Goal: Task Accomplishment & Management: Manage account settings

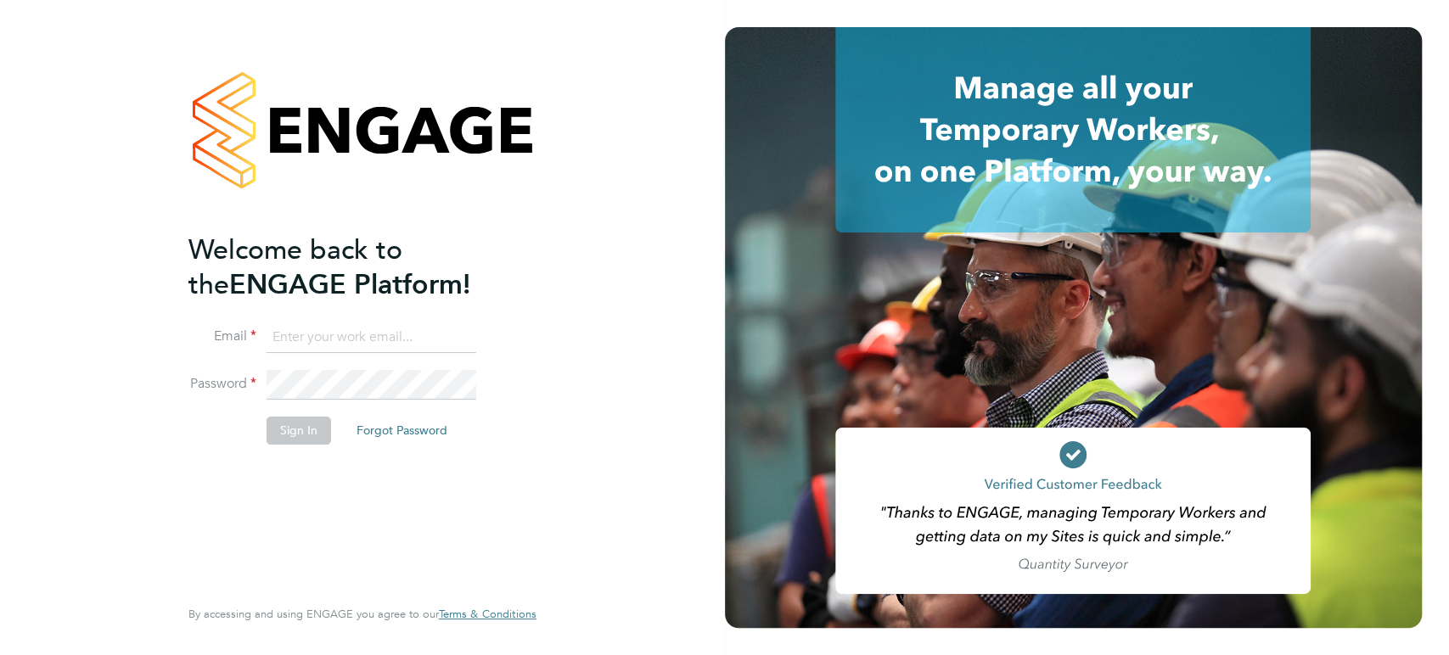
type input "[PERSON_NAME][EMAIL_ADDRESS][PERSON_NAME][DOMAIN_NAME]"
click at [291, 431] on button "Sign In" at bounding box center [299, 430] width 65 height 27
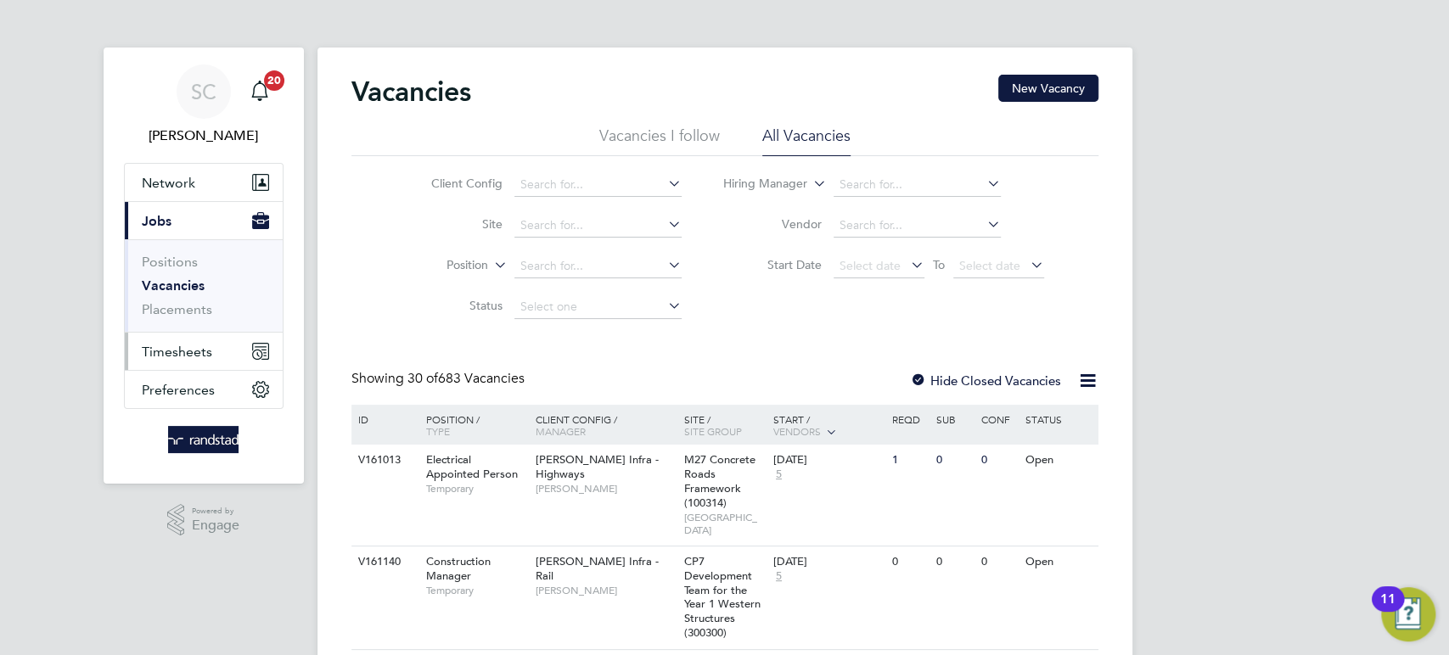
click at [195, 353] on span "Timesheets" at bounding box center [177, 352] width 70 height 16
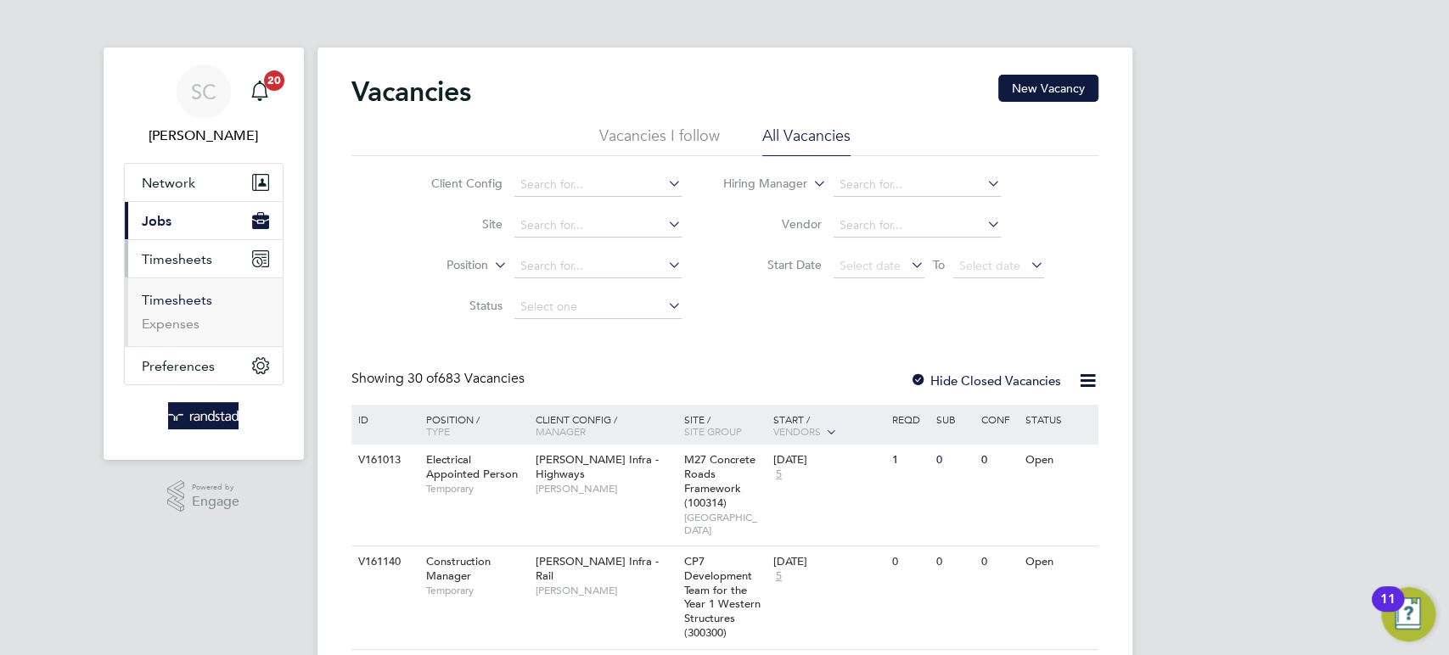
click at [178, 296] on link "Timesheets" at bounding box center [177, 300] width 70 height 16
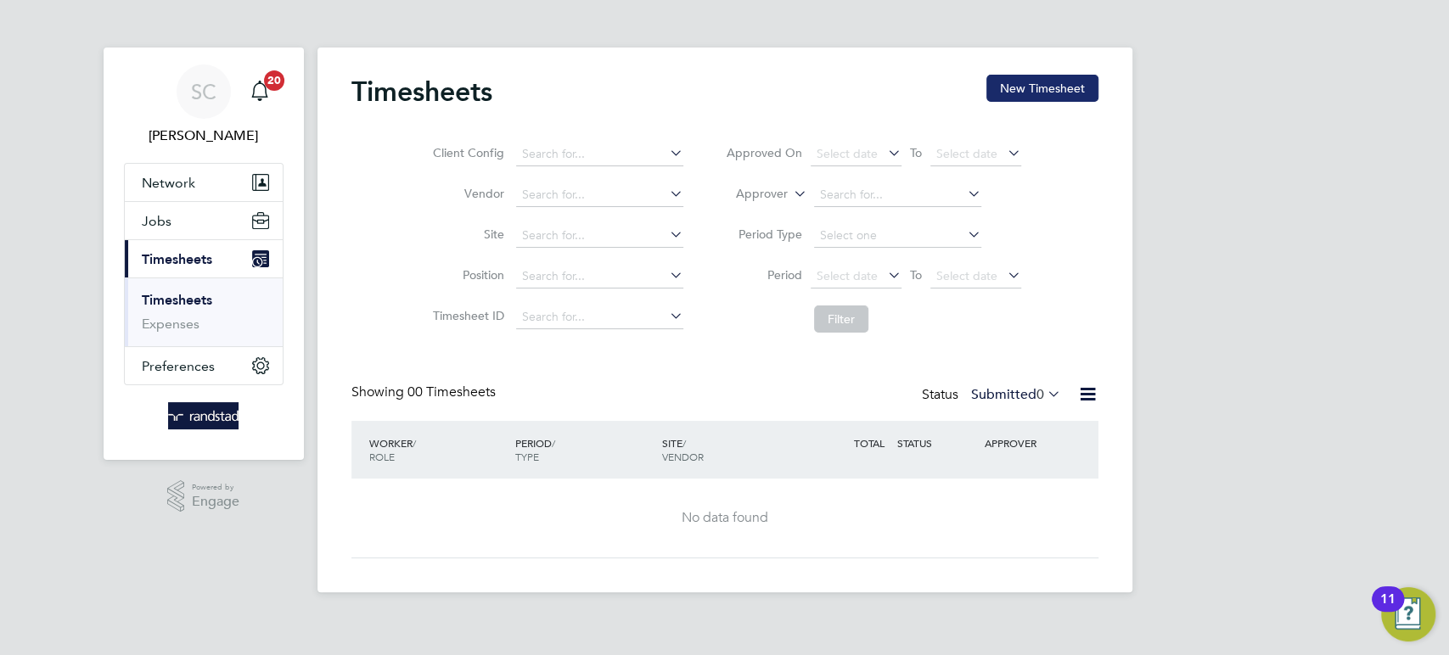
click at [1029, 91] on button "New Timesheet" at bounding box center [1042, 88] width 112 height 27
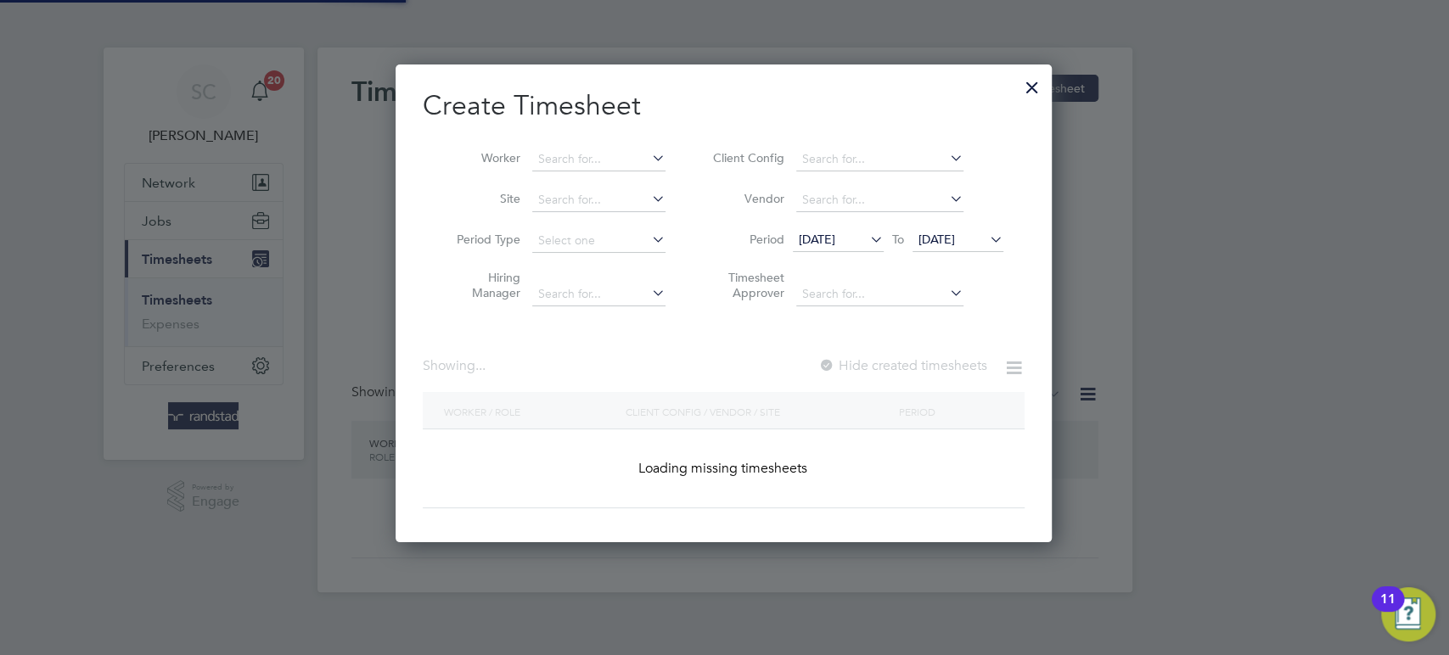
scroll to position [477, 658]
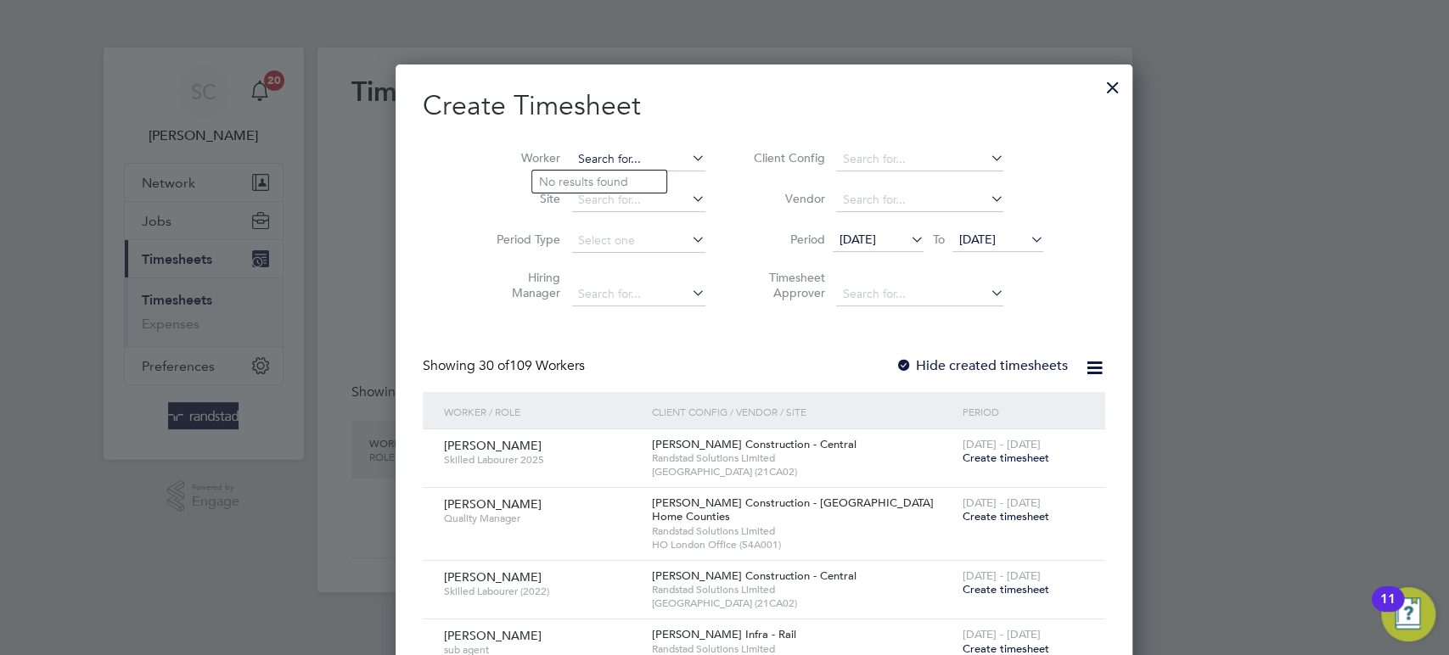
click at [585, 160] on input at bounding box center [638, 160] width 133 height 24
type input "m"
click at [579, 154] on input "[PERSON_NAME] [PERSON_NAME]" at bounding box center [638, 160] width 133 height 24
type input "[PERSON_NAME] [PERSON_NAME]"
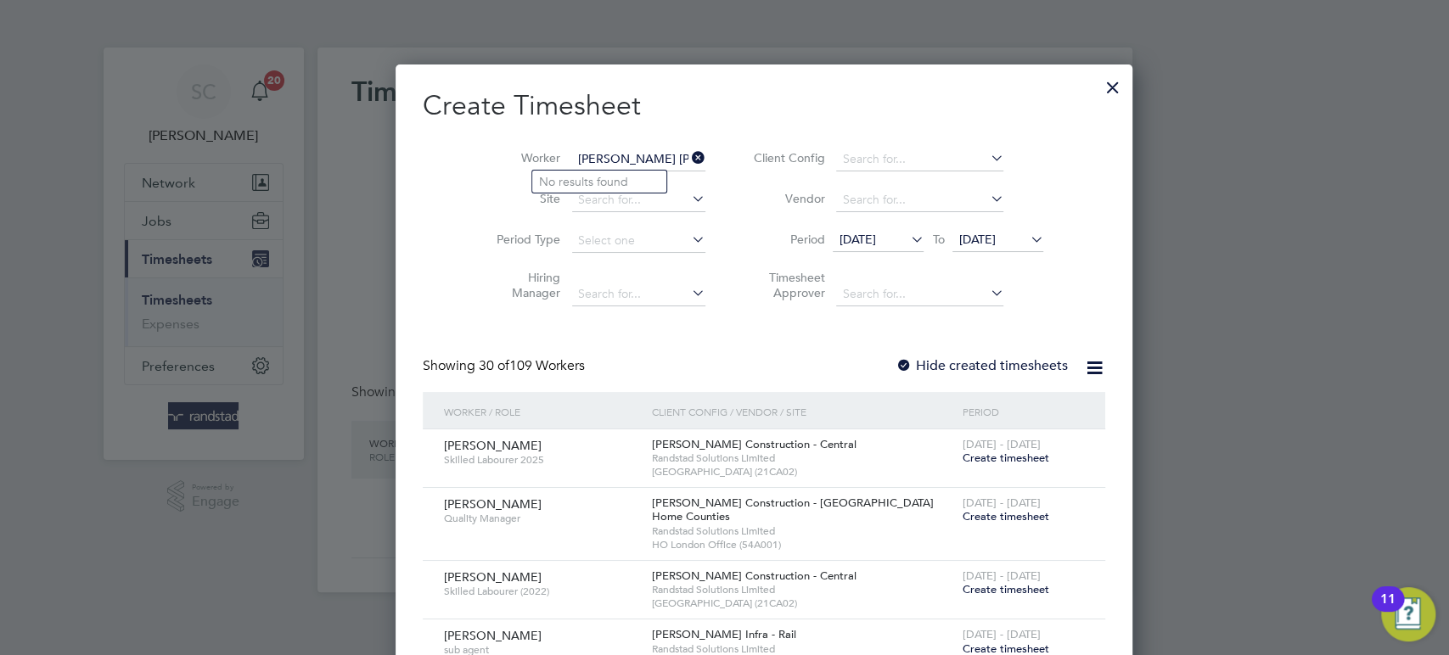
click at [1098, 81] on div at bounding box center [1113, 83] width 31 height 31
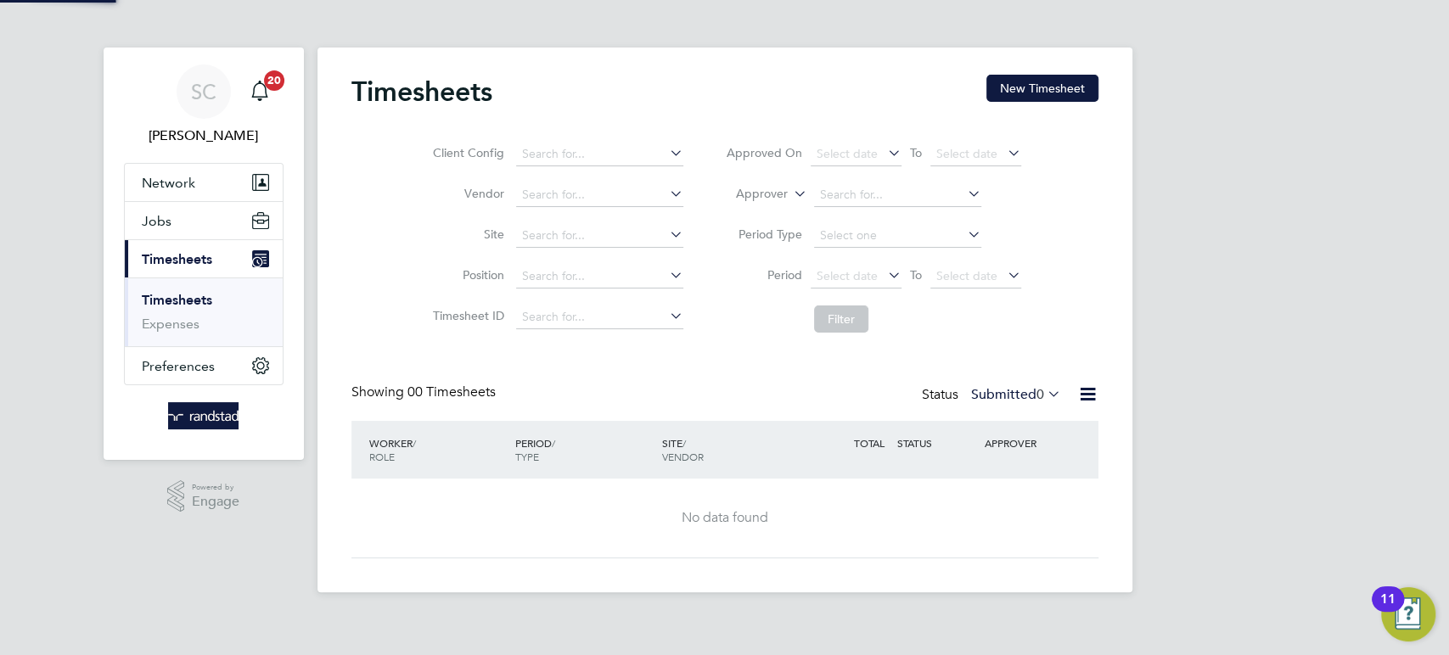
scroll to position [0, 0]
click at [1078, 88] on button "New Timesheet" at bounding box center [1042, 88] width 112 height 27
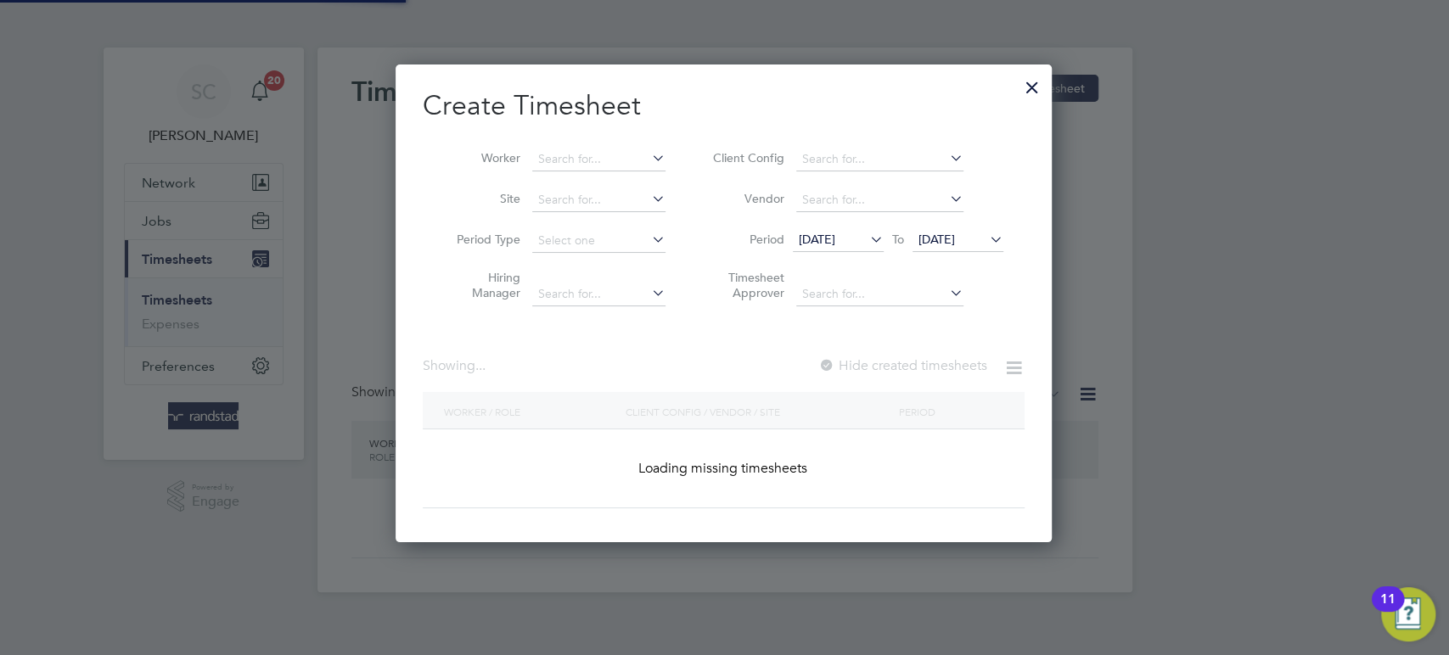
scroll to position [477, 658]
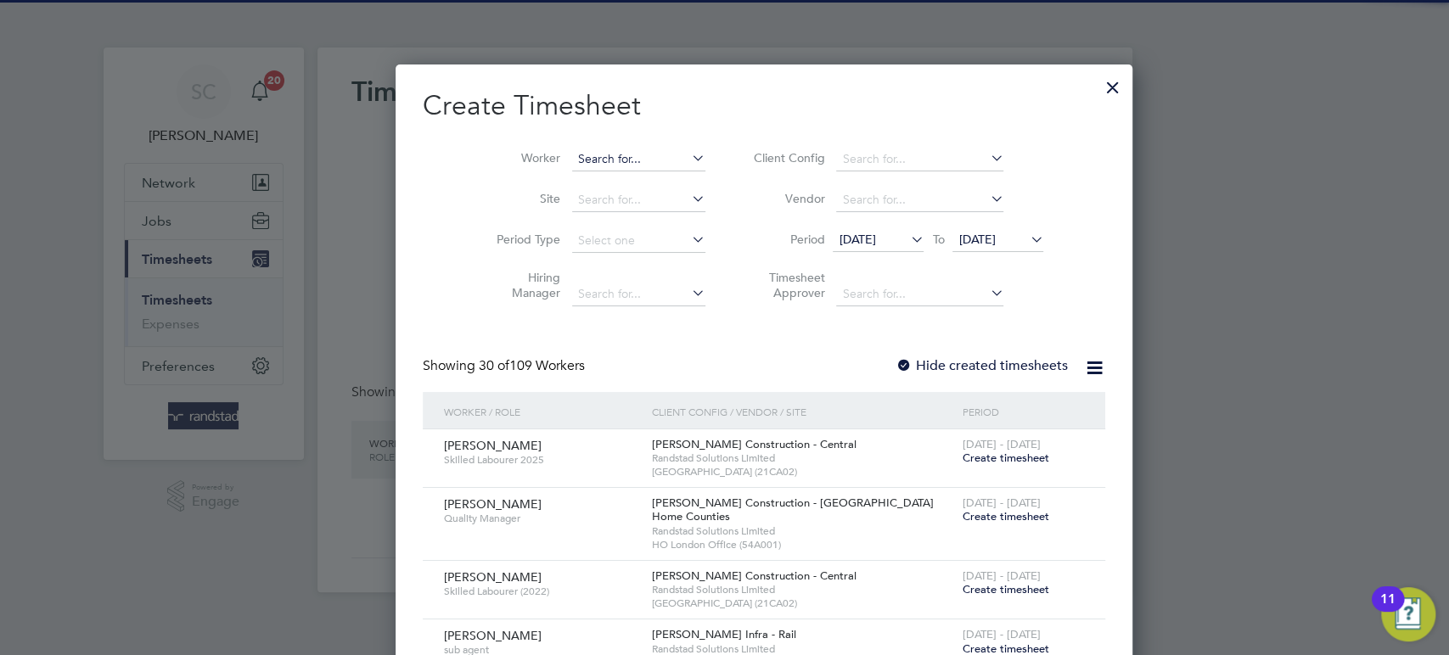
click at [572, 160] on input at bounding box center [638, 160] width 133 height 24
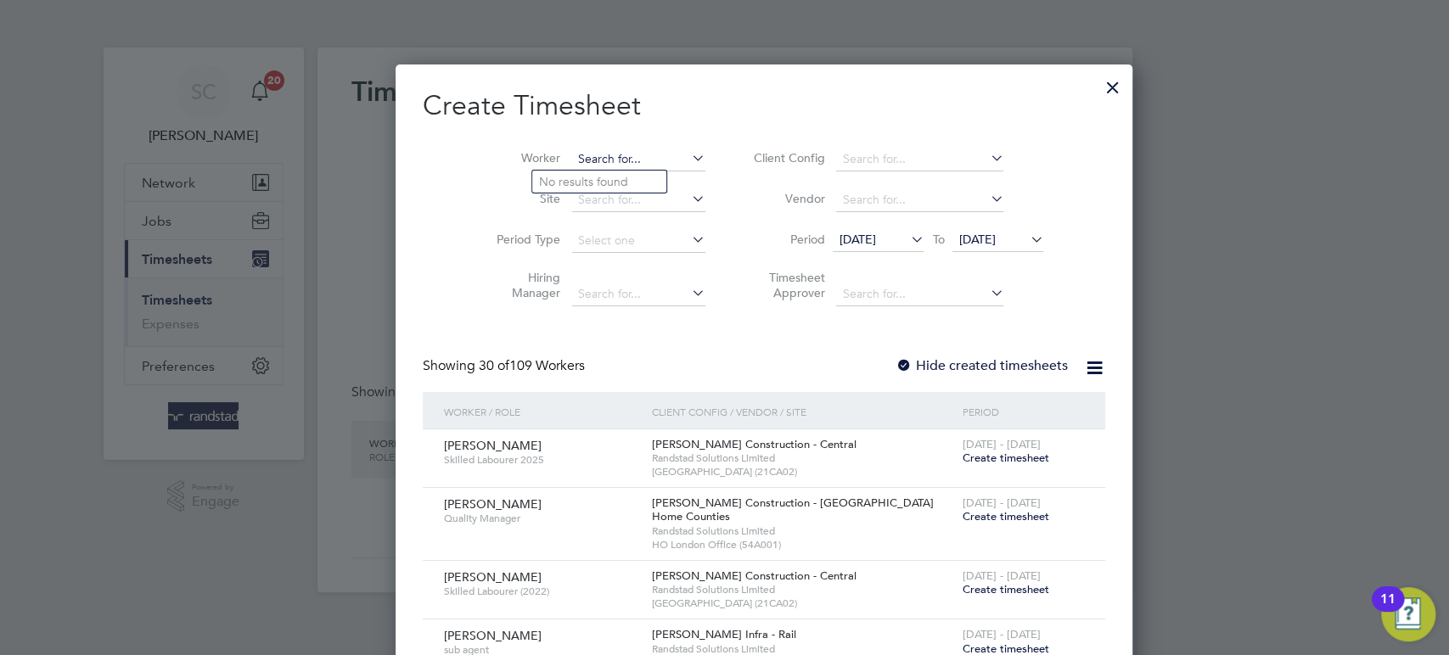
scroll to position [3287, 658]
click at [573, 183] on li "[PERSON_NAME] [PERSON_NAME] house" at bounding box center [653, 182] width 242 height 23
type input "[PERSON_NAME]"
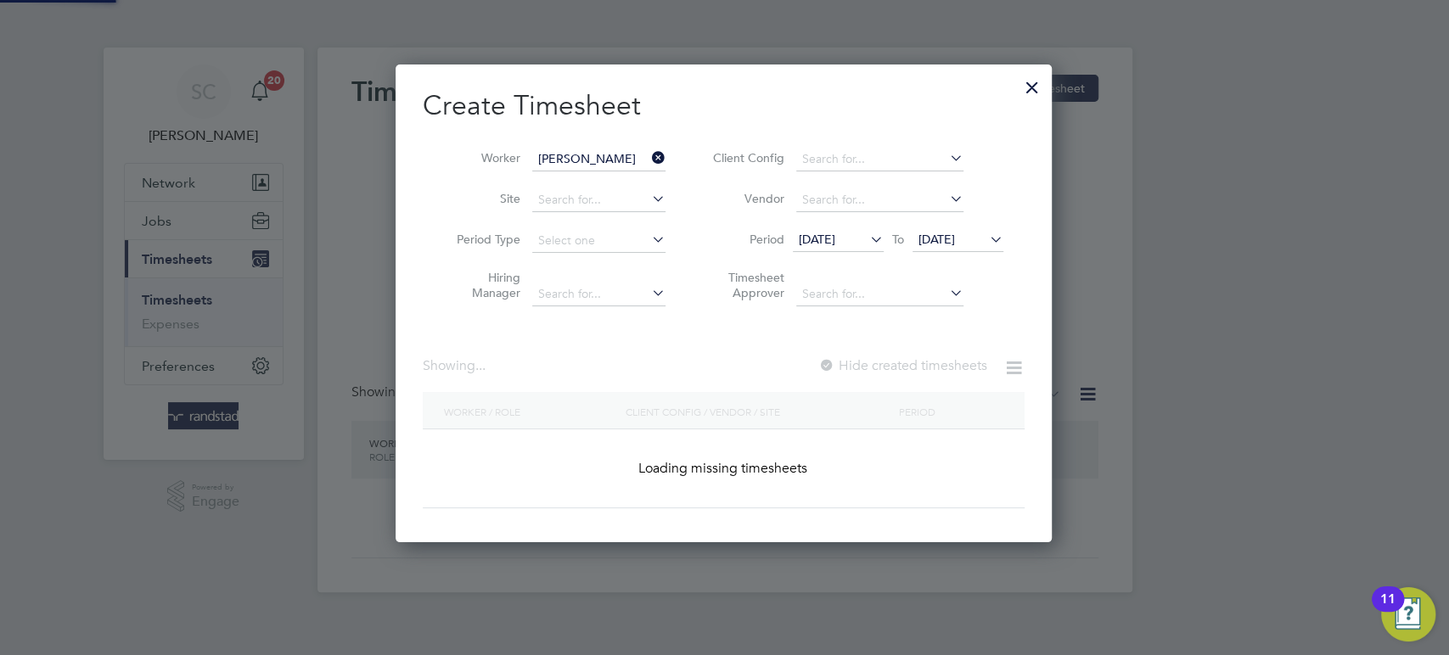
scroll to position [477, 658]
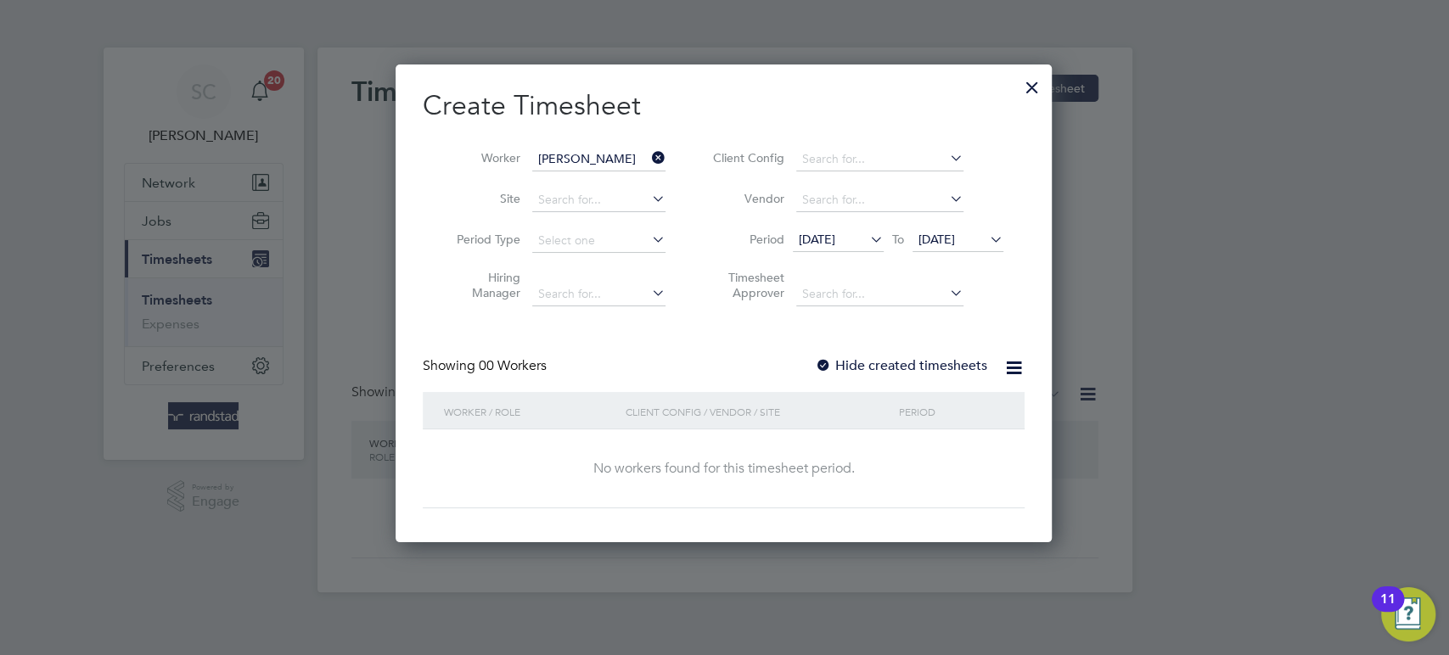
click at [826, 363] on div at bounding box center [823, 366] width 17 height 17
click at [936, 246] on span "[DATE]" at bounding box center [958, 240] width 91 height 23
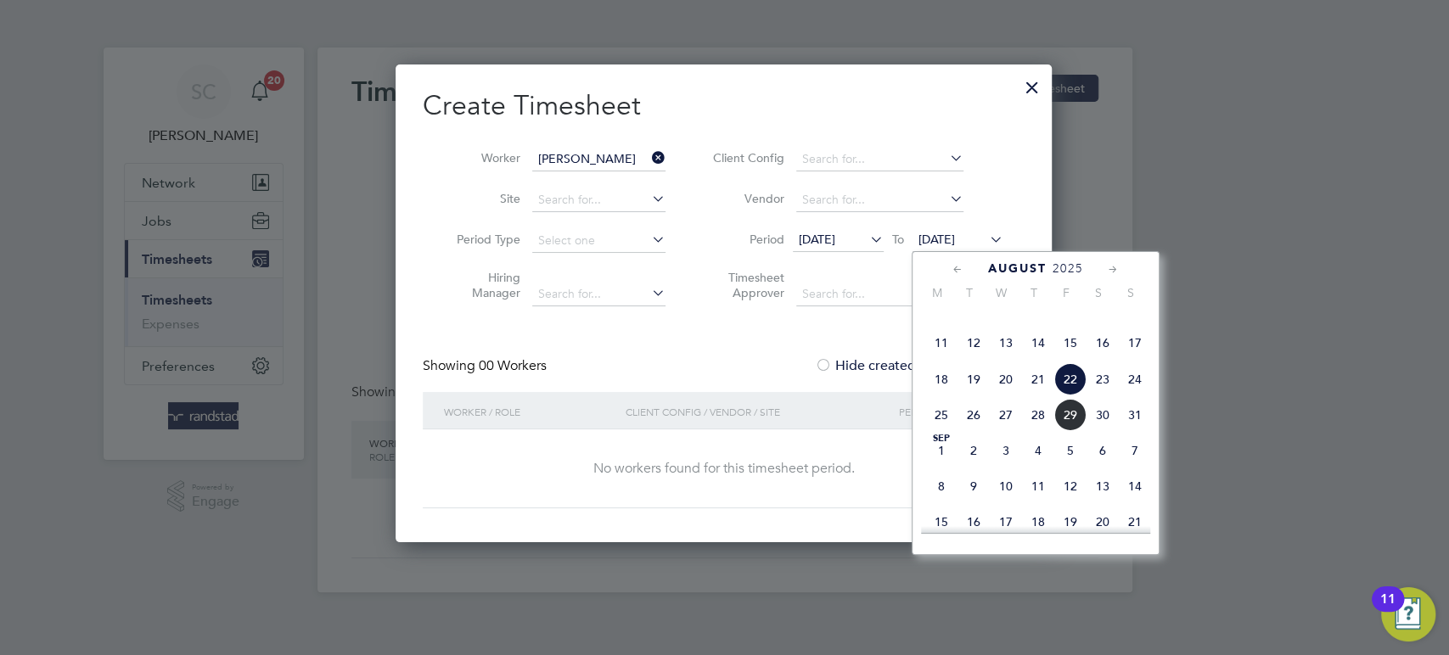
click at [1070, 431] on span "29" at bounding box center [1070, 415] width 32 height 32
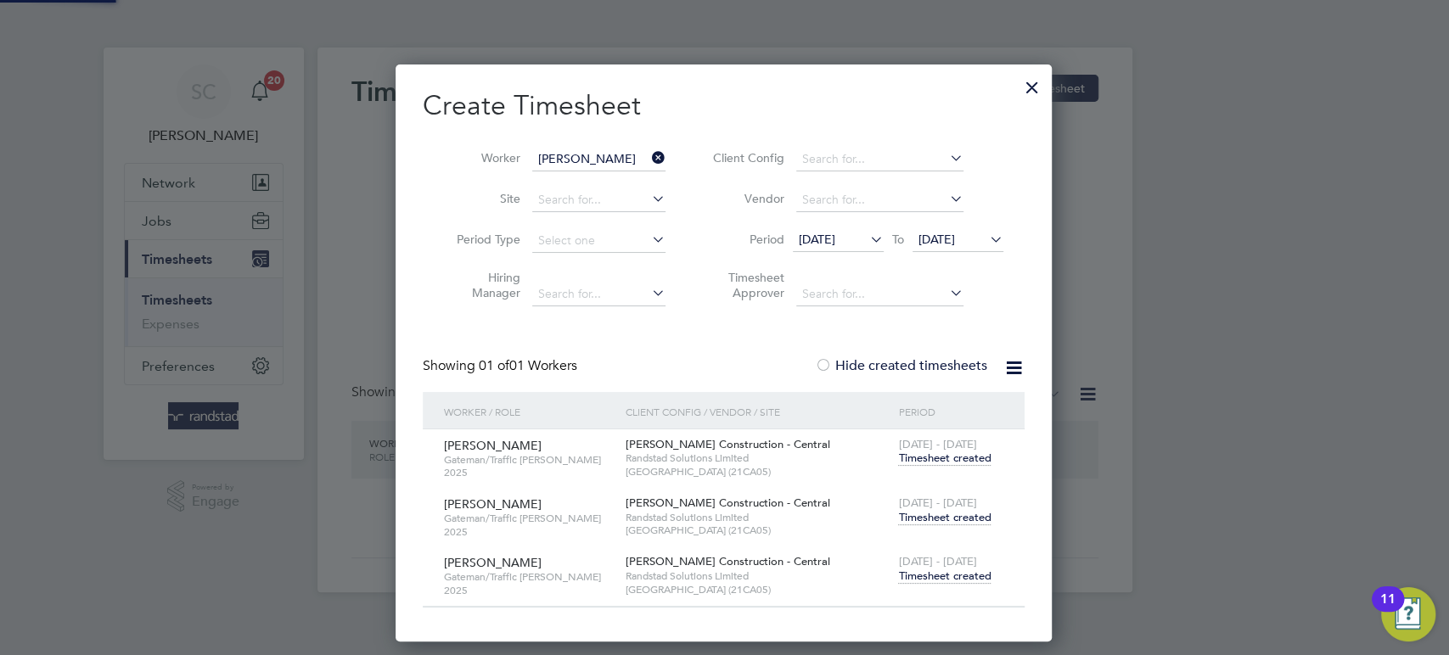
scroll to position [573, 658]
click at [957, 570] on span "Timesheet created" at bounding box center [944, 576] width 93 height 15
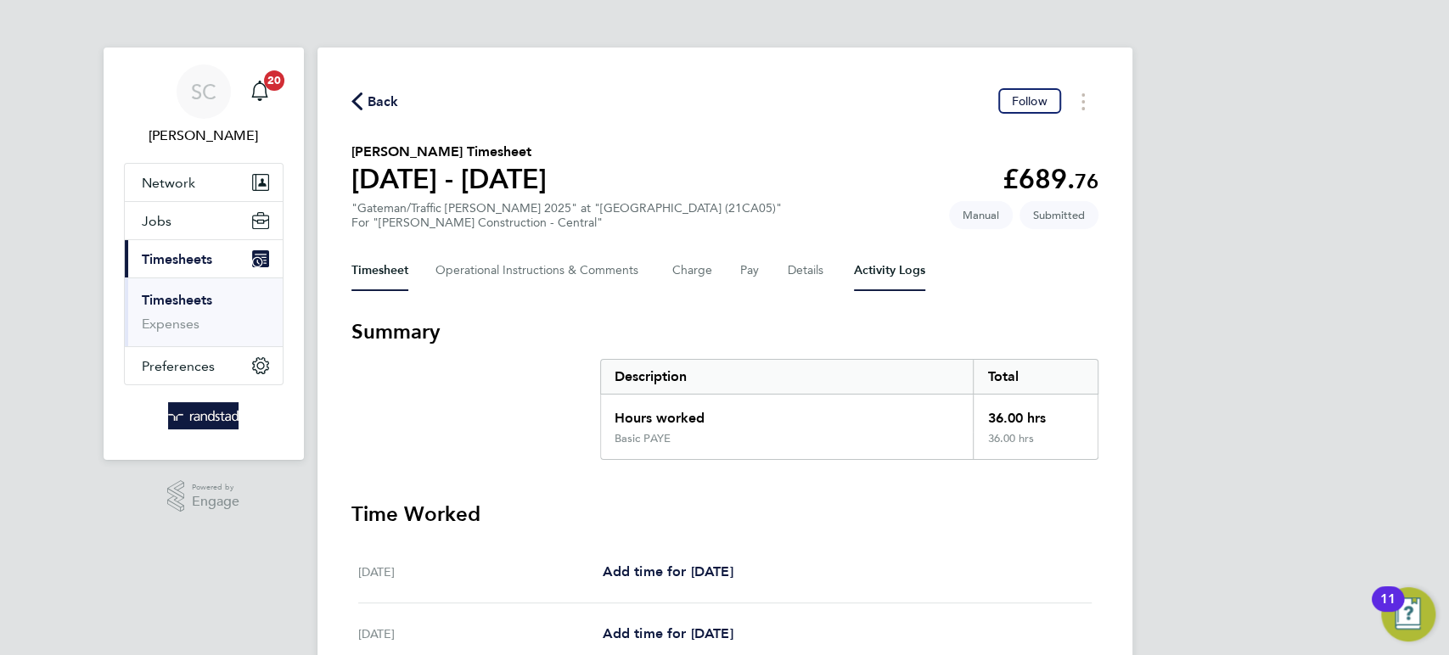
click at [862, 275] on Logs-tab "Activity Logs" at bounding box center [889, 270] width 71 height 41
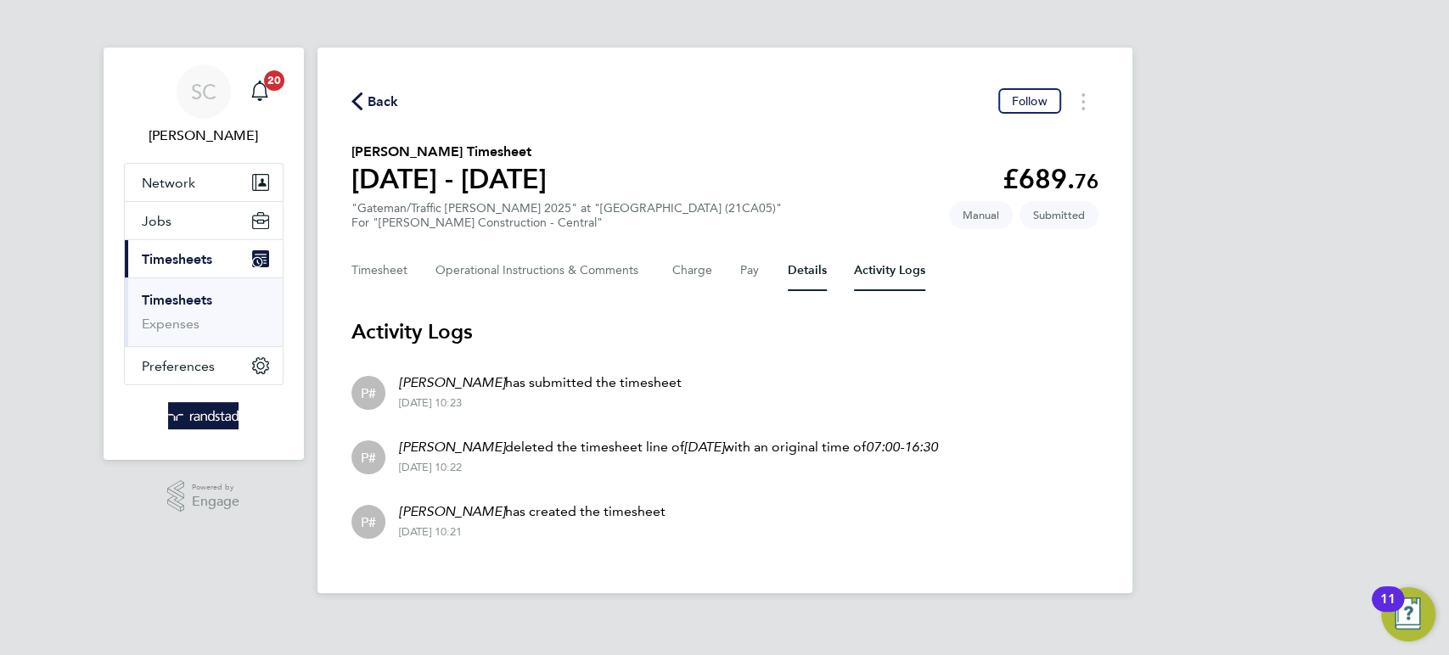
click at [815, 268] on button "Details" at bounding box center [807, 270] width 39 height 41
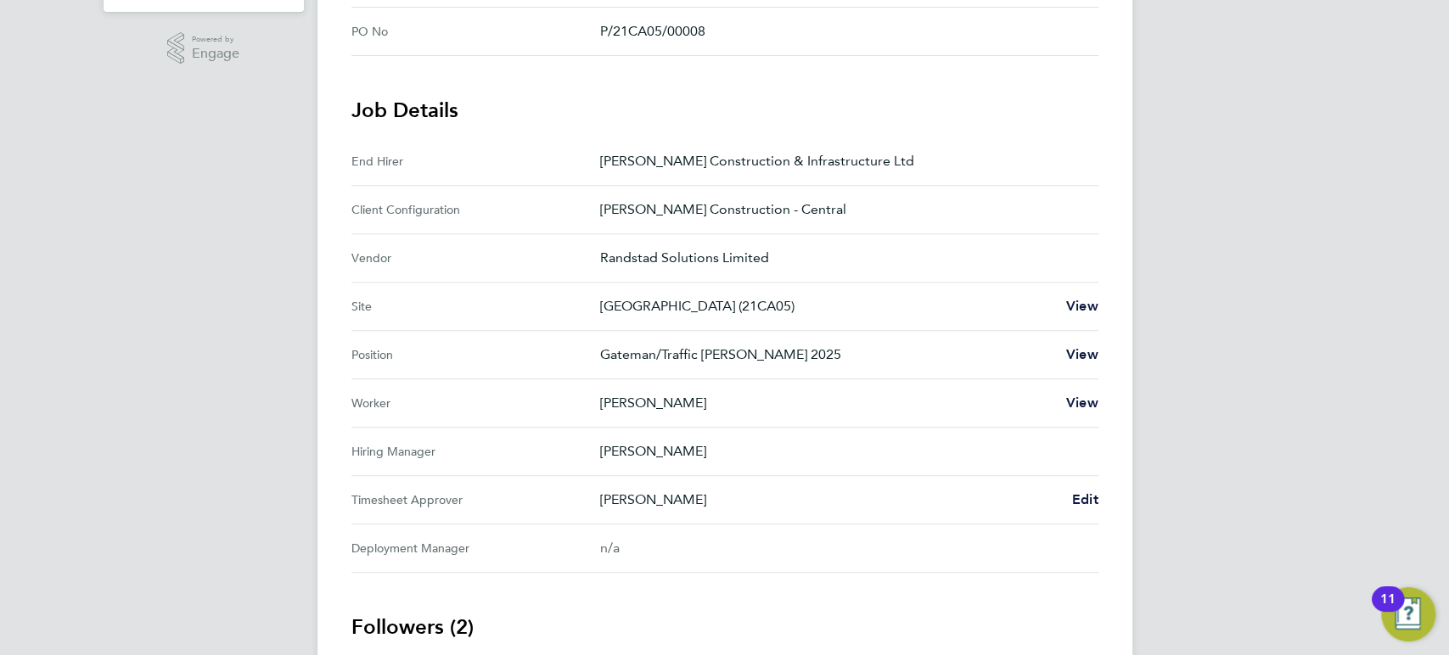
scroll to position [448, 0]
click at [1081, 502] on span "Edit" at bounding box center [1085, 499] width 26 height 16
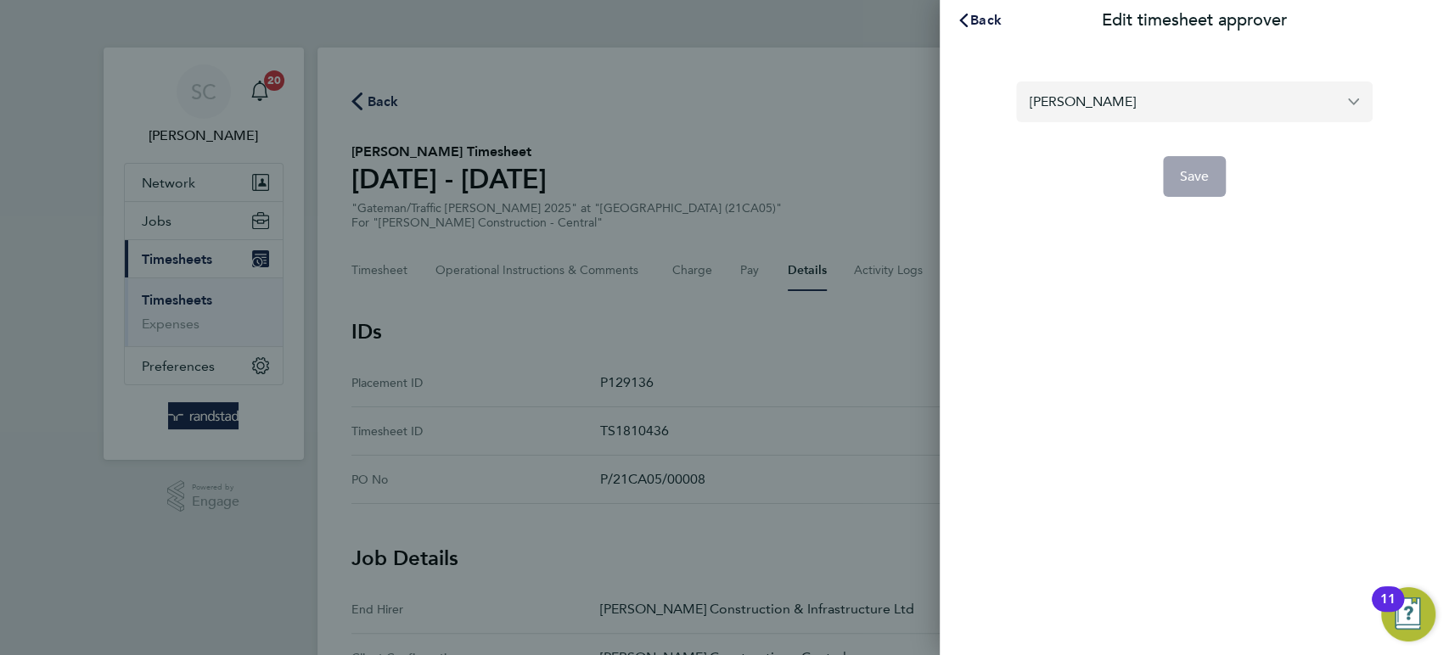
click at [1348, 99] on input "[PERSON_NAME]" at bounding box center [1194, 101] width 357 height 40
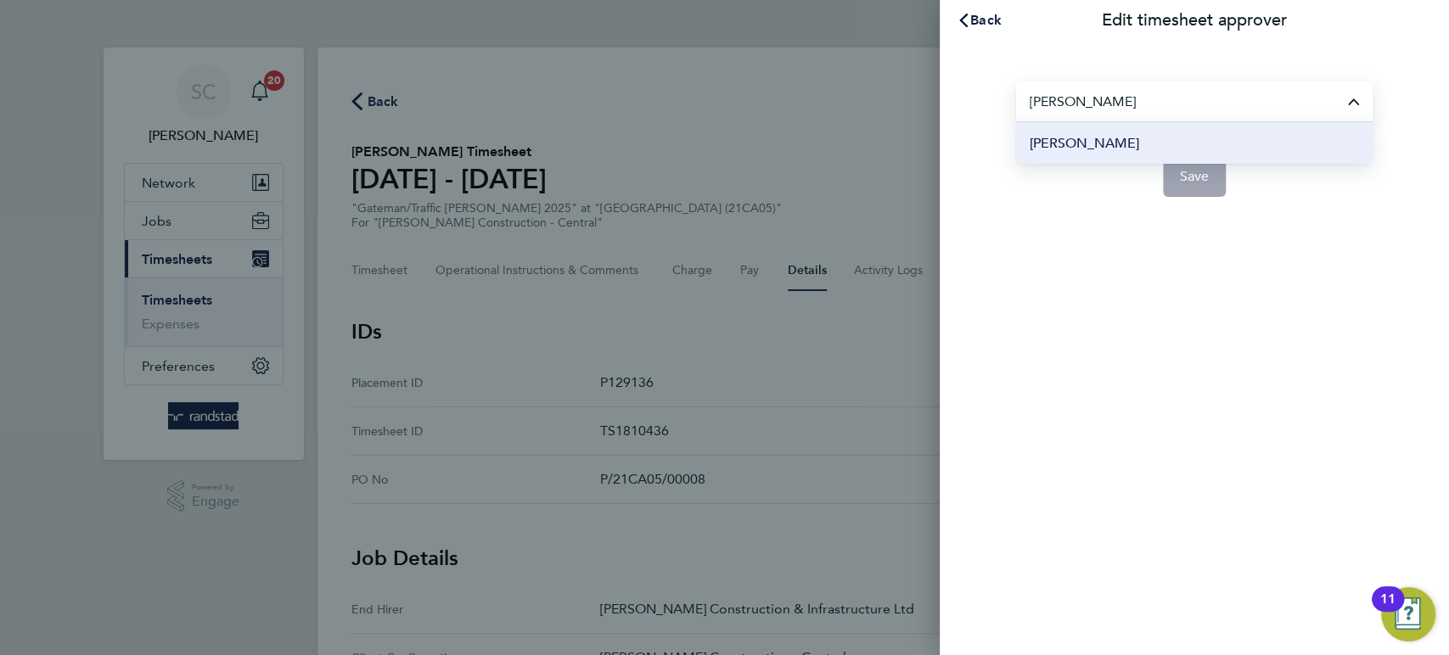
click at [1091, 145] on span "[PERSON_NAME]" at bounding box center [1085, 143] width 110 height 20
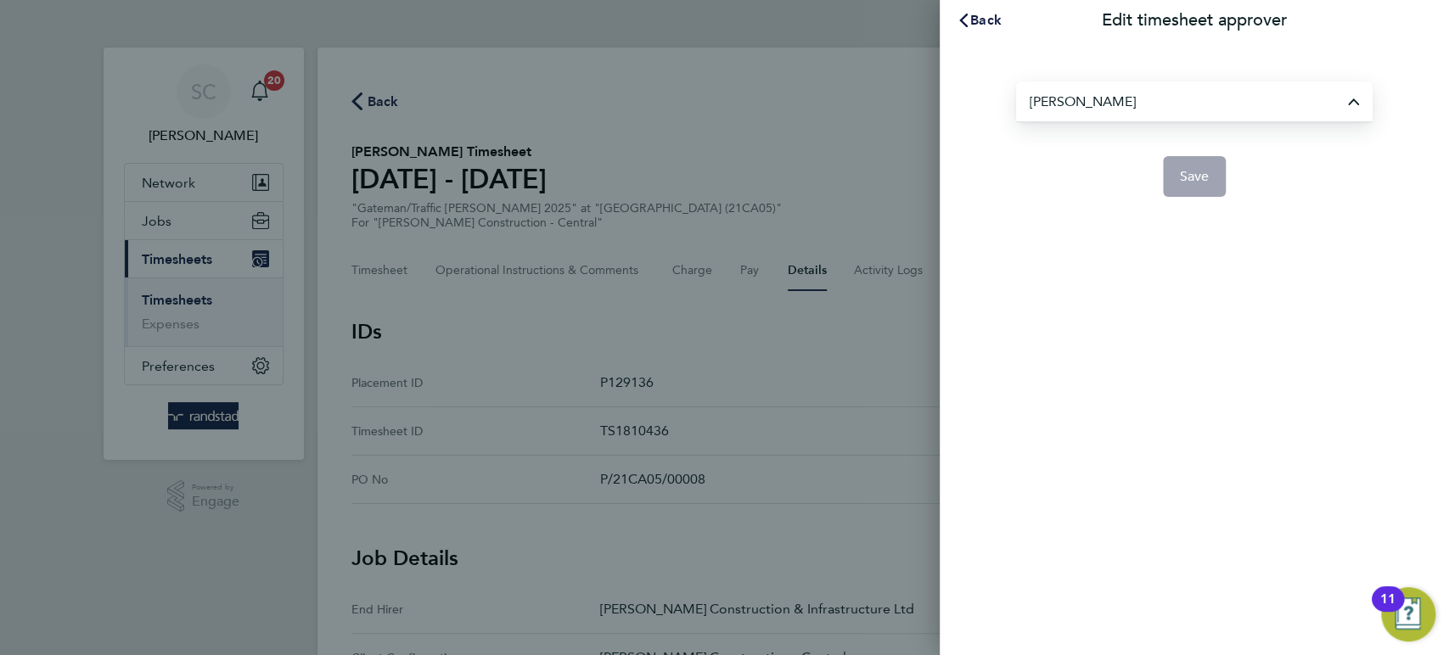
type input "[PERSON_NAME]"
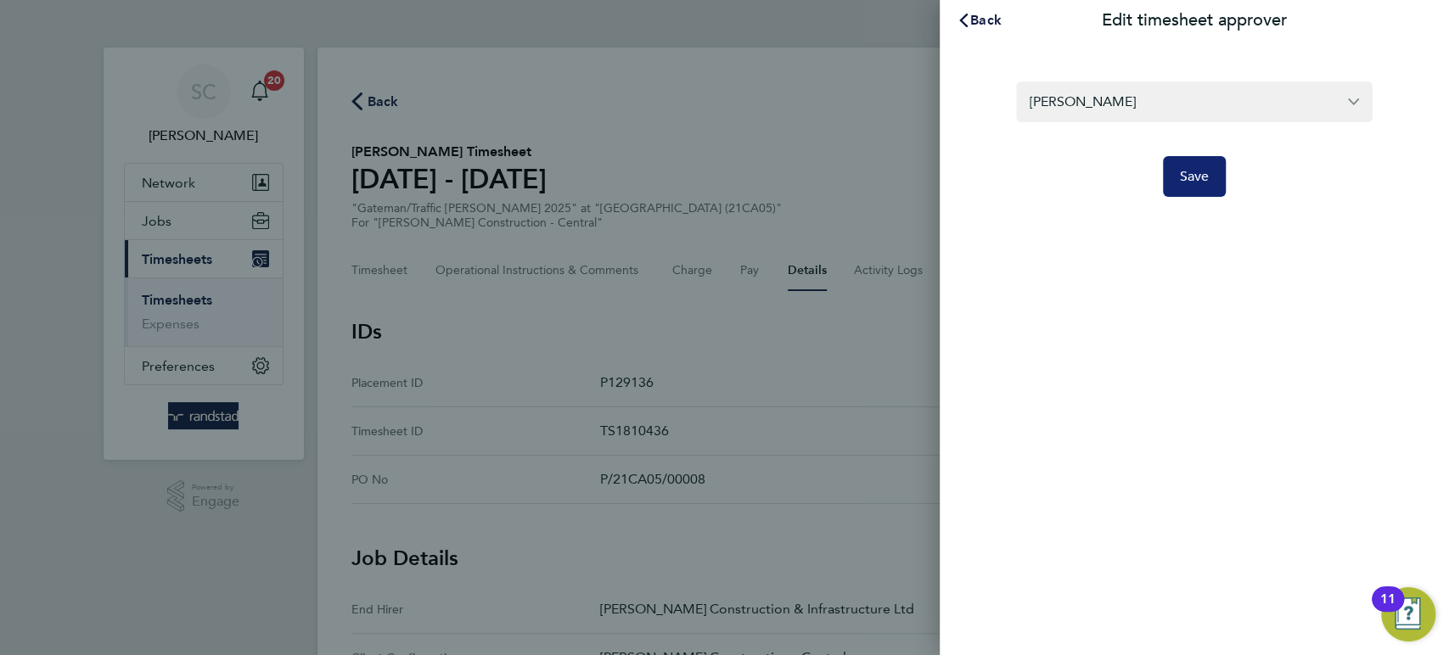
click at [1190, 180] on span "Save" at bounding box center [1195, 176] width 30 height 17
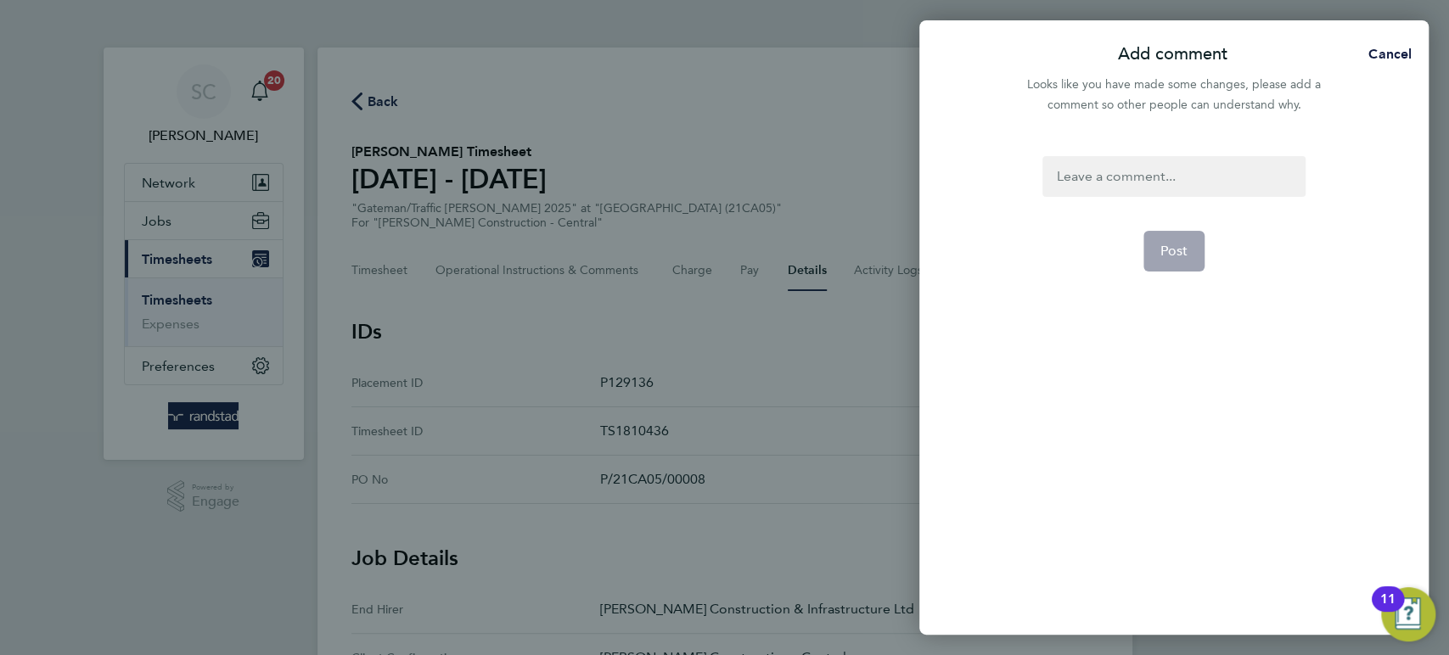
click at [1165, 177] on div at bounding box center [1173, 176] width 262 height 41
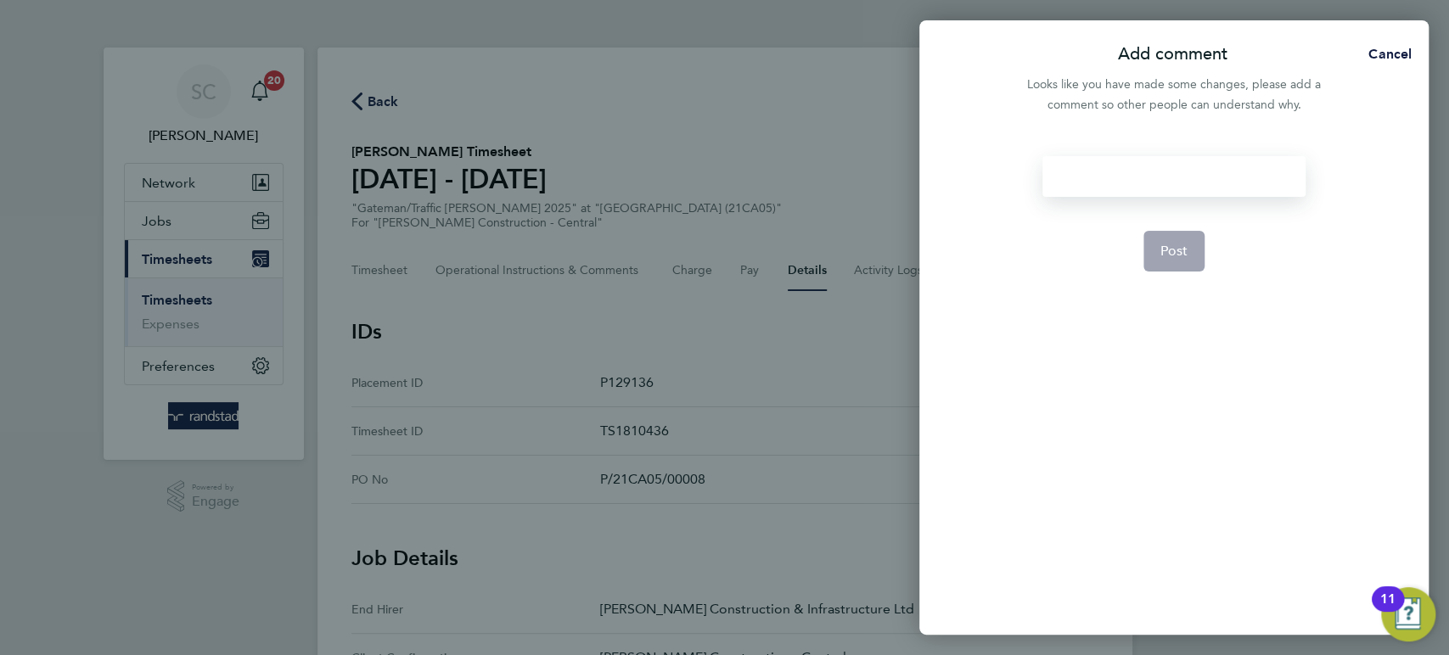
click at [1135, 183] on div at bounding box center [1173, 176] width 262 height 41
click at [1174, 261] on button "Post" at bounding box center [1174, 251] width 62 height 41
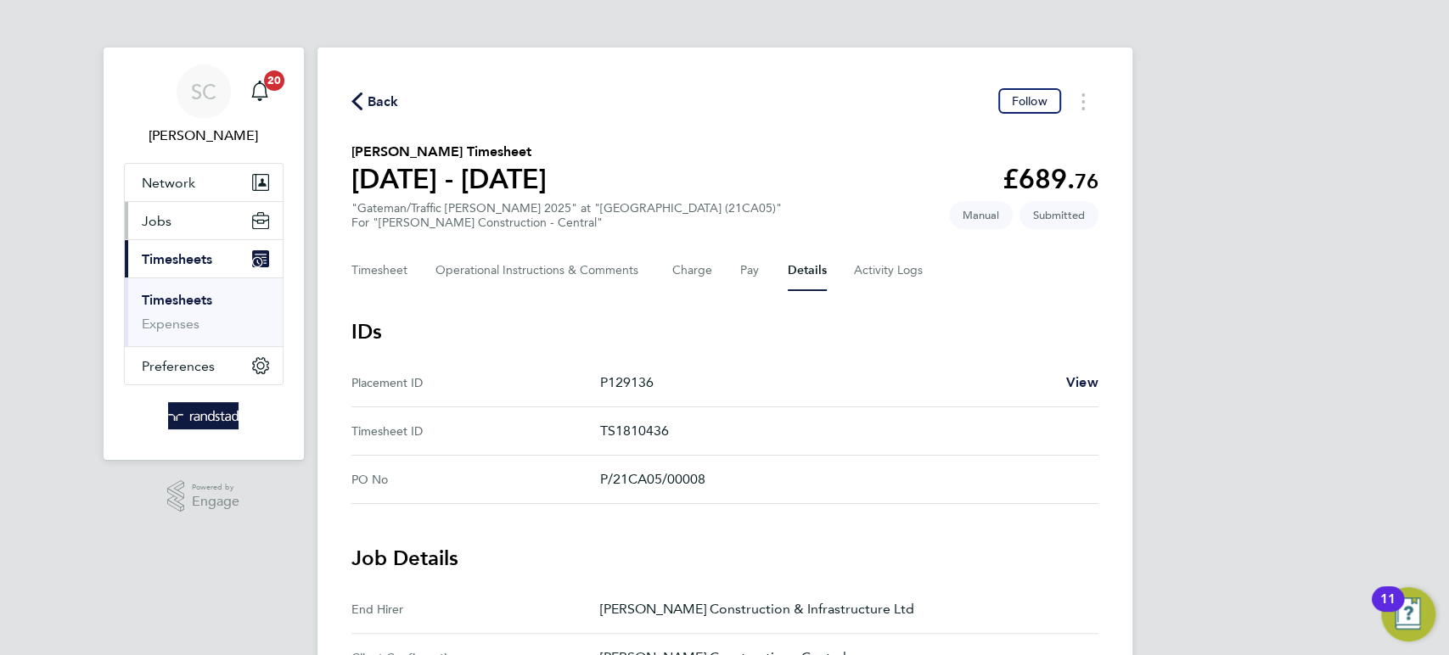
click at [161, 223] on span "Jobs" at bounding box center [157, 221] width 30 height 16
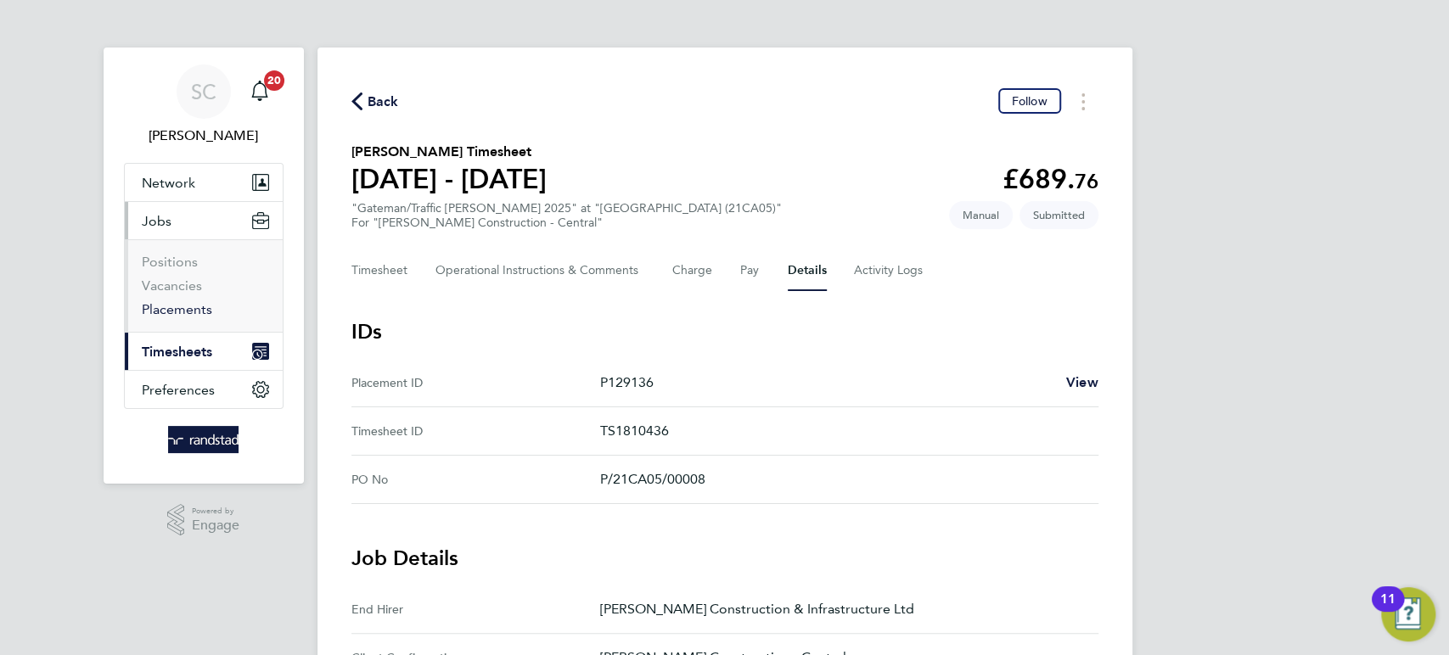
click at [170, 312] on link "Placements" at bounding box center [177, 309] width 70 height 16
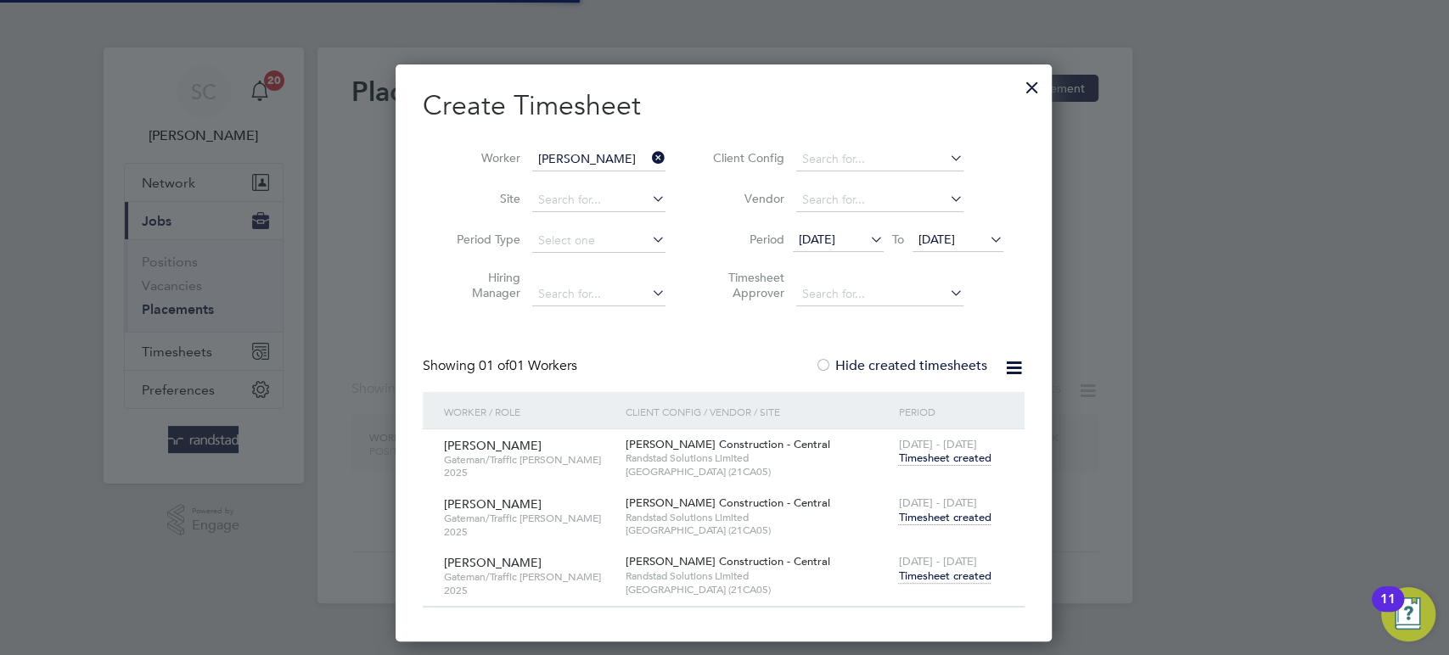
scroll to position [573, 658]
click at [582, 162] on input "[PERSON_NAME]" at bounding box center [598, 160] width 133 height 24
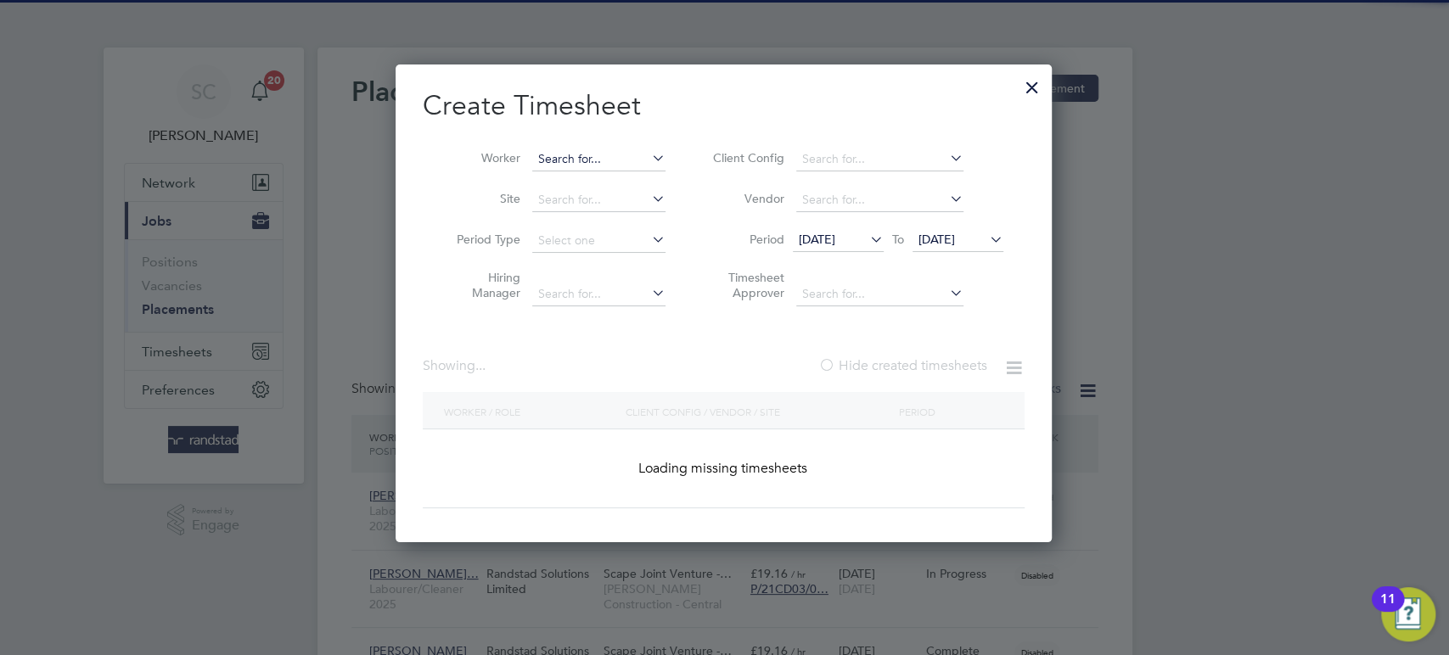
scroll to position [0, 0]
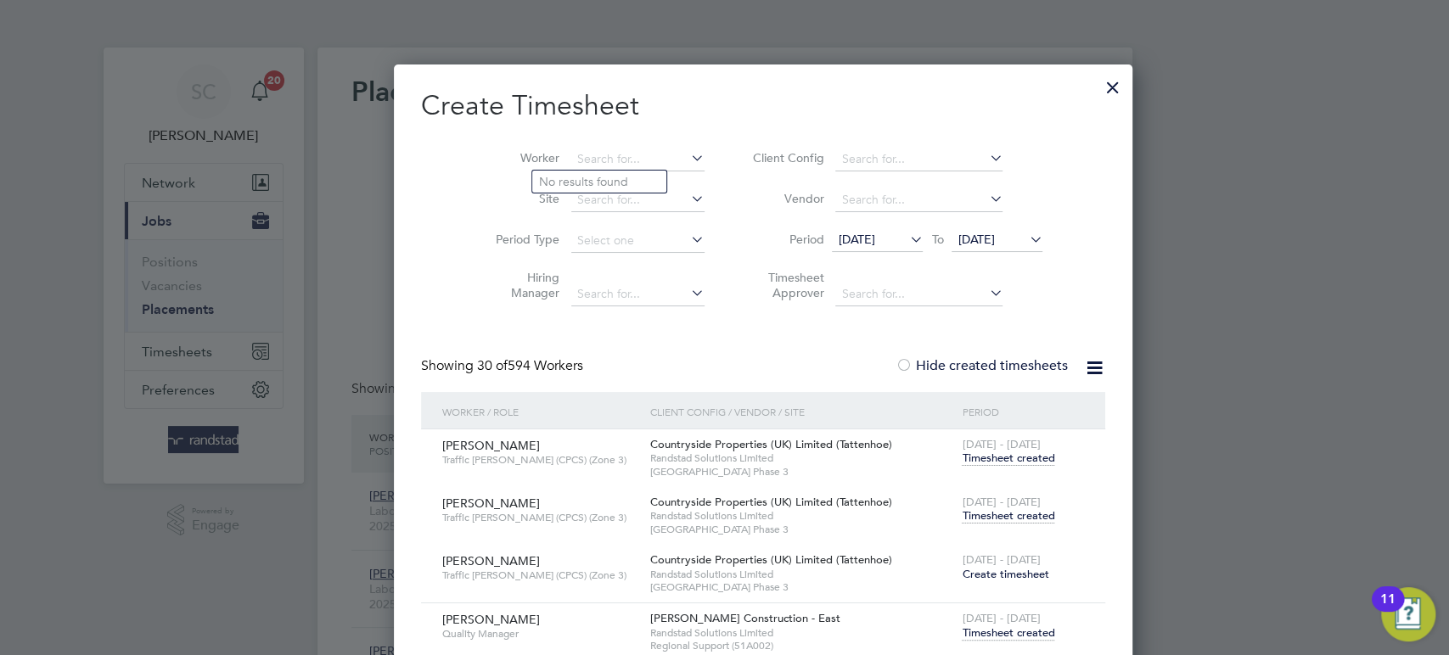
click at [1098, 85] on div at bounding box center [1113, 83] width 31 height 31
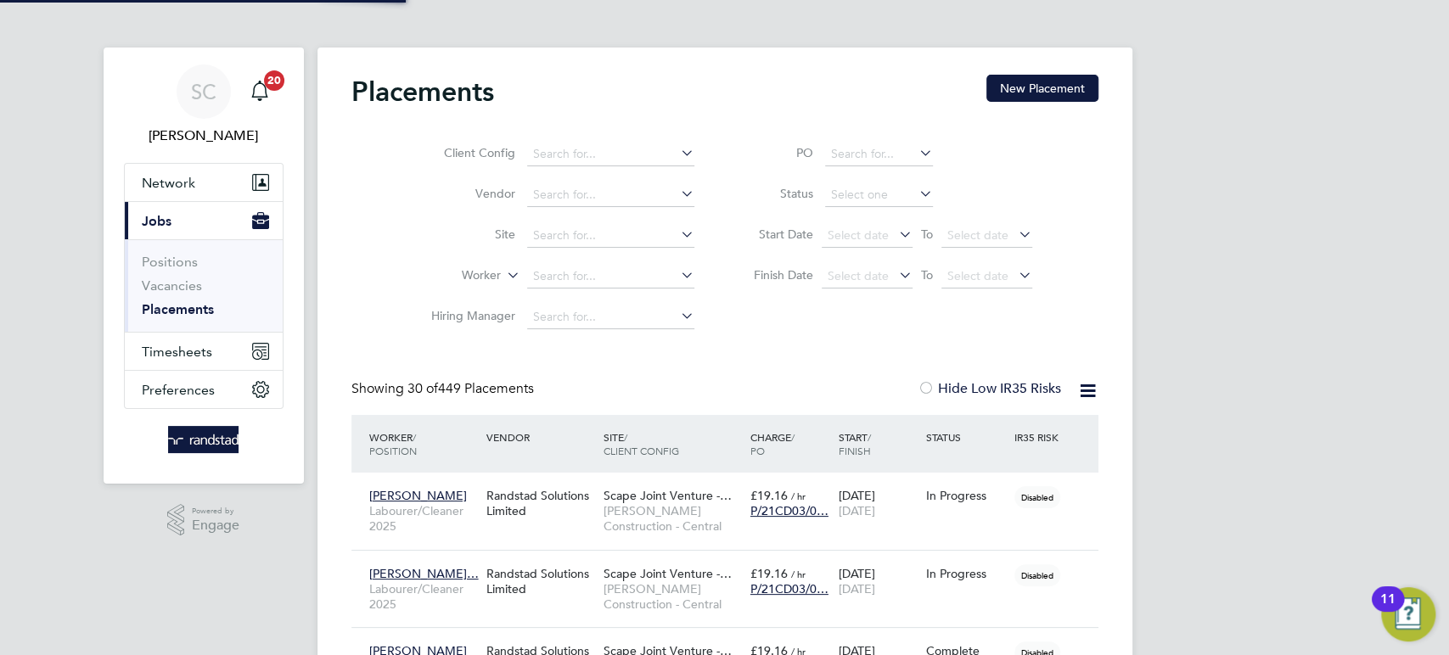
click at [186, 313] on link "Placements" at bounding box center [178, 309] width 72 height 16
click at [545, 241] on input at bounding box center [610, 236] width 167 height 24
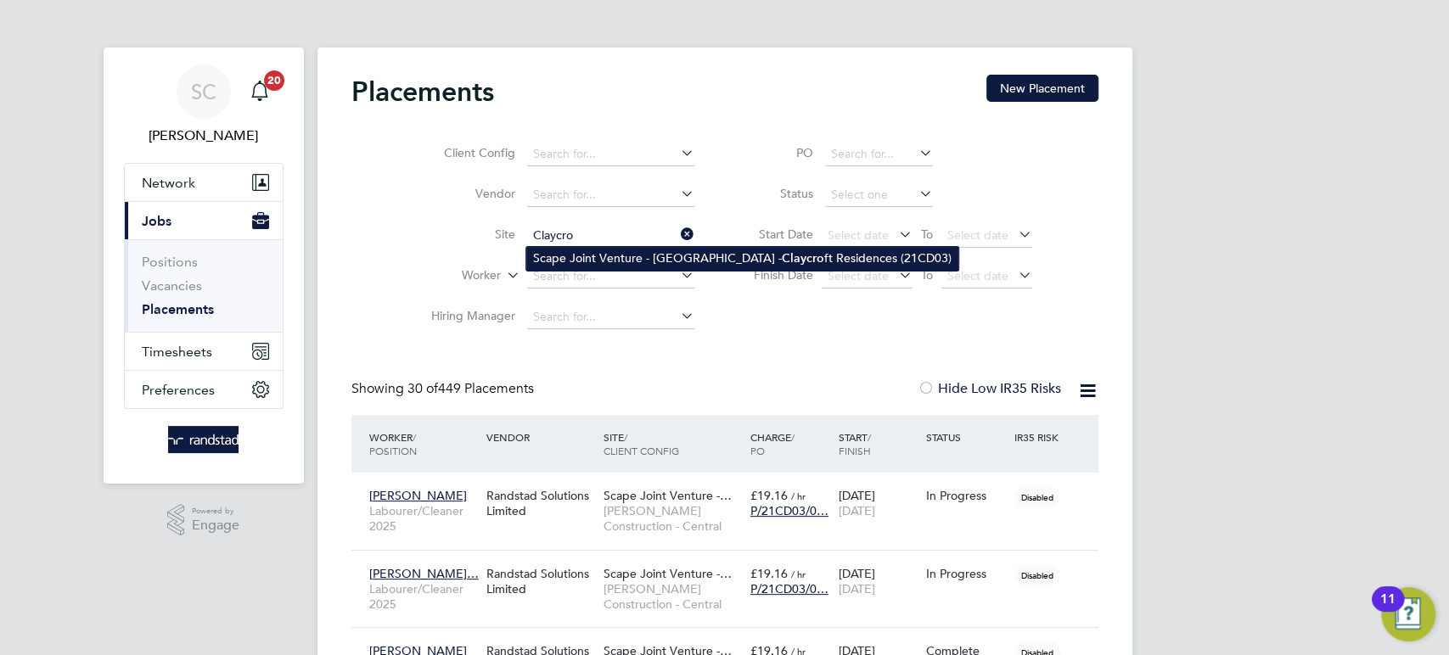
click at [556, 256] on li "Scape Joint Venture - [GEOGRAPHIC_DATA] - Claycro ft Residences (21CD03)" at bounding box center [742, 258] width 432 height 23
type input "Scape Joint Venture - [GEOGRAPHIC_DATA] - Claycroft Residences (21CD03)"
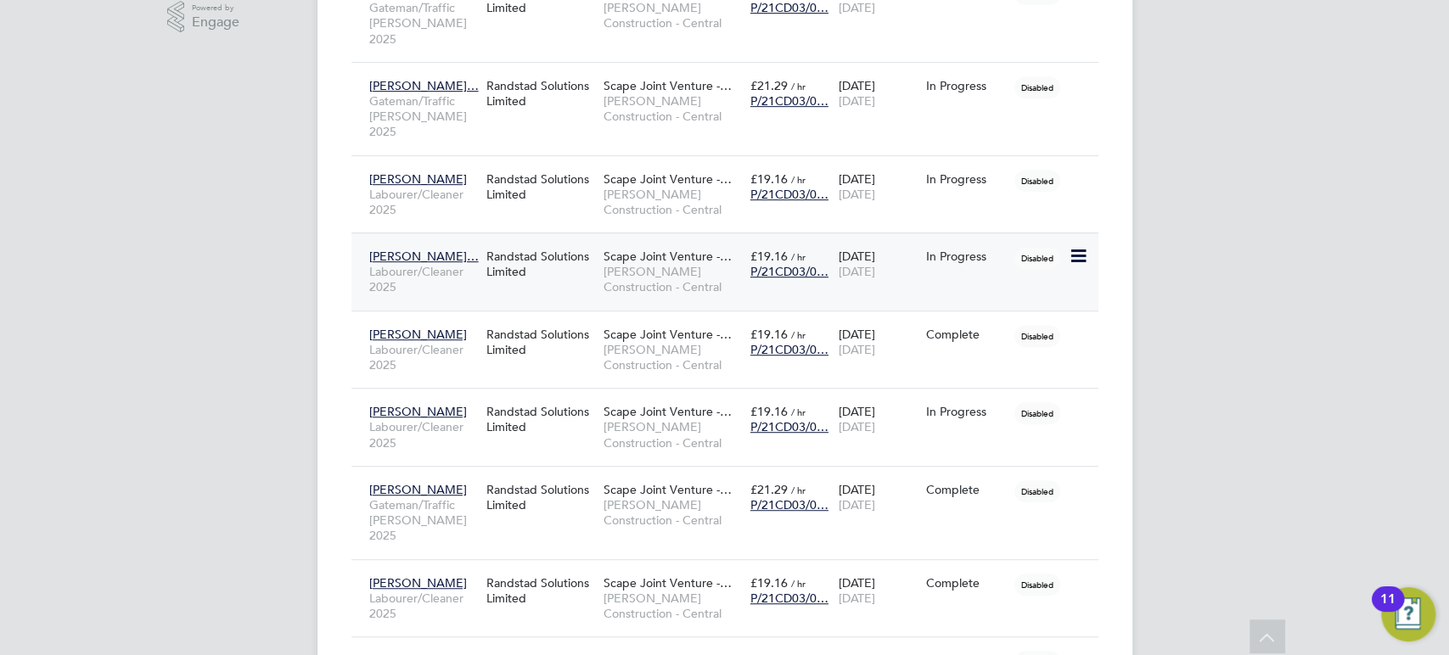
click at [574, 252] on div "Randstad Solutions Limited" at bounding box center [540, 264] width 117 height 48
click at [417, 249] on span "[PERSON_NAME]…" at bounding box center [424, 256] width 110 height 15
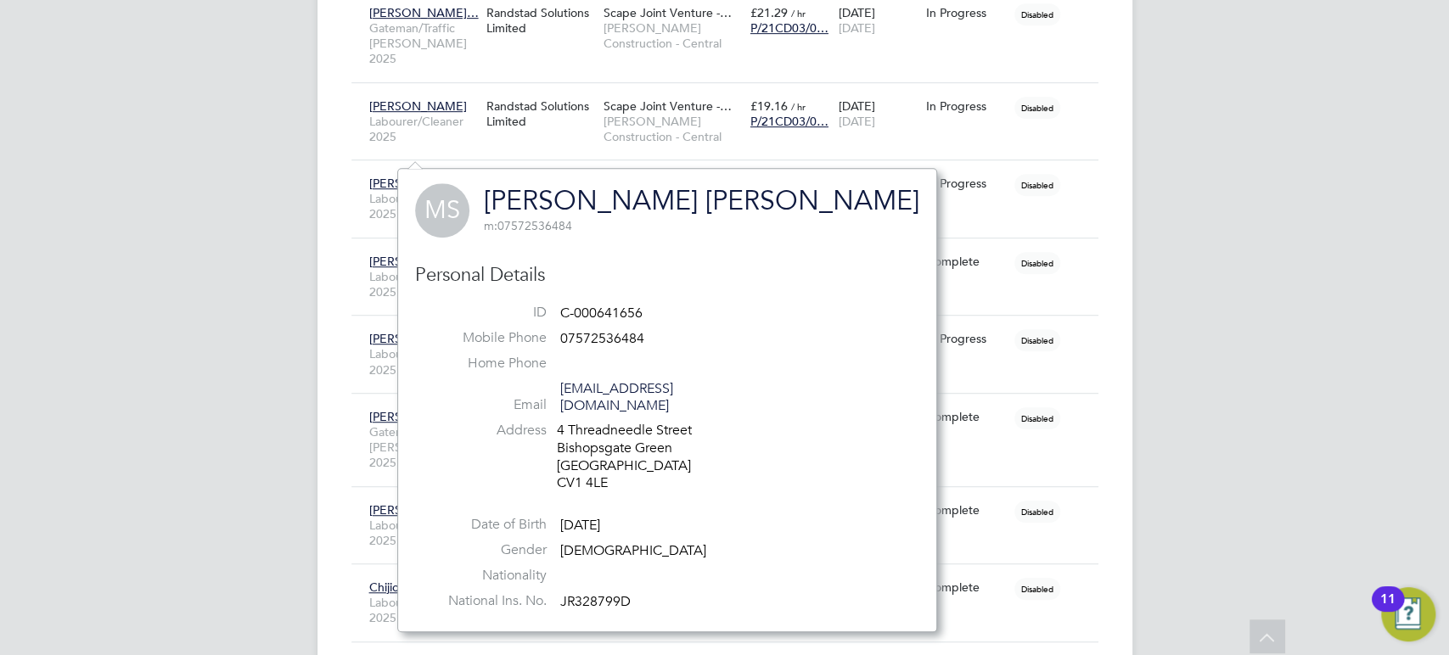
scroll to position [666, 0]
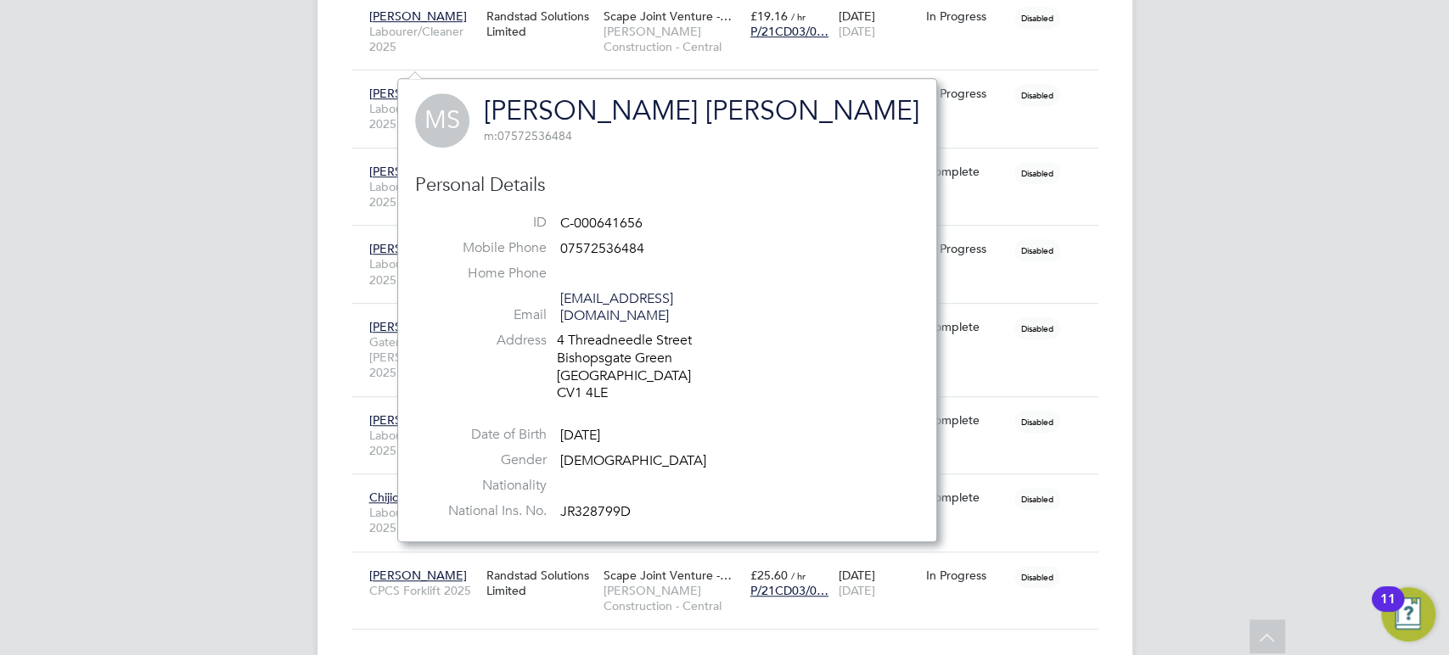
drag, startPoint x: 1313, startPoint y: 237, endPoint x: 1287, endPoint y: 229, distance: 27.4
click at [1308, 233] on div "SC [PERSON_NAME] Notifications 20 Applications: Network Businesses Sites Worker…" at bounding box center [724, 21] width 1449 height 1374
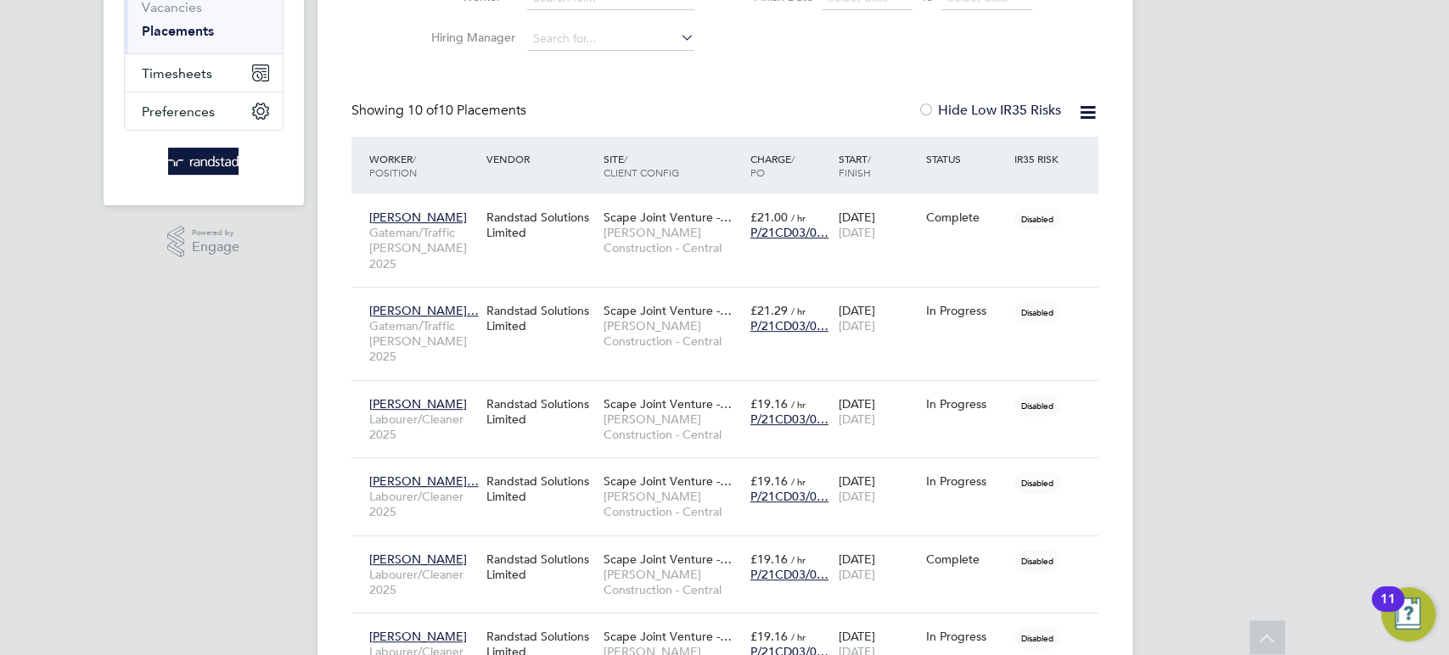
scroll to position [0, 0]
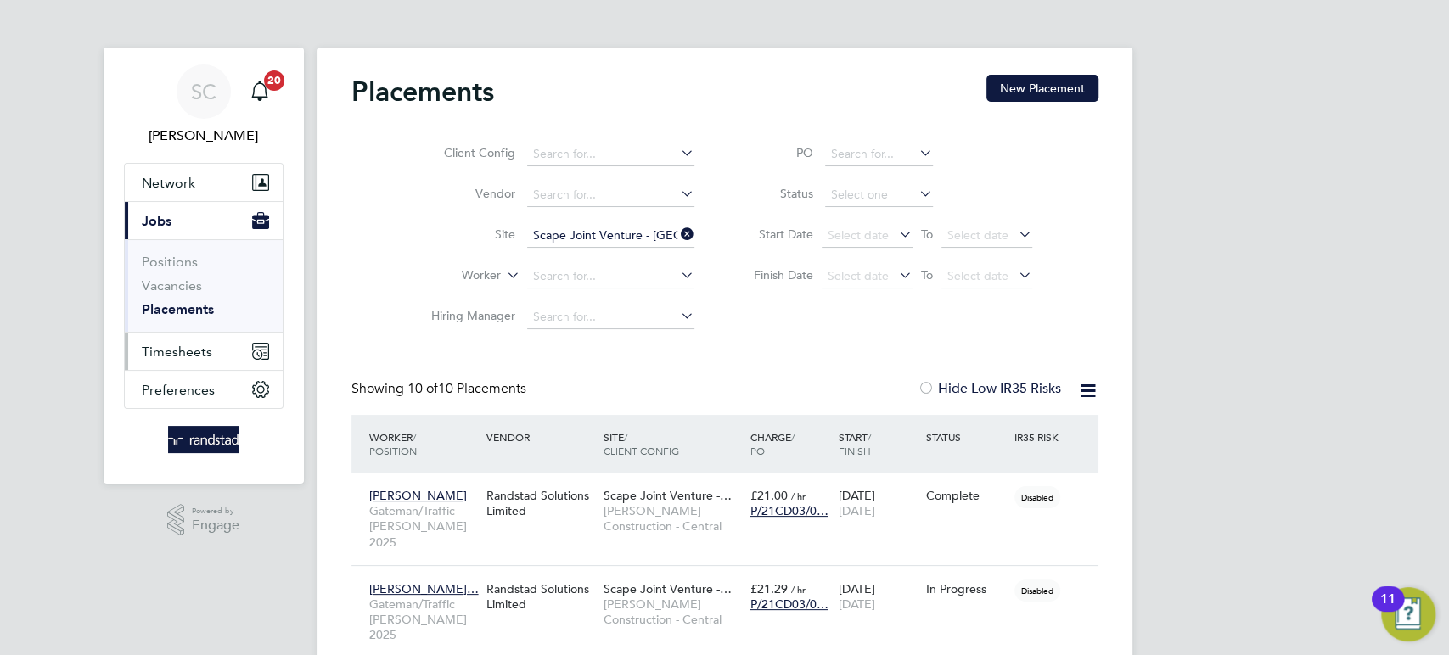
click at [187, 347] on span "Timesheets" at bounding box center [177, 352] width 70 height 16
click at [178, 354] on span "Timesheets" at bounding box center [177, 352] width 70 height 16
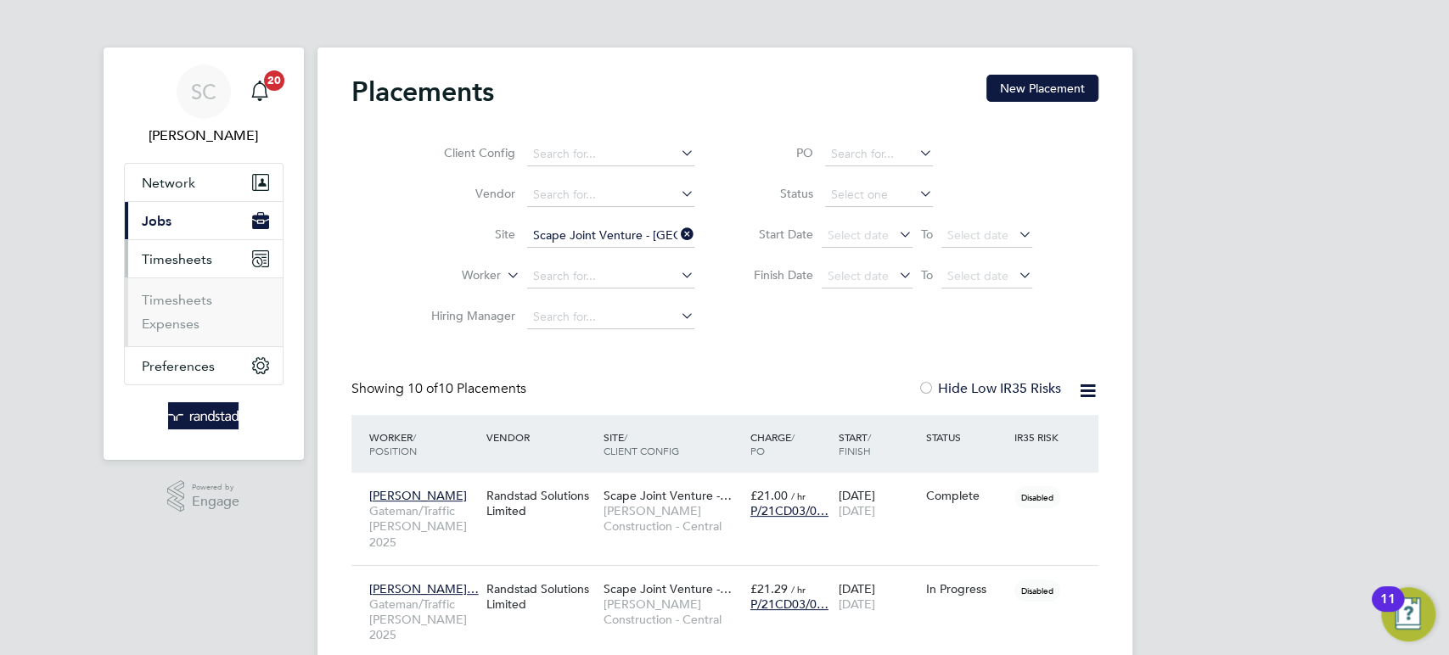
click at [202, 262] on span "Timesheets" at bounding box center [177, 259] width 70 height 16
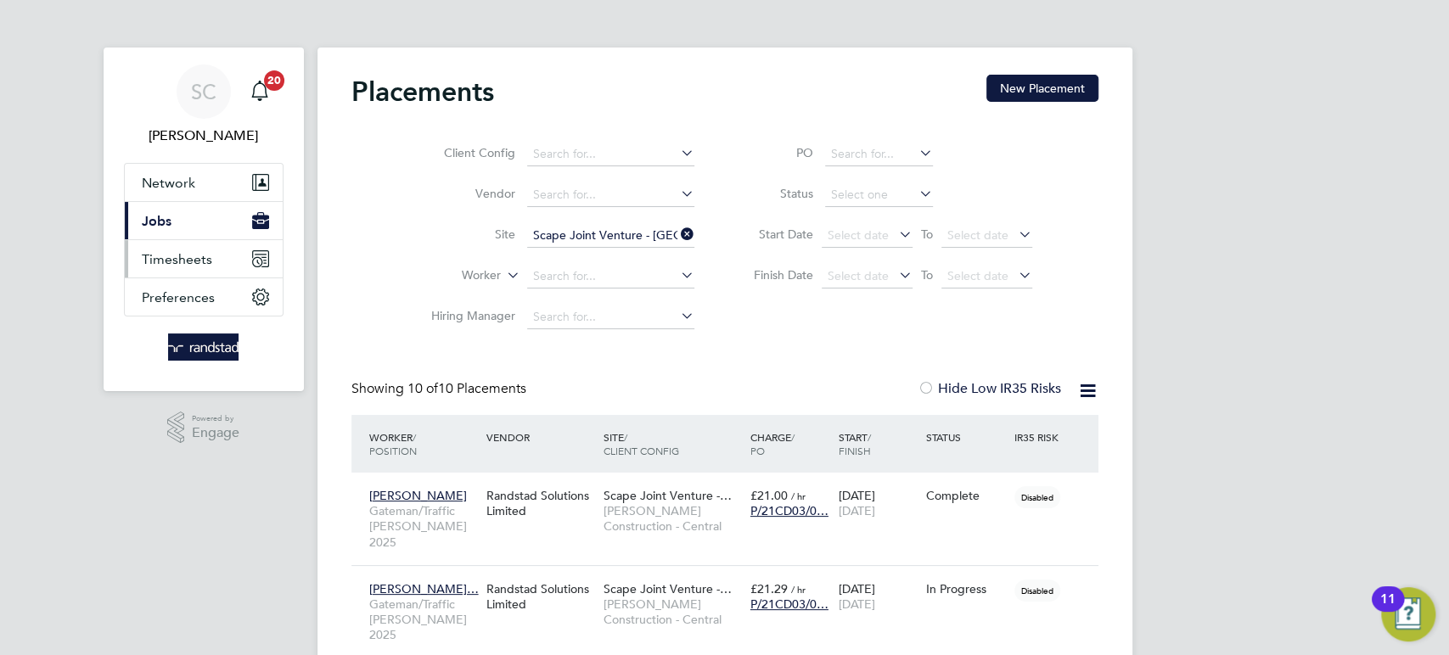
click at [183, 261] on span "Timesheets" at bounding box center [177, 259] width 70 height 16
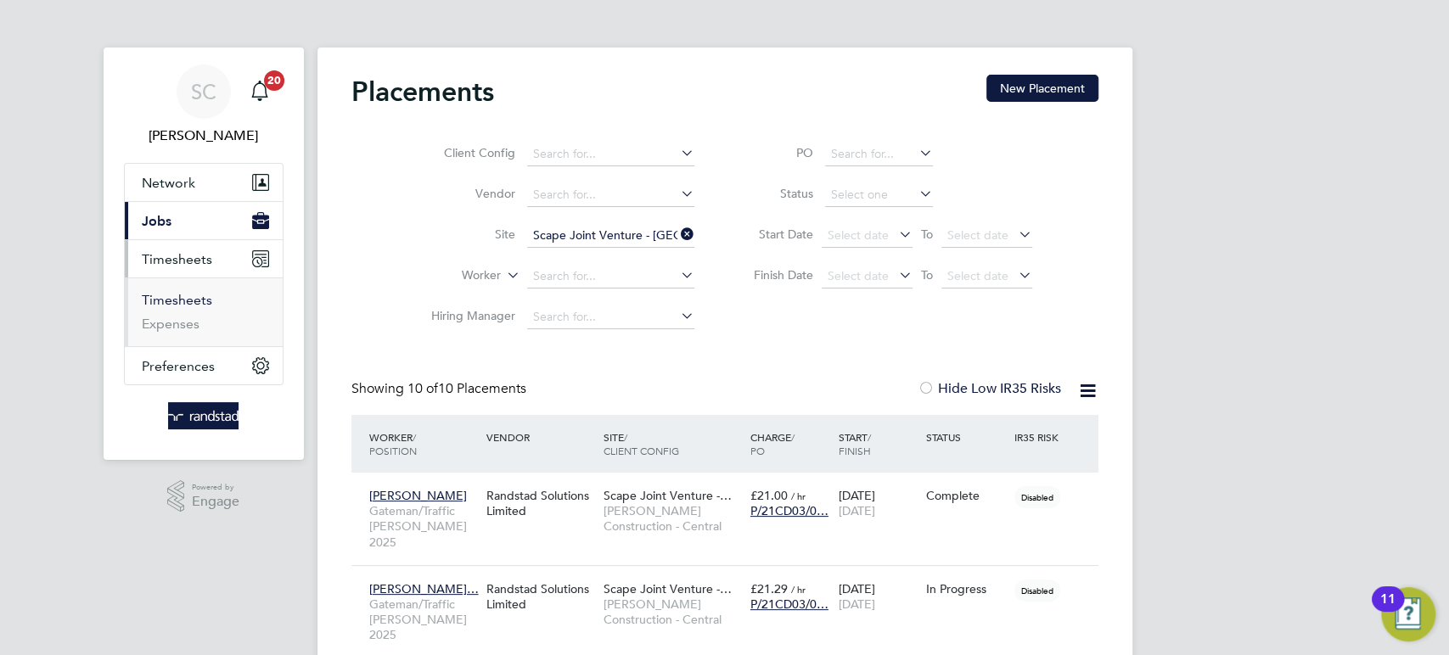
click at [184, 298] on link "Timesheets" at bounding box center [177, 300] width 70 height 16
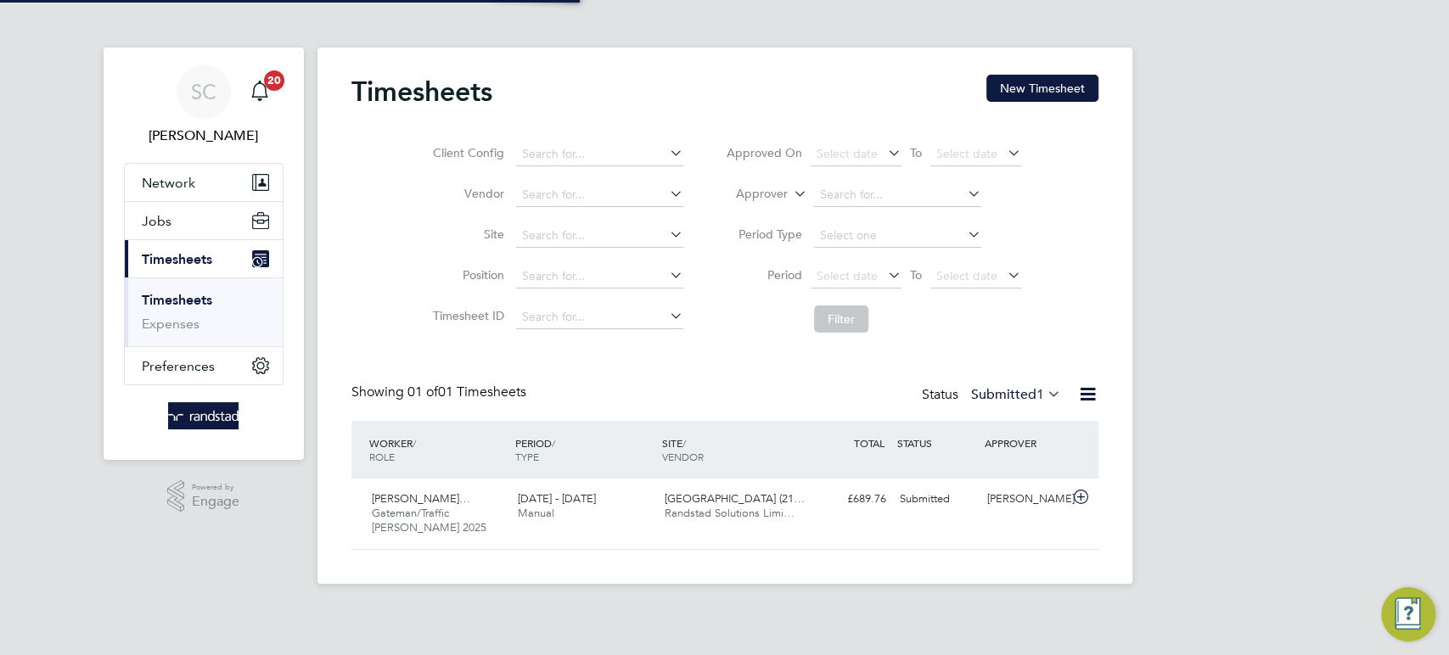
scroll to position [42, 147]
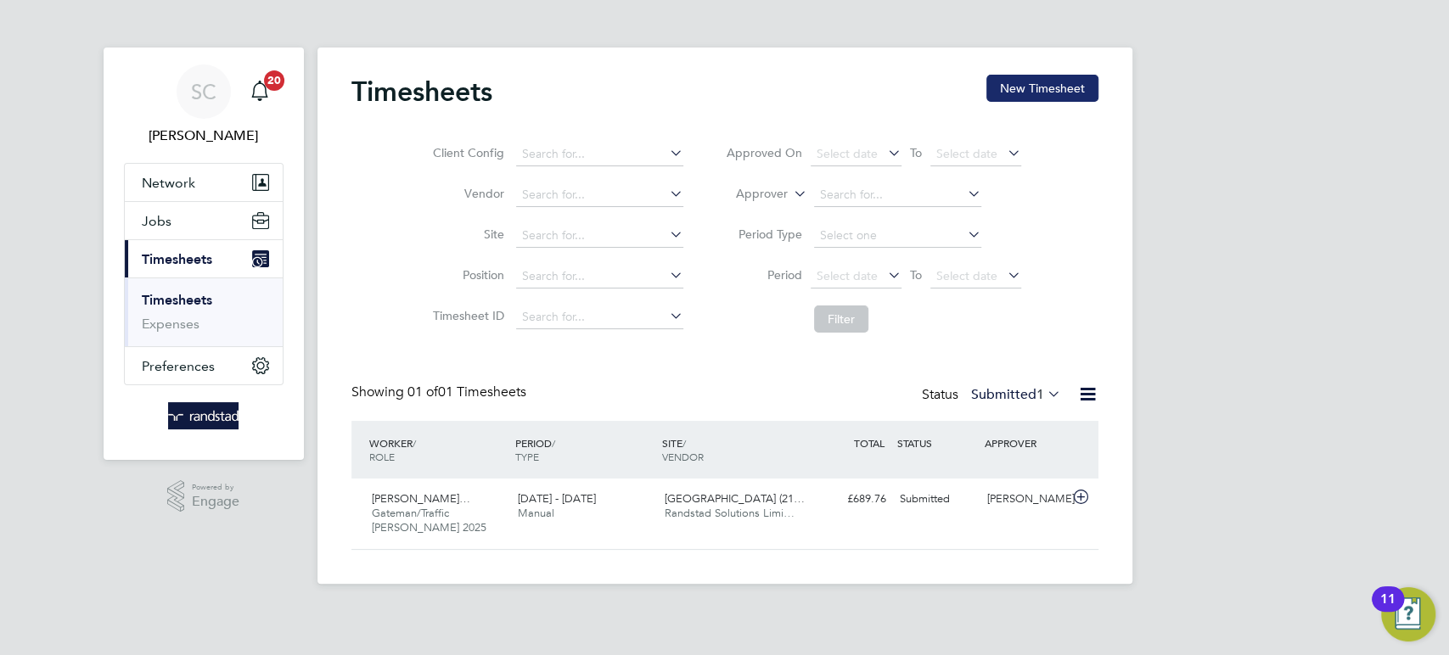
click at [1057, 87] on button "New Timesheet" at bounding box center [1042, 88] width 112 height 27
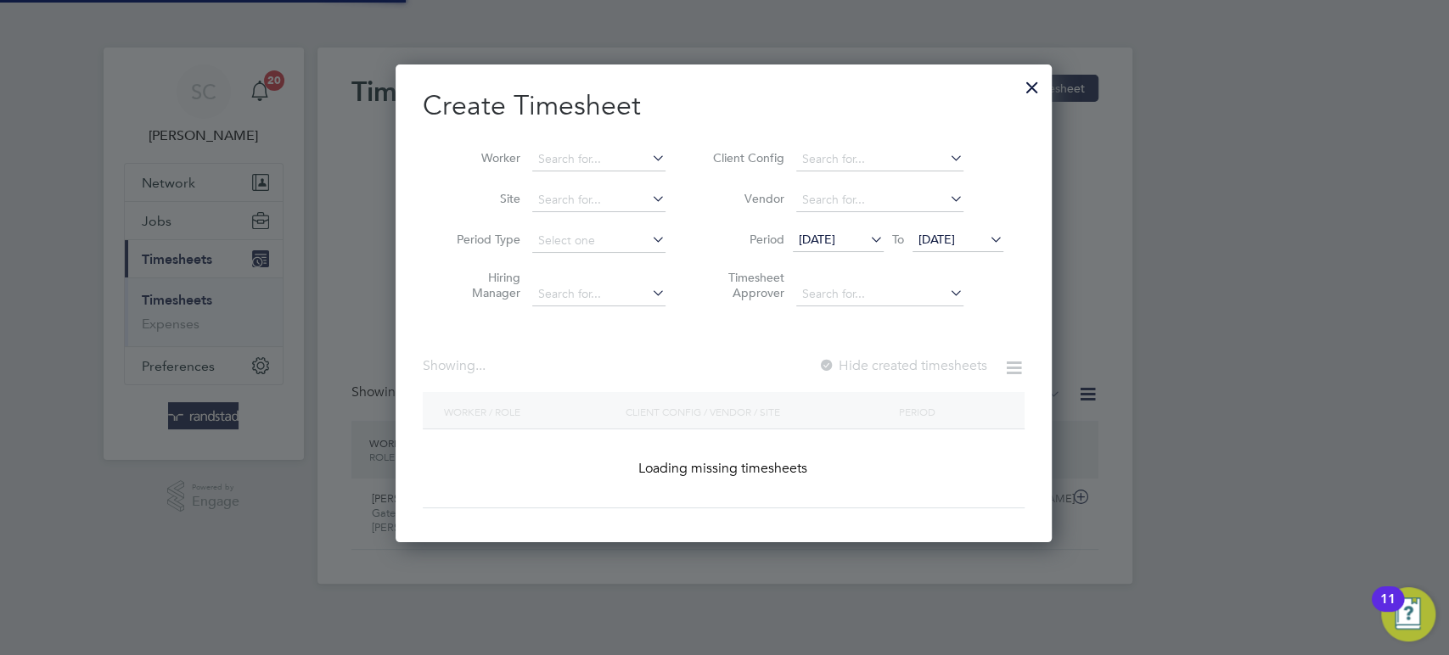
scroll to position [477, 658]
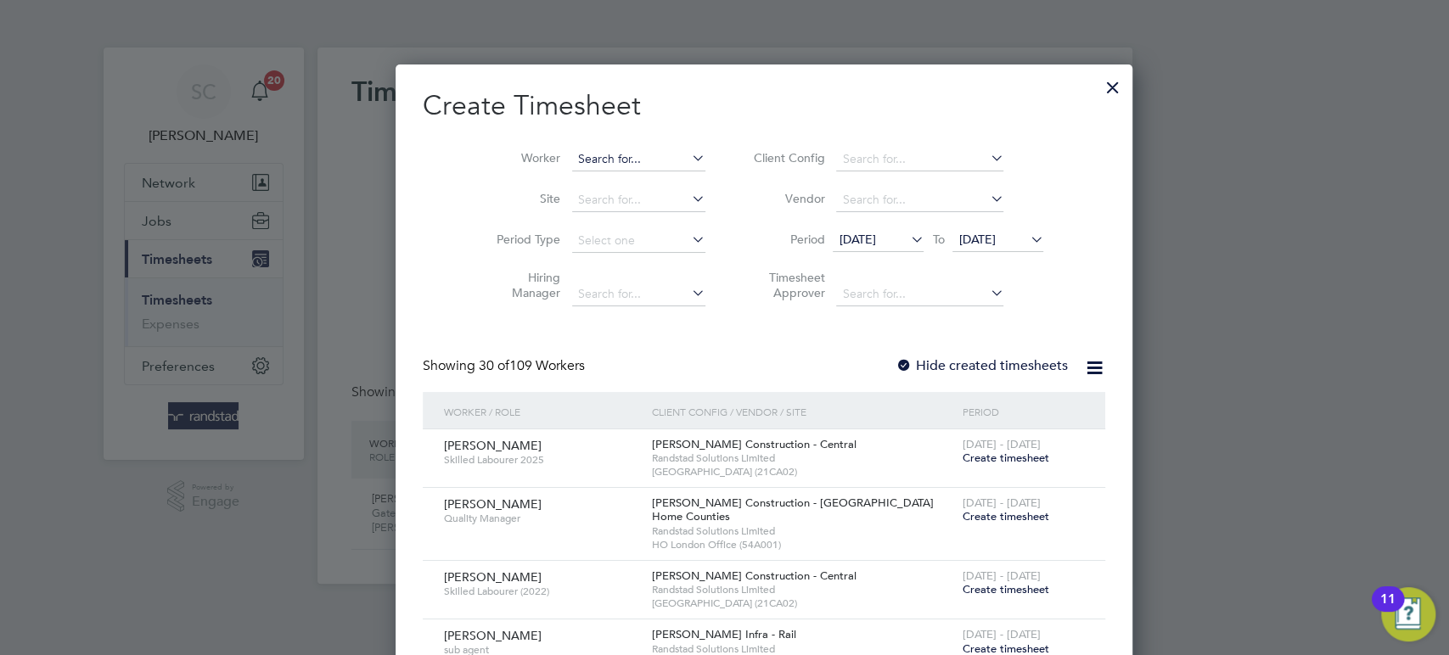
click at [588, 160] on input at bounding box center [638, 160] width 133 height 24
click at [582, 162] on input "[PERSON_NAME]" at bounding box center [638, 160] width 133 height 24
type input "[PERSON_NAME]"
click at [896, 362] on div at bounding box center [904, 366] width 17 height 17
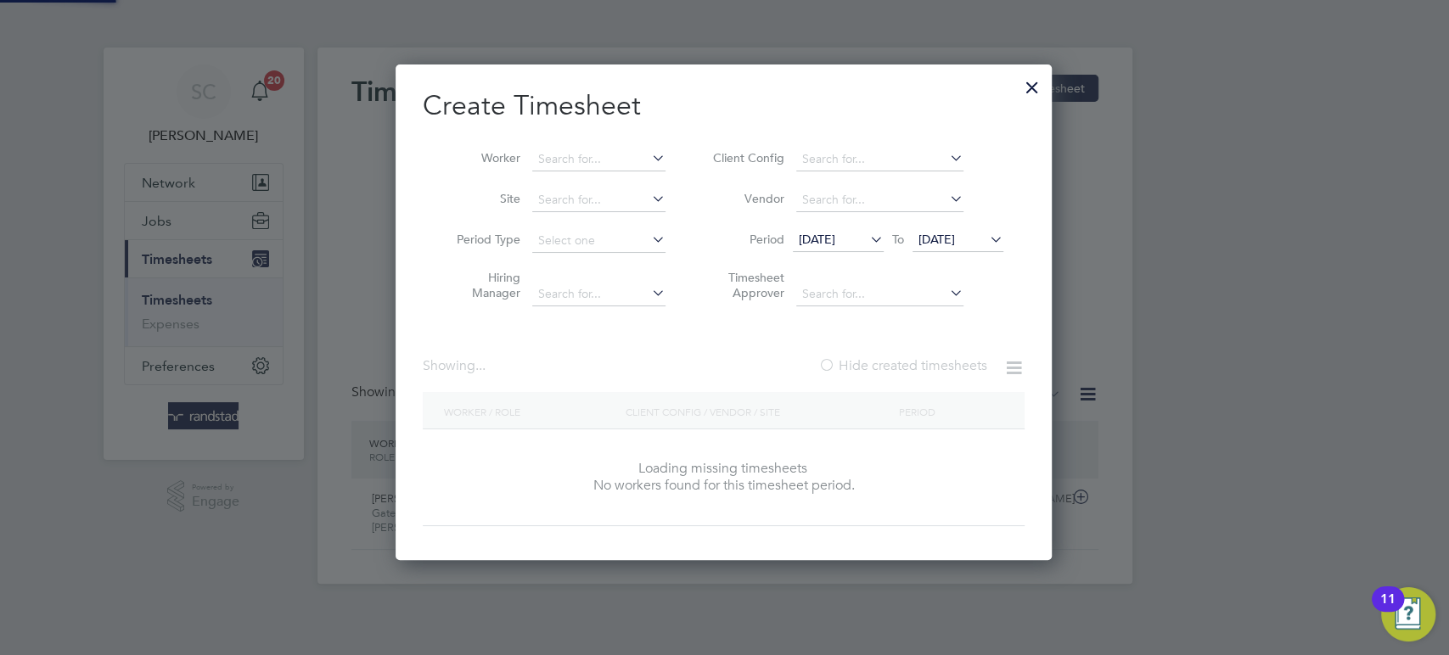
scroll to position [477, 658]
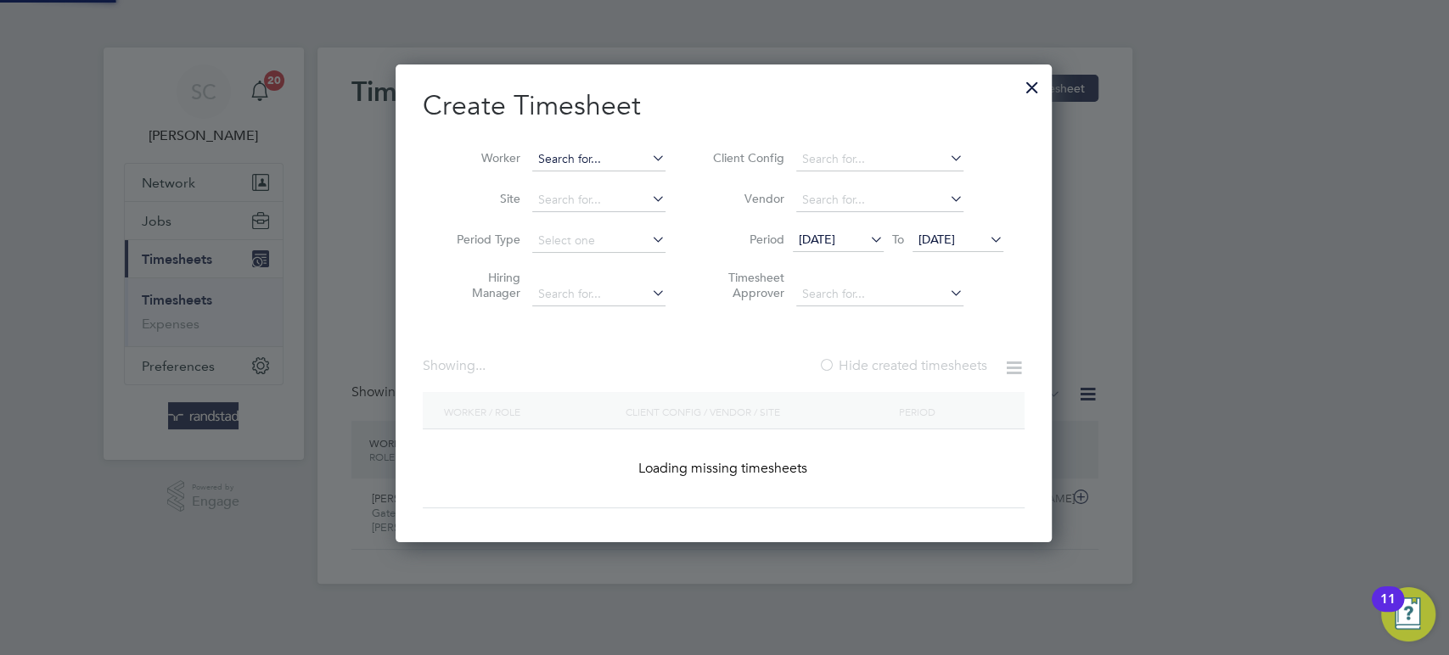
click at [547, 155] on input at bounding box center [598, 160] width 133 height 24
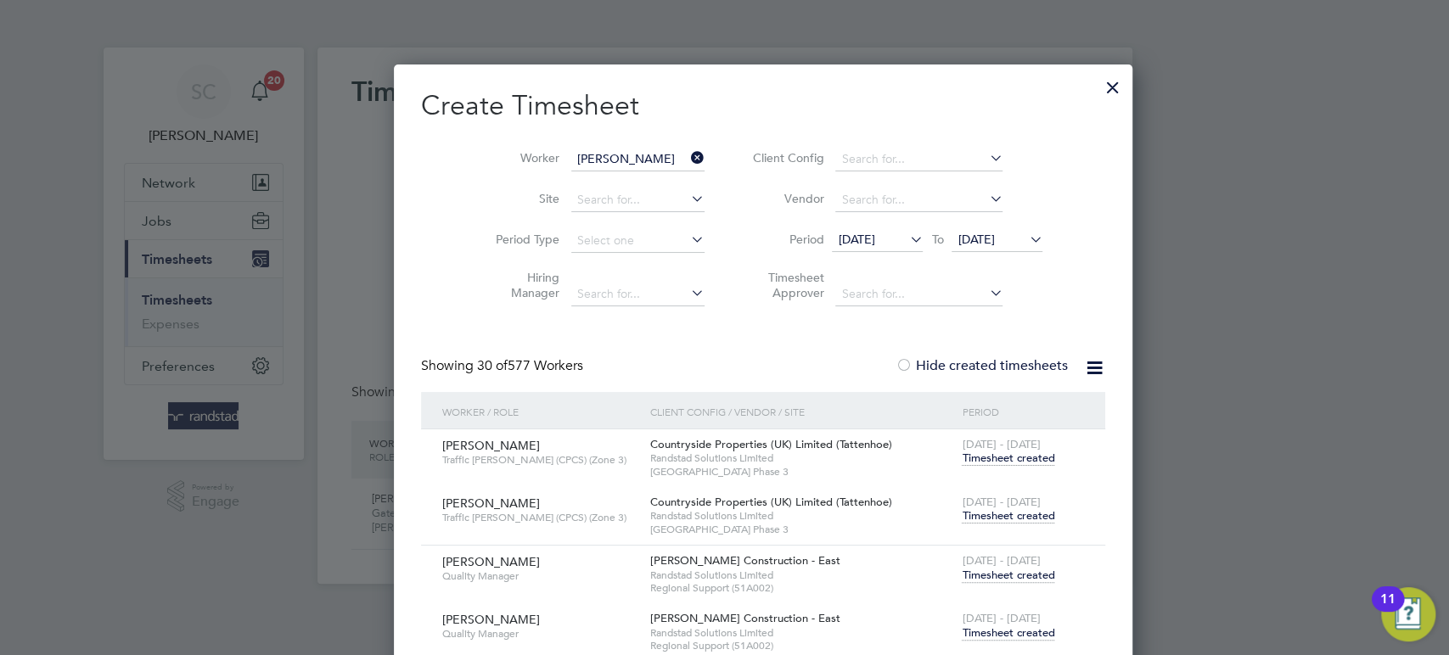
click at [623, 222] on li "[PERSON_NAME] [PERSON_NAME]" at bounding box center [691, 227] width 318 height 23
type input "[PERSON_NAME] [PERSON_NAME]"
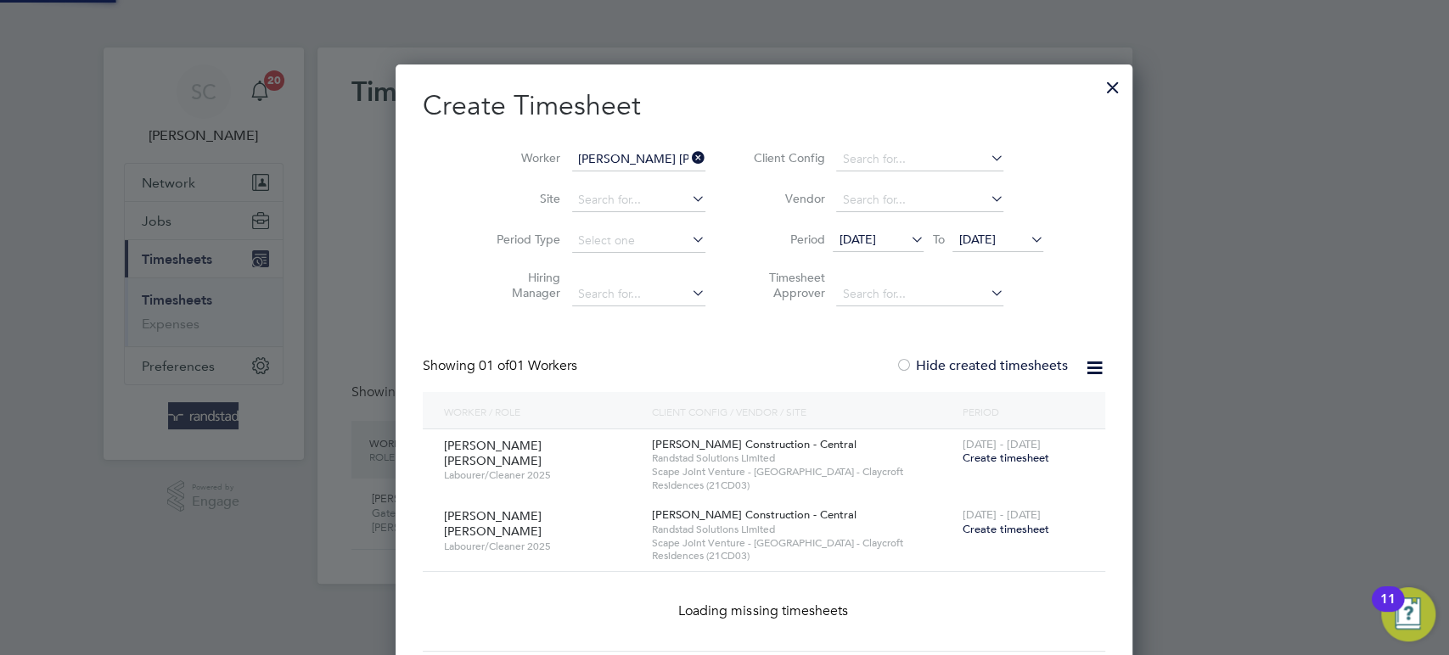
scroll to position [542, 694]
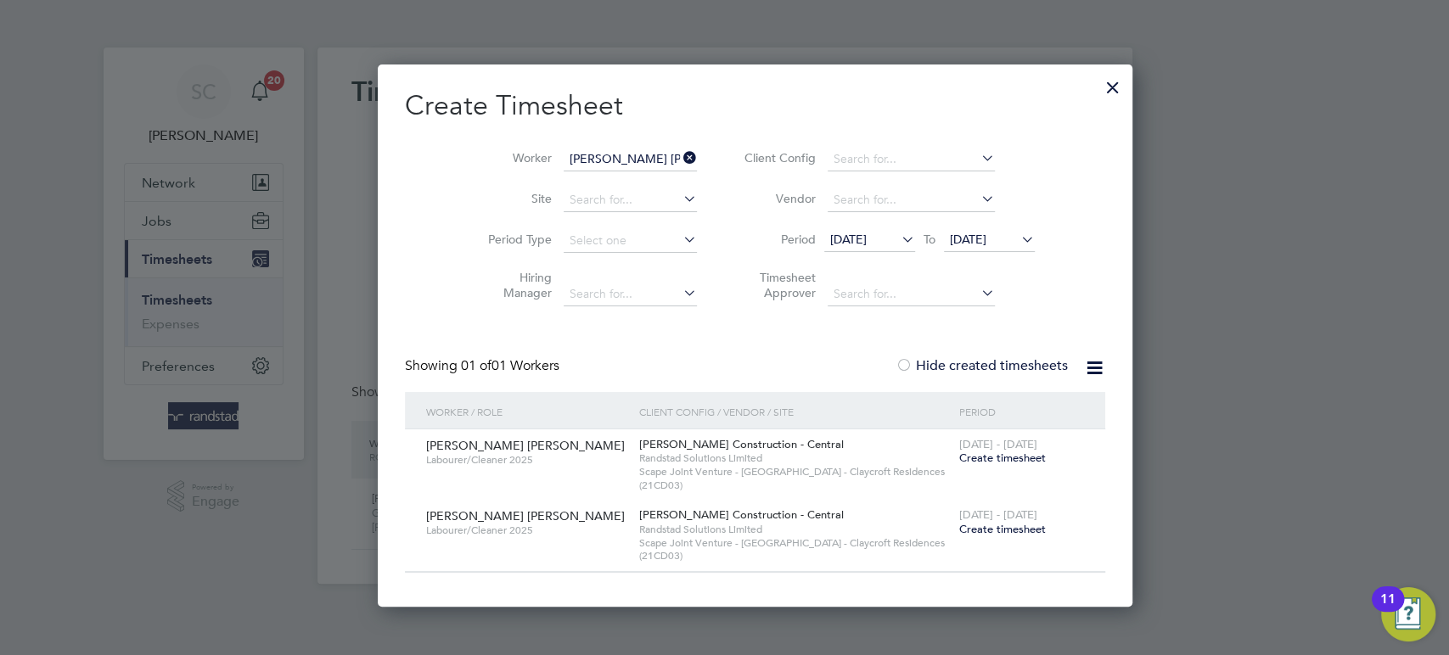
click at [830, 243] on span "[DATE]" at bounding box center [848, 239] width 37 height 15
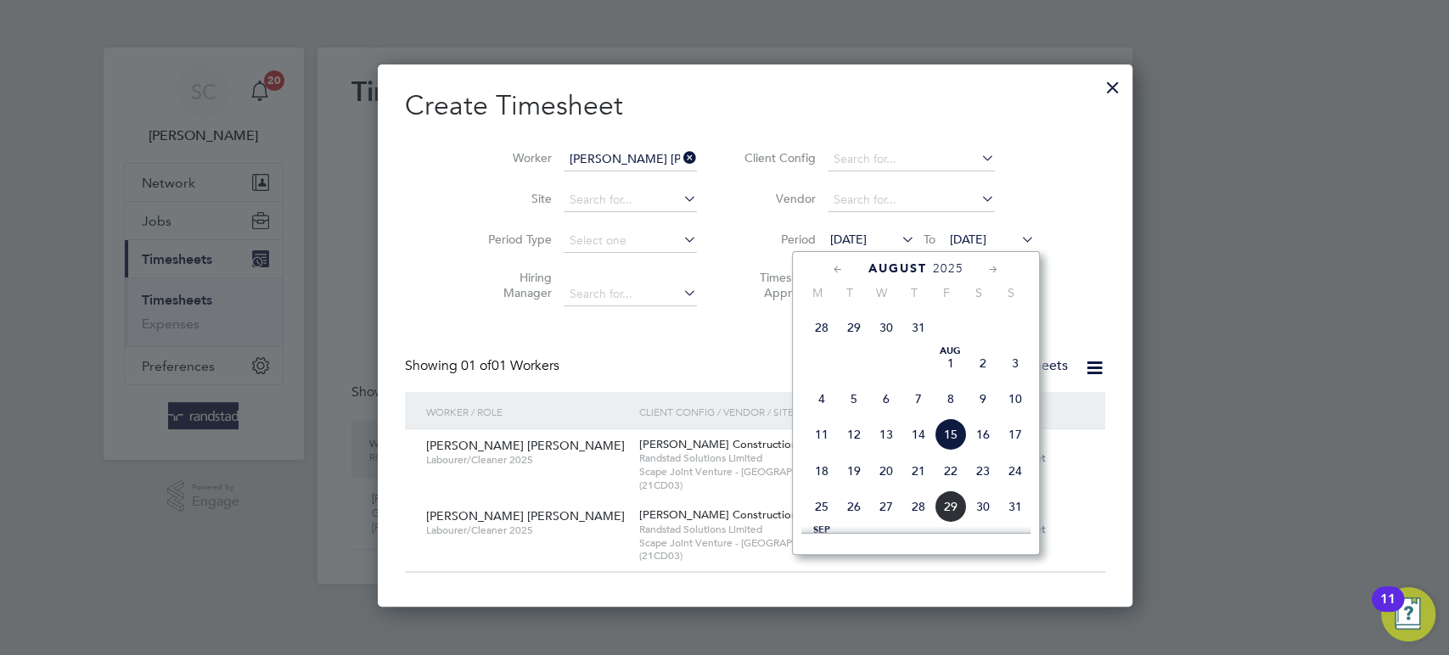
scroll to position [540, 0]
click at [819, 345] on span "28" at bounding box center [822, 329] width 32 height 32
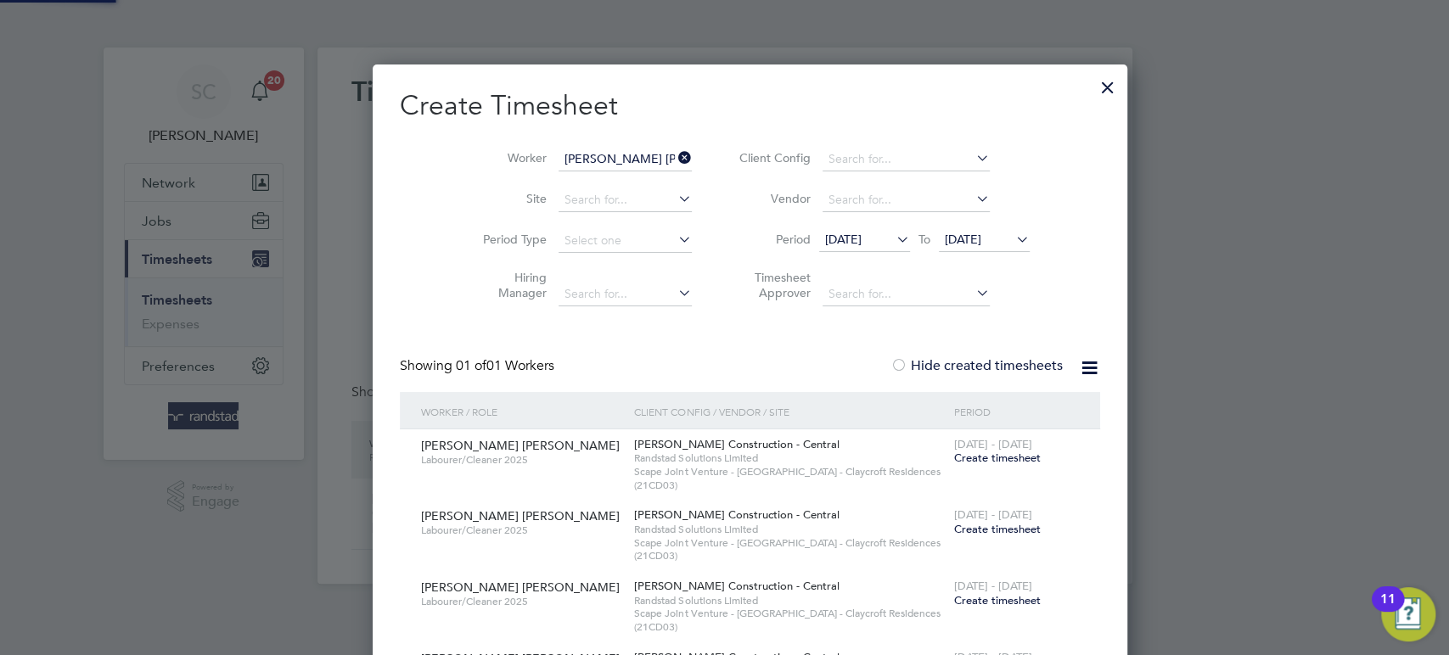
scroll to position [683, 704]
click at [825, 238] on span "[DATE]" at bounding box center [843, 239] width 37 height 15
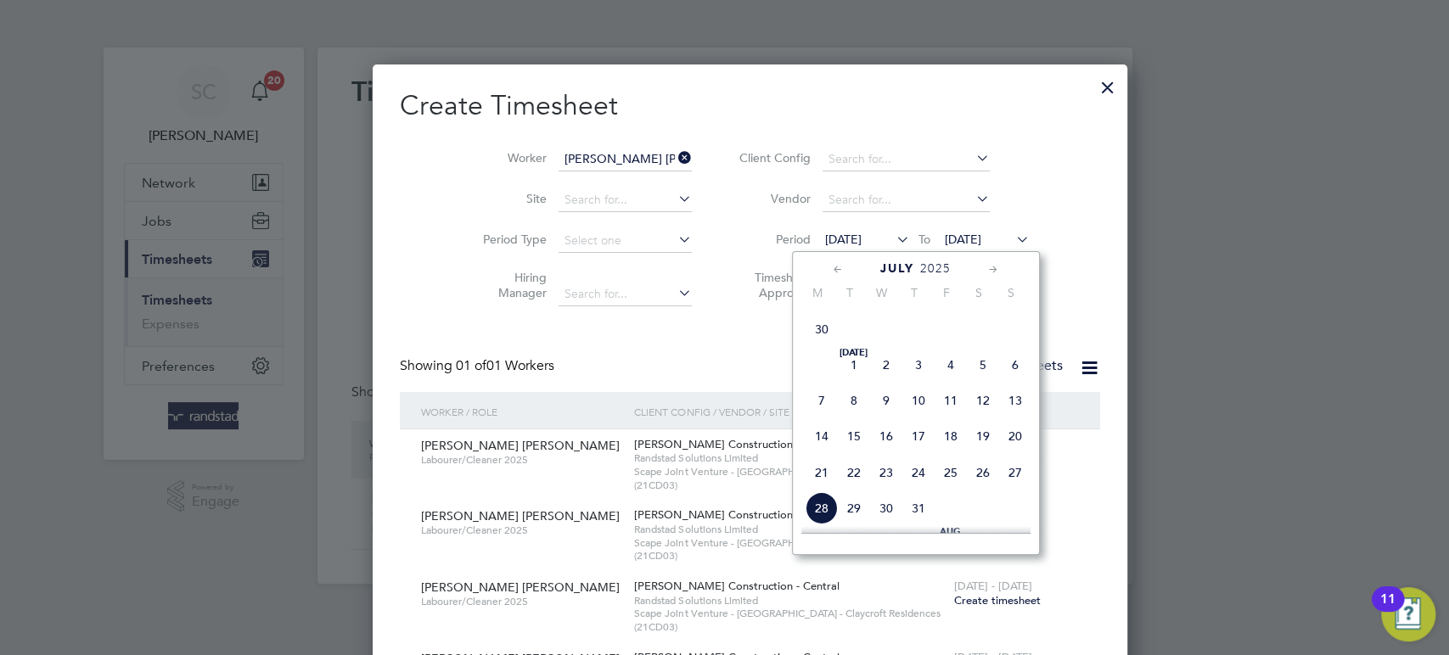
scroll to position [671, 0]
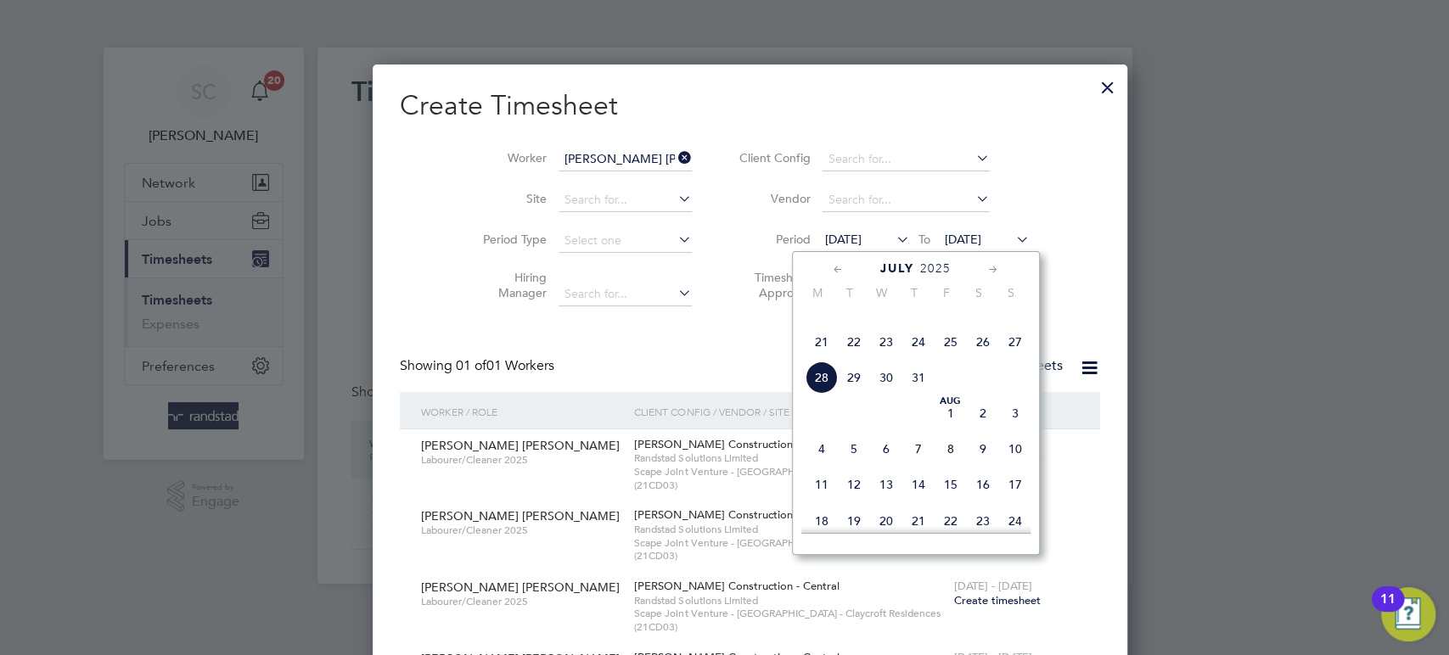
click at [819, 356] on span "21" at bounding box center [822, 342] width 32 height 32
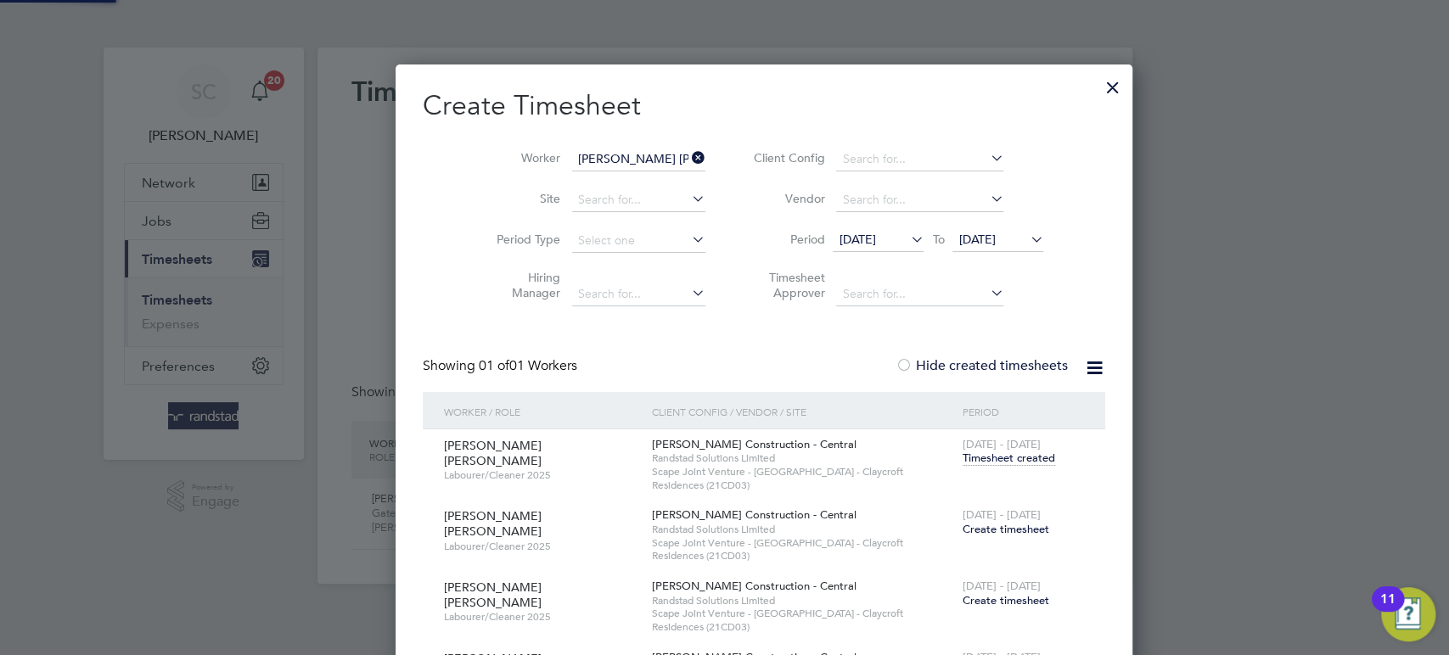
scroll to position [755, 704]
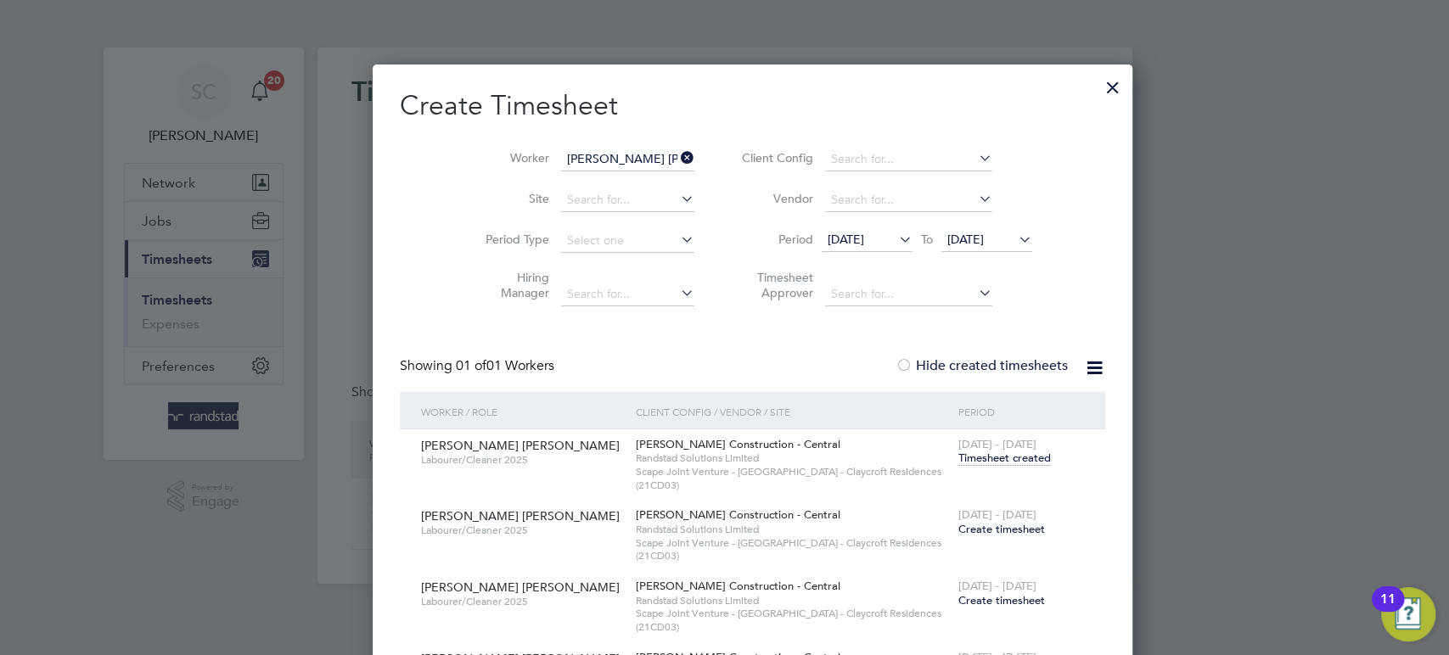
click at [963, 460] on span "Timesheet created" at bounding box center [1004, 458] width 93 height 15
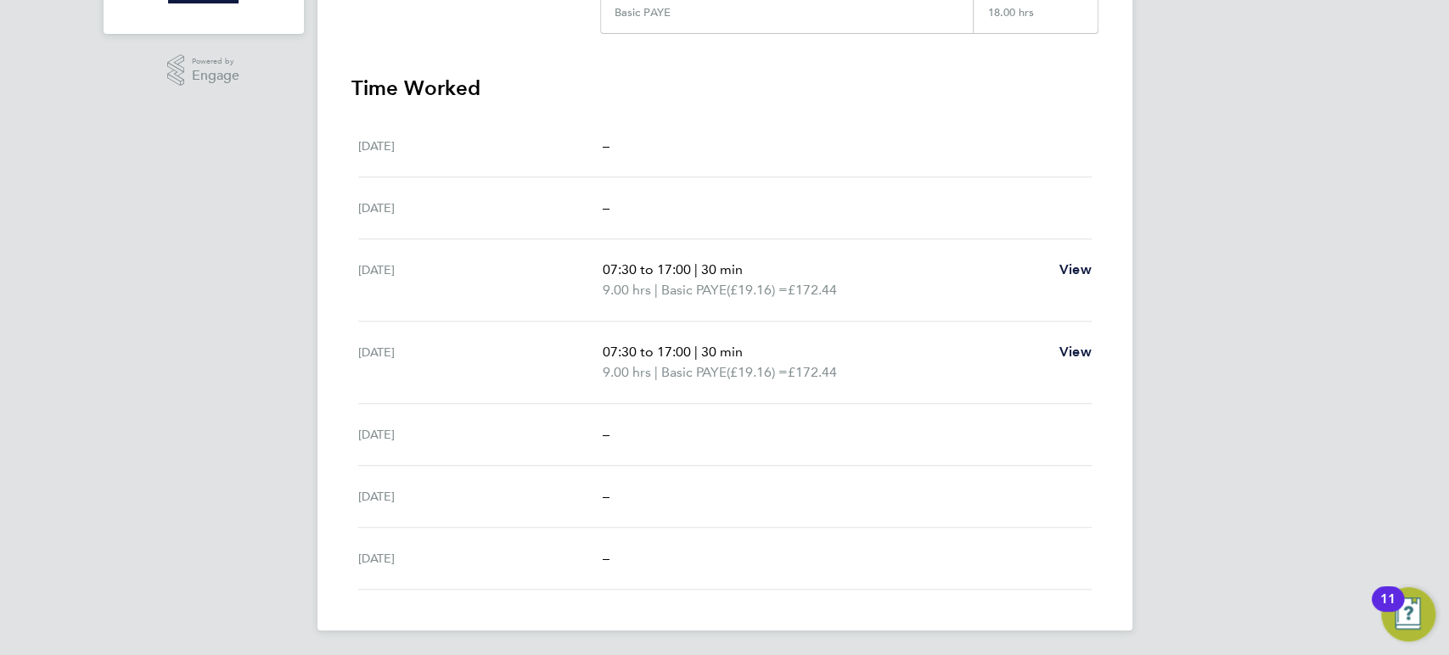
scroll to position [116, 0]
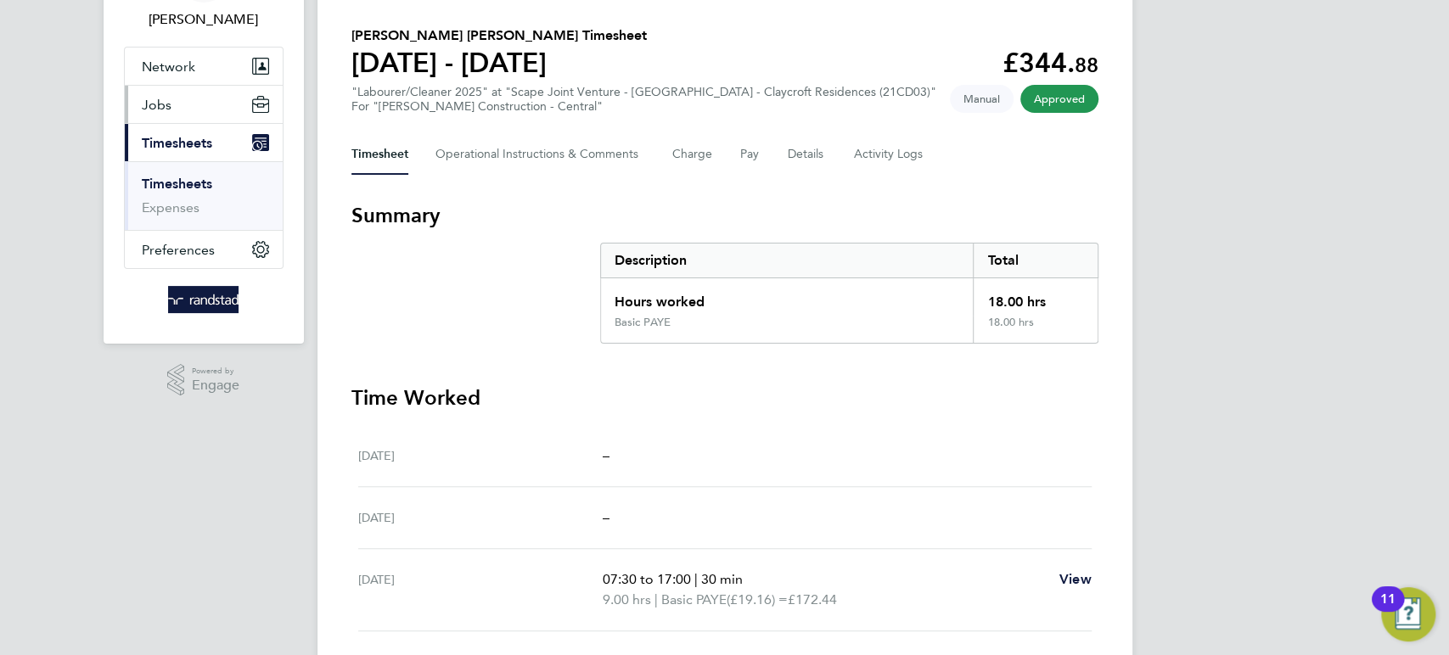
click at [170, 100] on button "Jobs" at bounding box center [204, 104] width 158 height 37
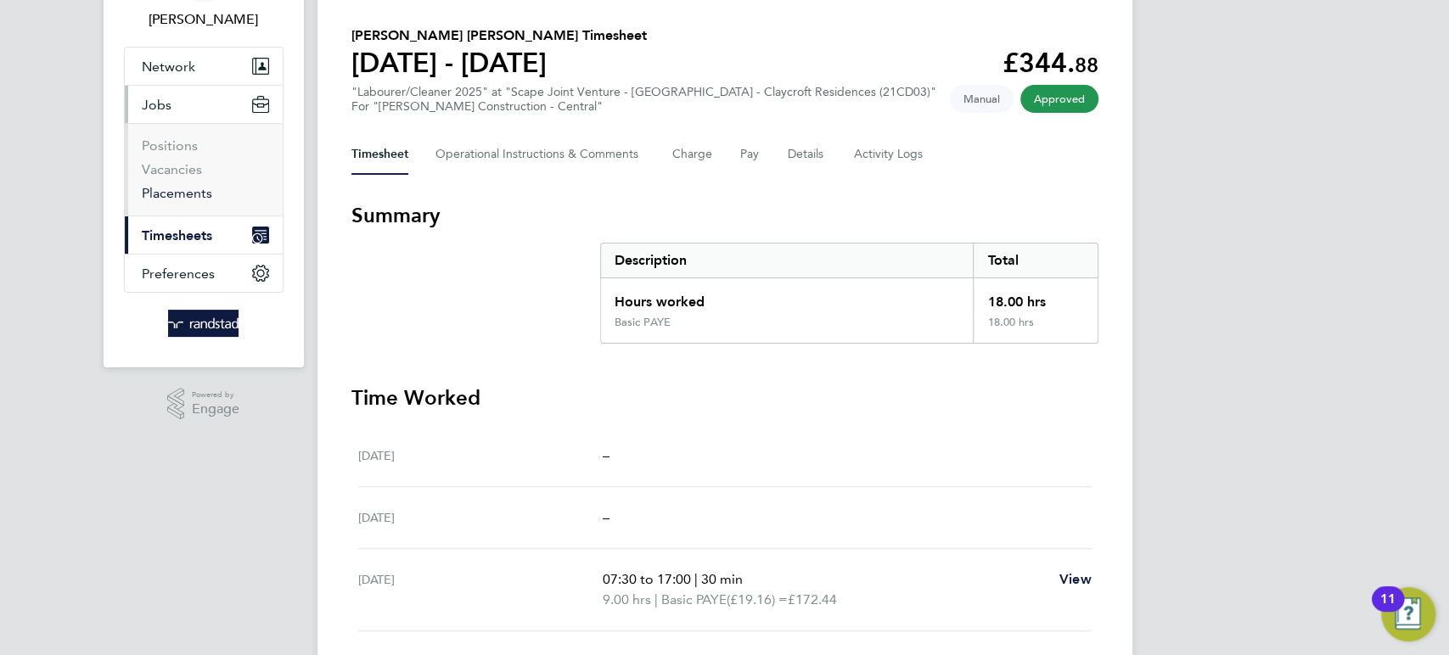
click at [169, 188] on link "Placements" at bounding box center [177, 193] width 70 height 16
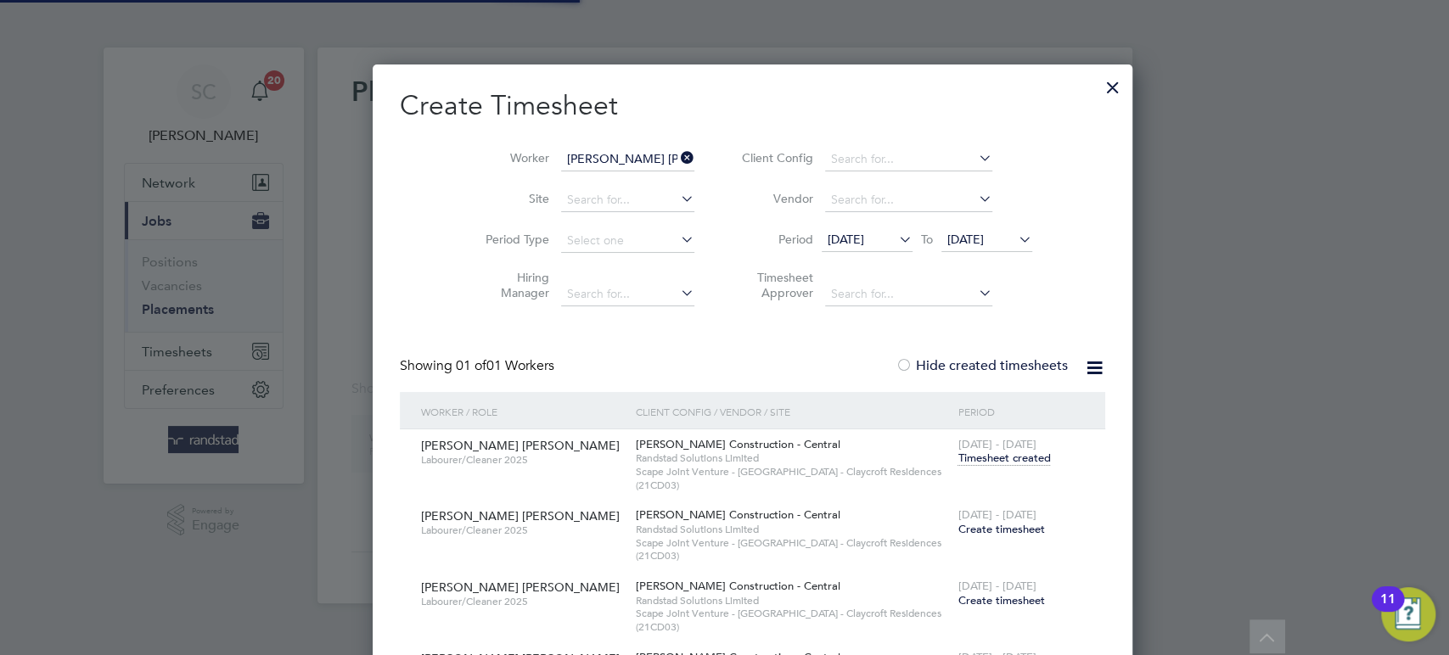
scroll to position [755, 704]
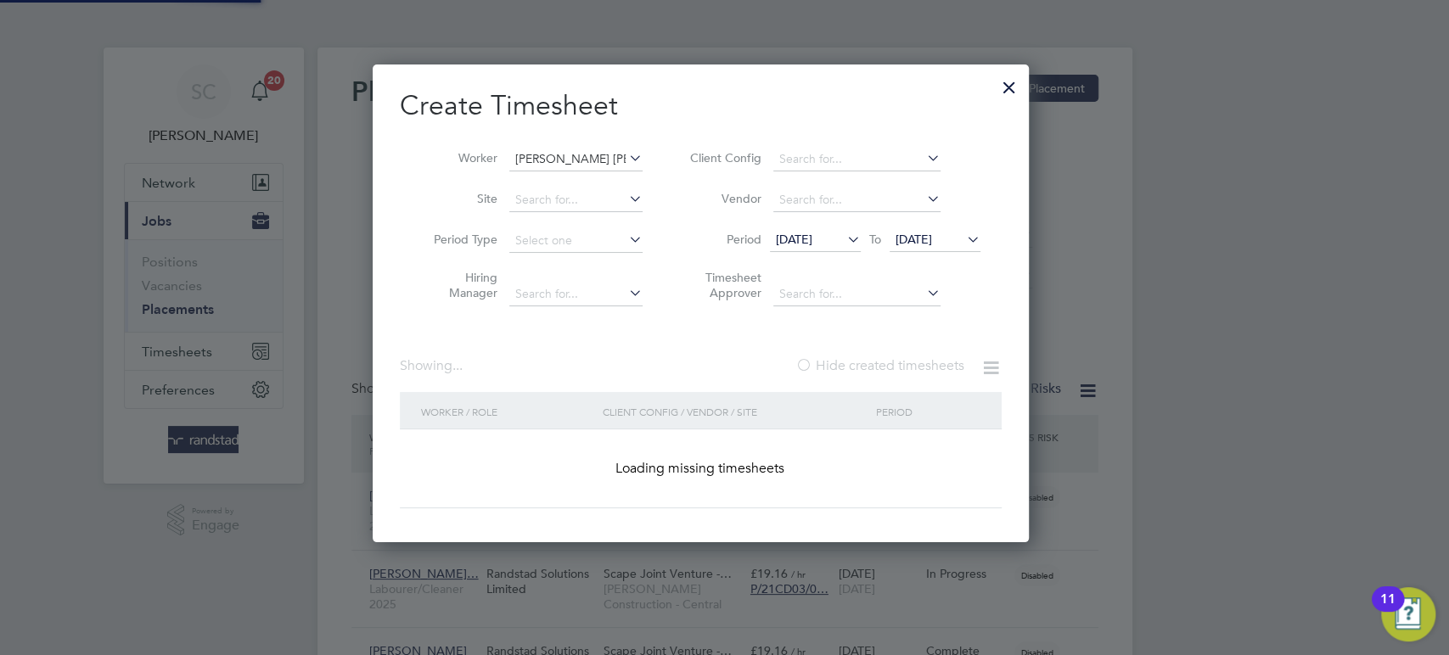
click at [615, 155] on input "[PERSON_NAME] [PERSON_NAME]" at bounding box center [575, 160] width 133 height 24
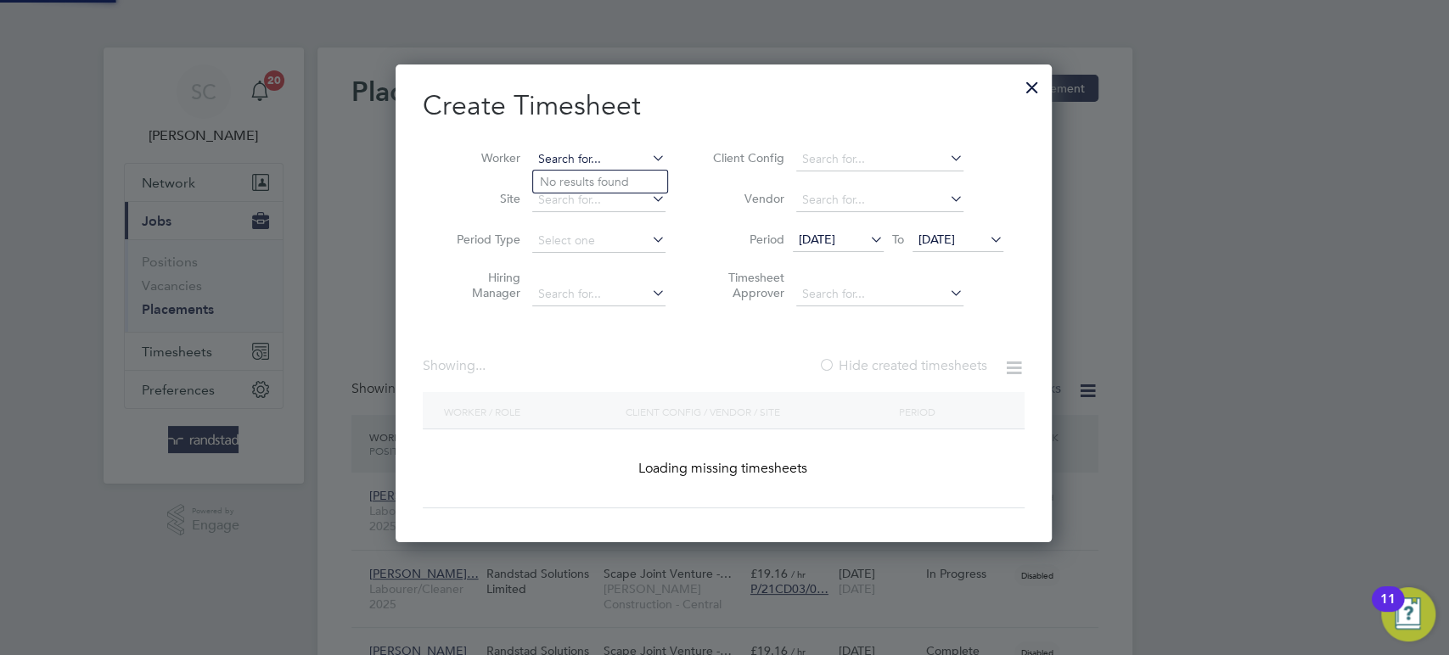
scroll to position [64, 117]
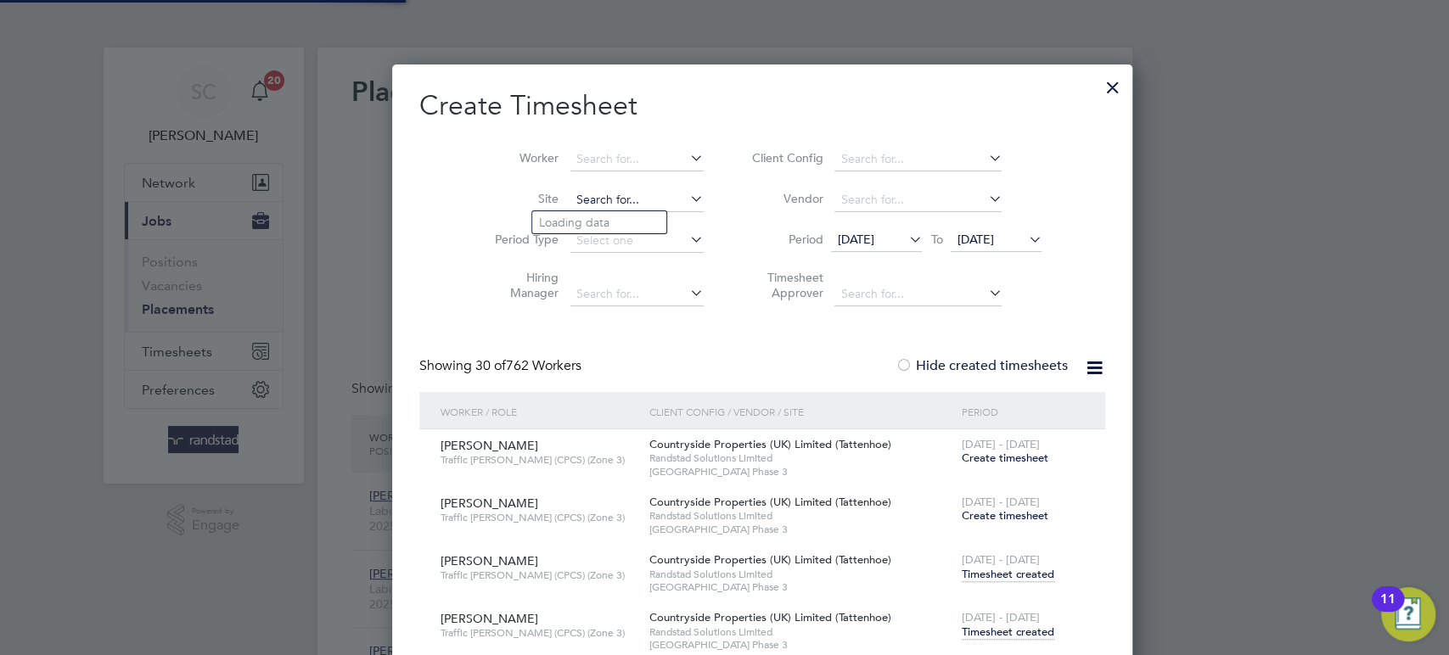
click at [574, 205] on input at bounding box center [636, 200] width 133 height 24
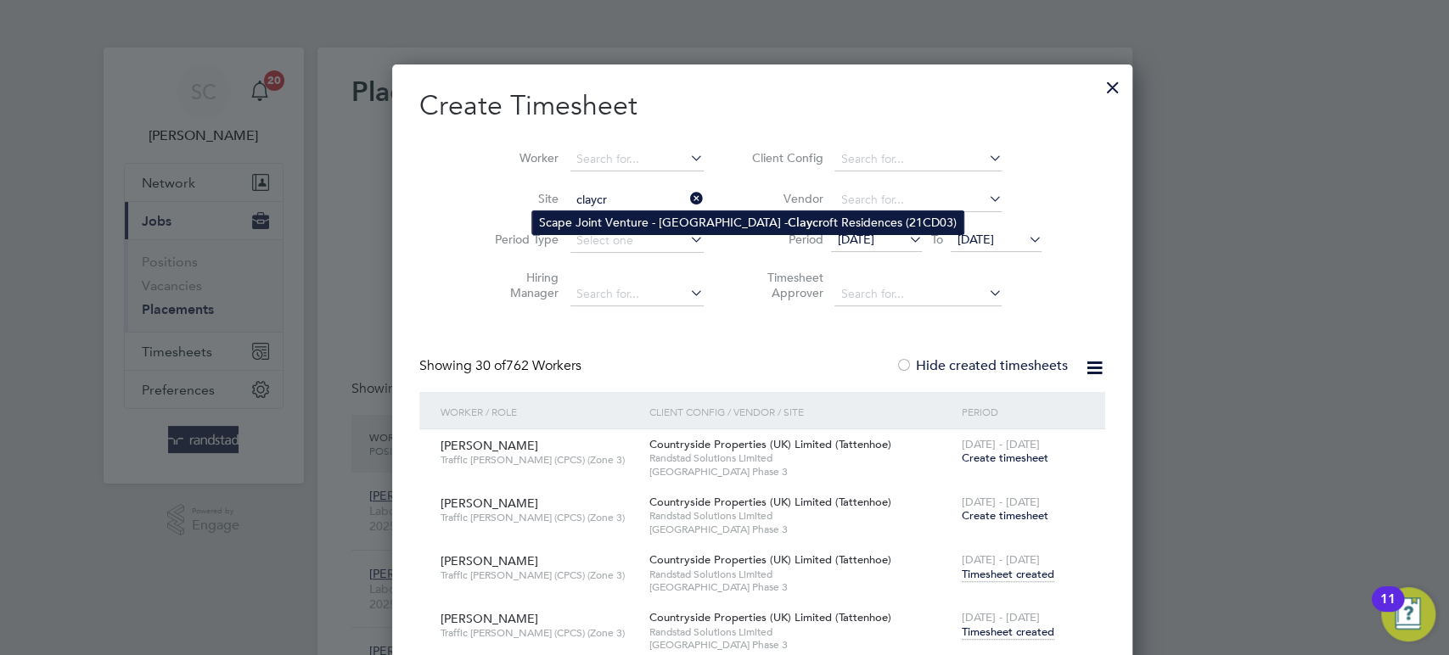
click at [597, 220] on li "Scape Joint Venture - [GEOGRAPHIC_DATA] - Claycr oft Residences (21CD03)" at bounding box center [747, 222] width 431 height 23
type input "Scape Joint Venture - [GEOGRAPHIC_DATA] - Claycroft Residences (21CD03)"
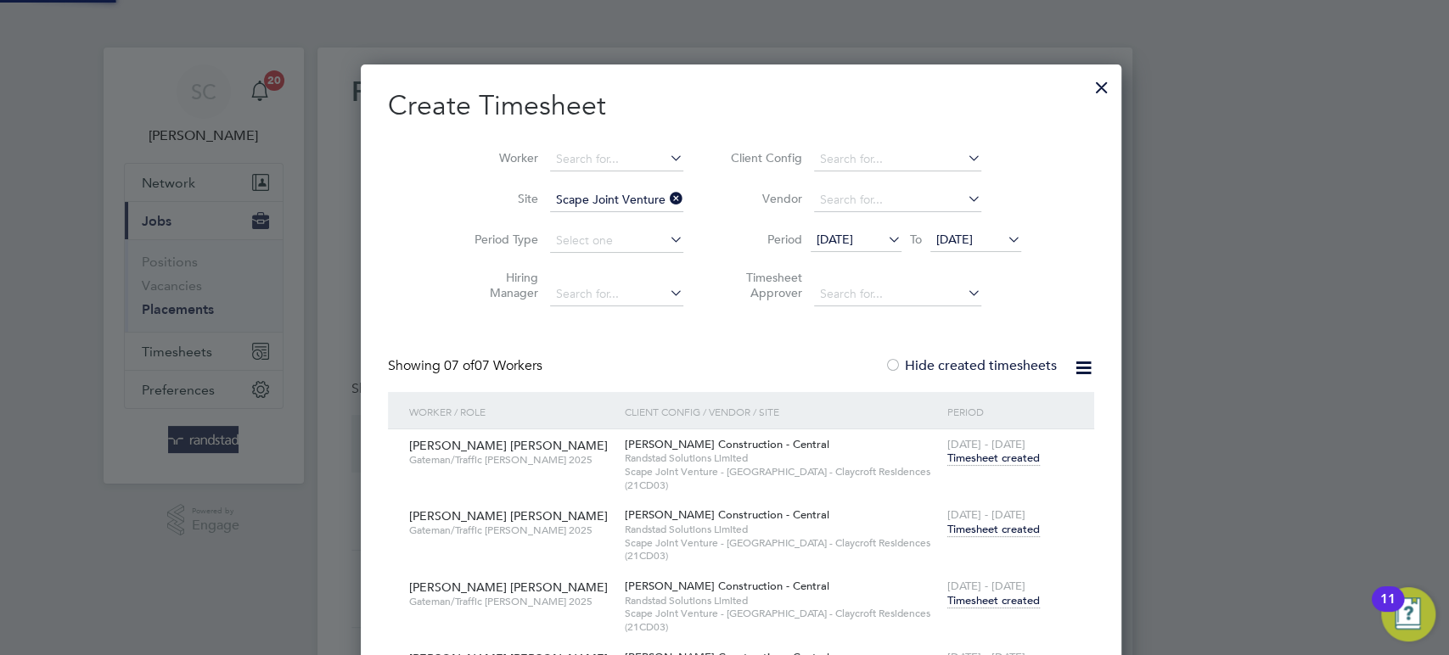
scroll to position [2109, 727]
click at [1087, 81] on div at bounding box center [1102, 83] width 31 height 31
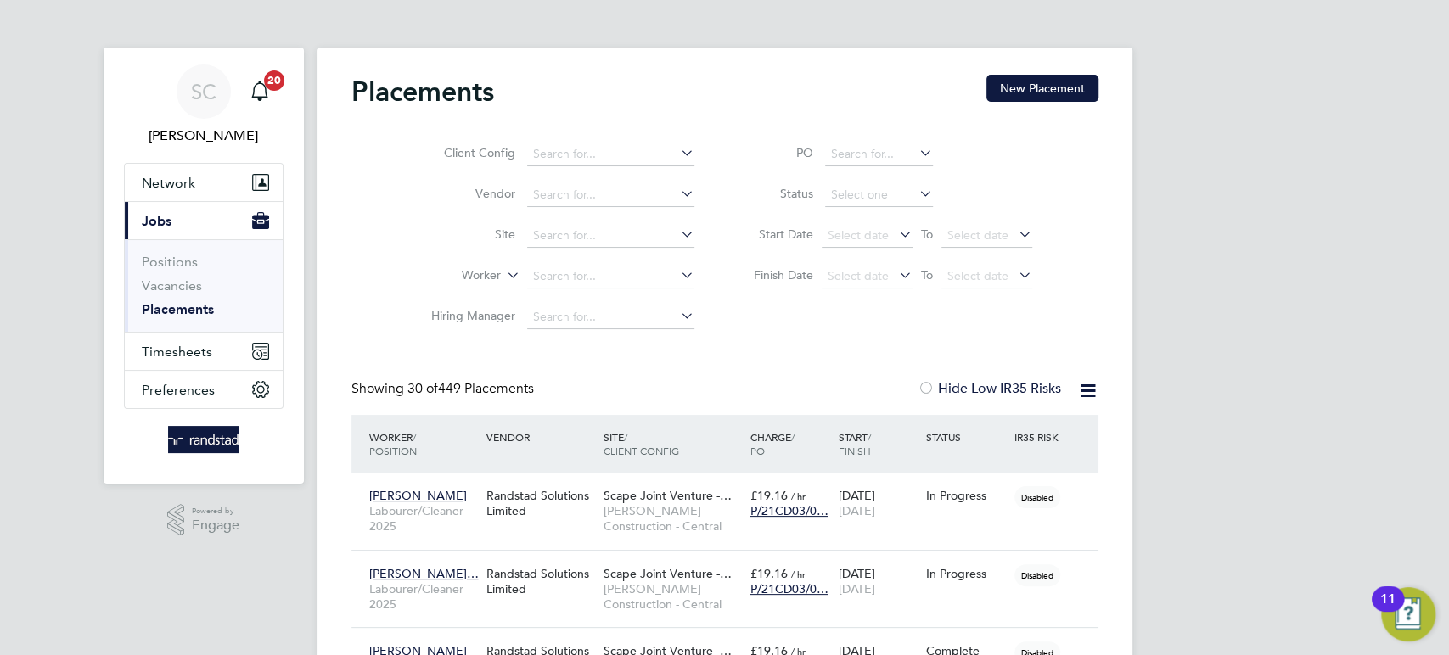
click at [176, 311] on link "Placements" at bounding box center [178, 309] width 72 height 16
click at [539, 238] on input at bounding box center [610, 236] width 167 height 24
click at [568, 265] on li "Scape Joint Venture - [GEOGRAPHIC_DATA] - Claycr oft Residences (21CD03)" at bounding box center [741, 258] width 431 height 23
type input "Scape Joint Venture - [GEOGRAPHIC_DATA] - Claycroft Residences (21CD03)"
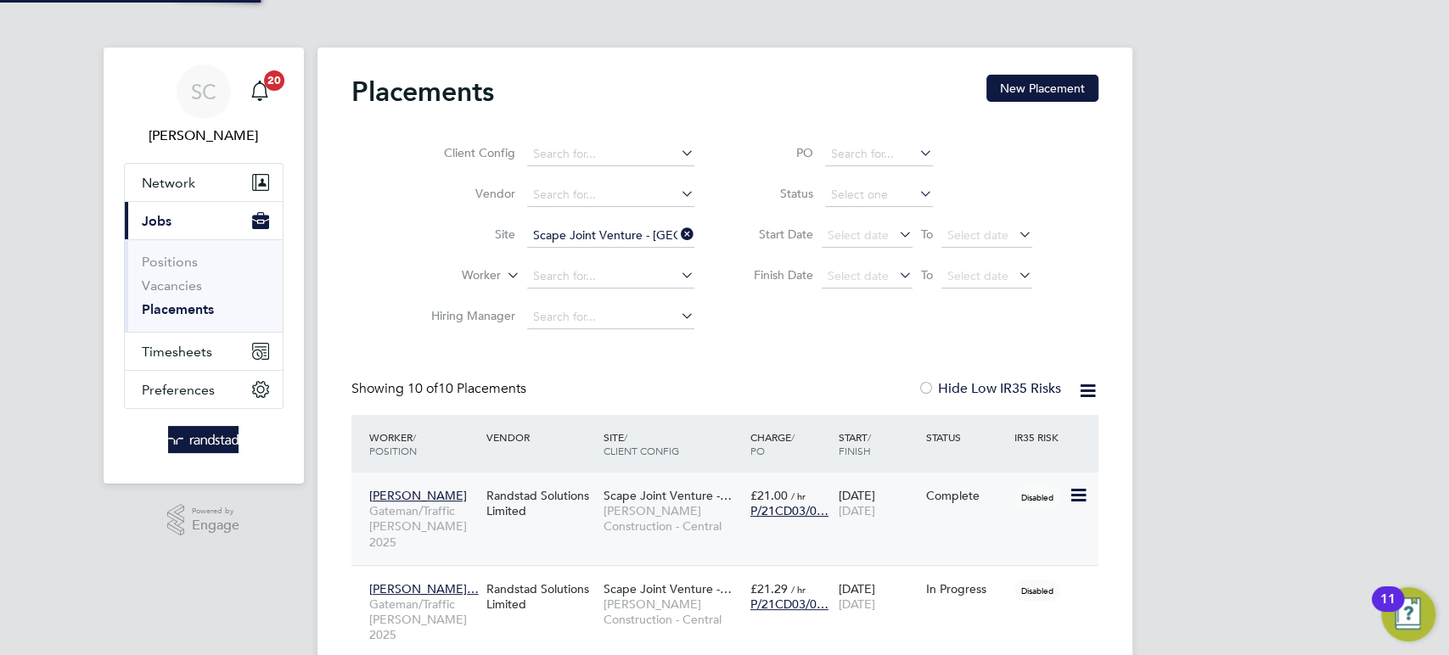
scroll to position [64, 147]
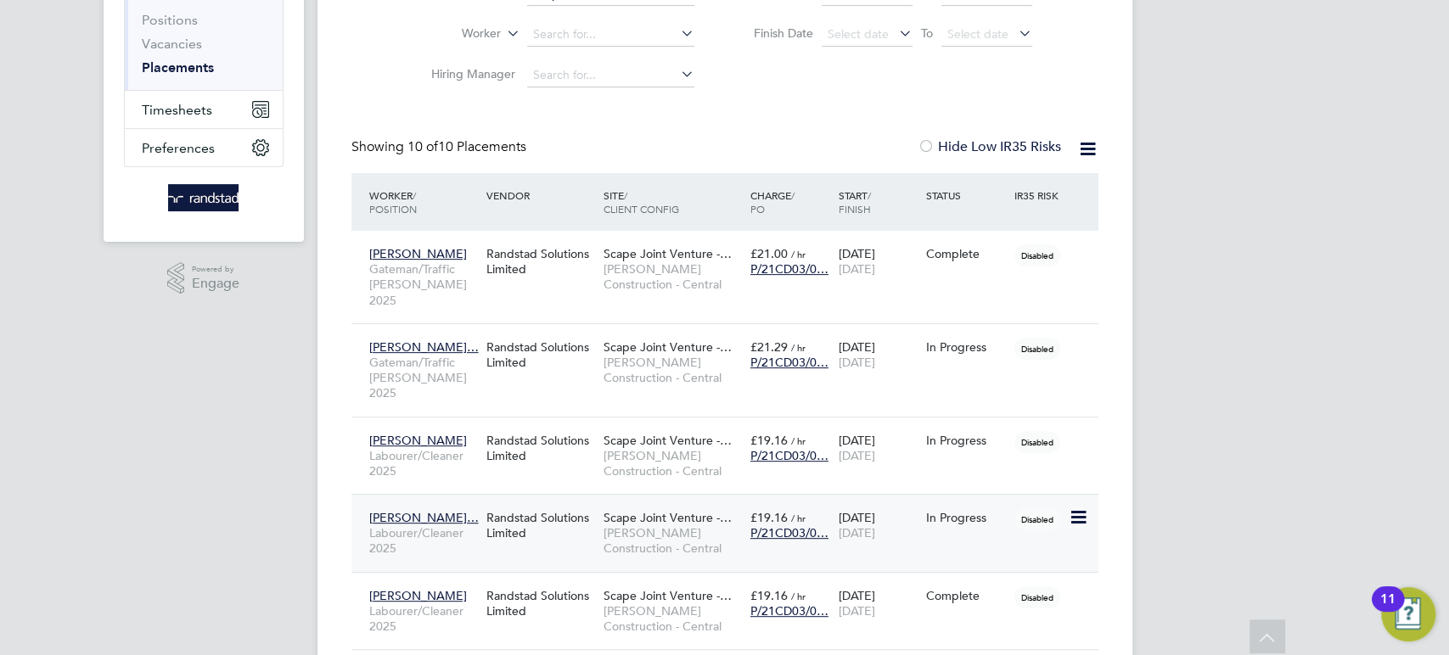
click at [473, 502] on div "[PERSON_NAME]… Labourer/Cleaner 2025" at bounding box center [423, 534] width 117 height 64
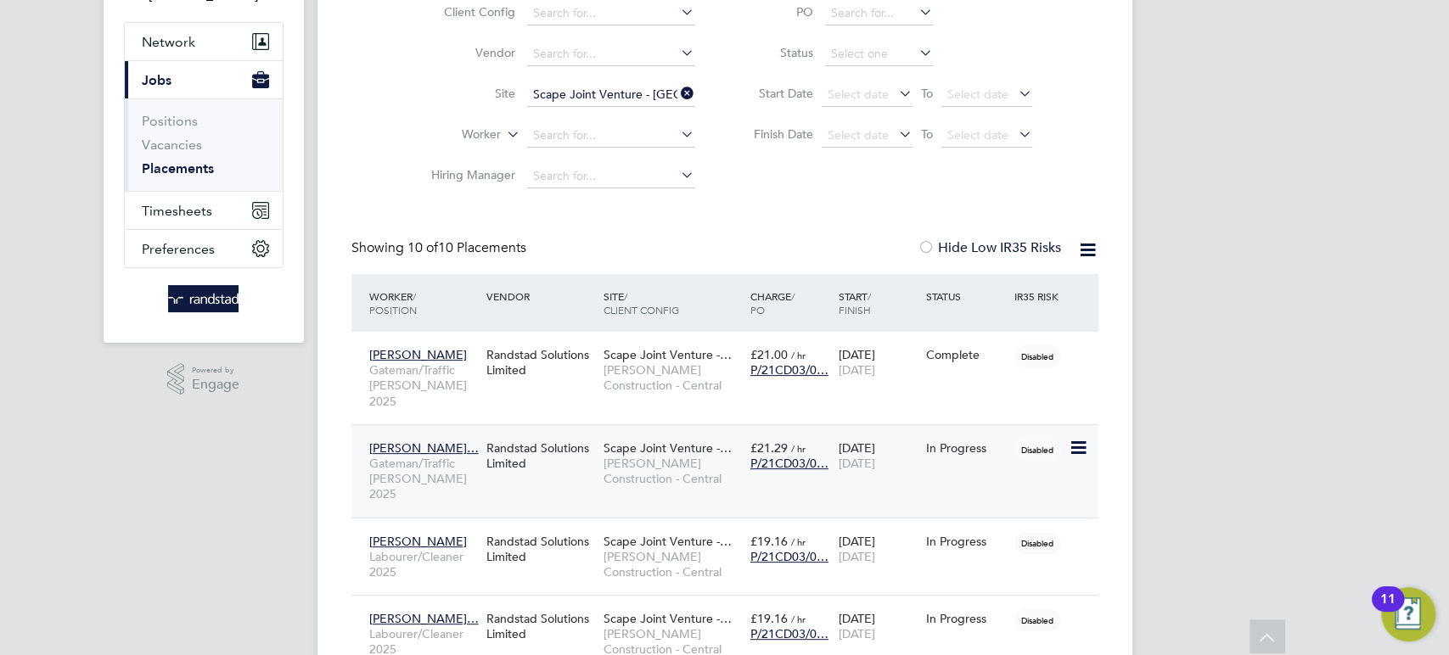
scroll to position [0, 0]
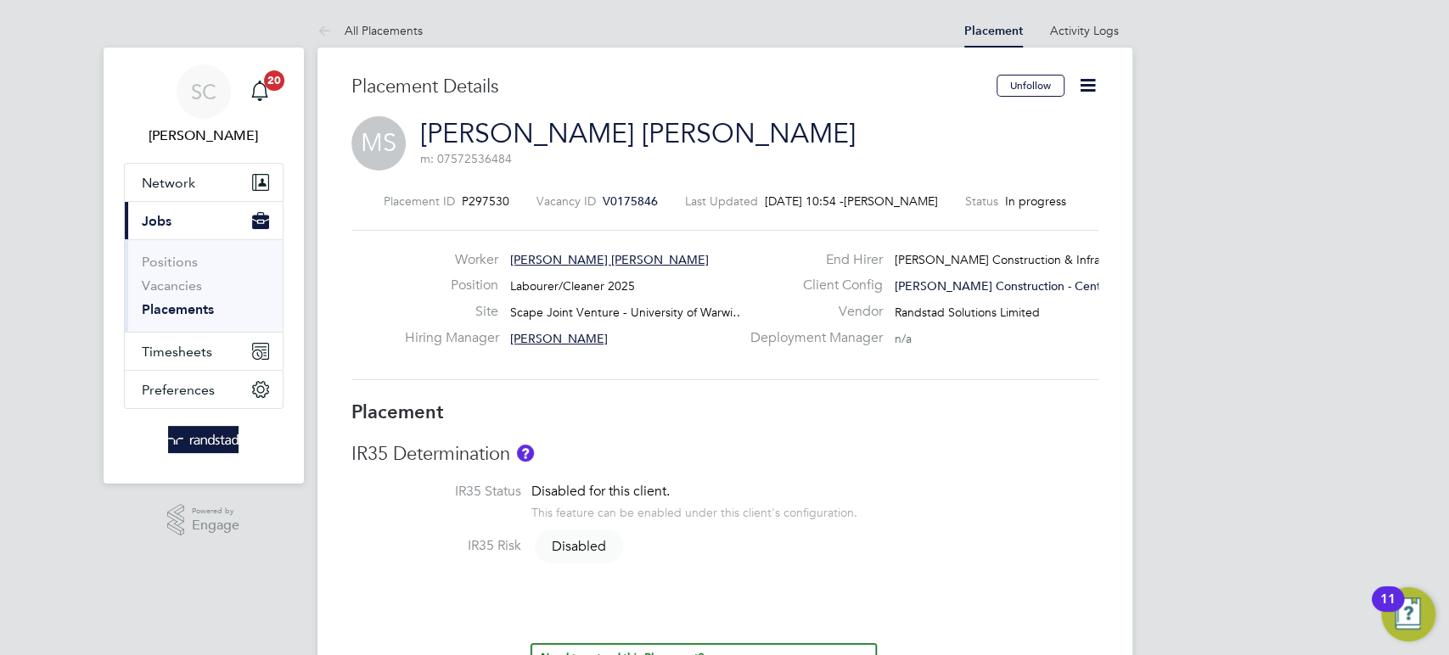
click at [1085, 84] on icon at bounding box center [1087, 85] width 21 height 21
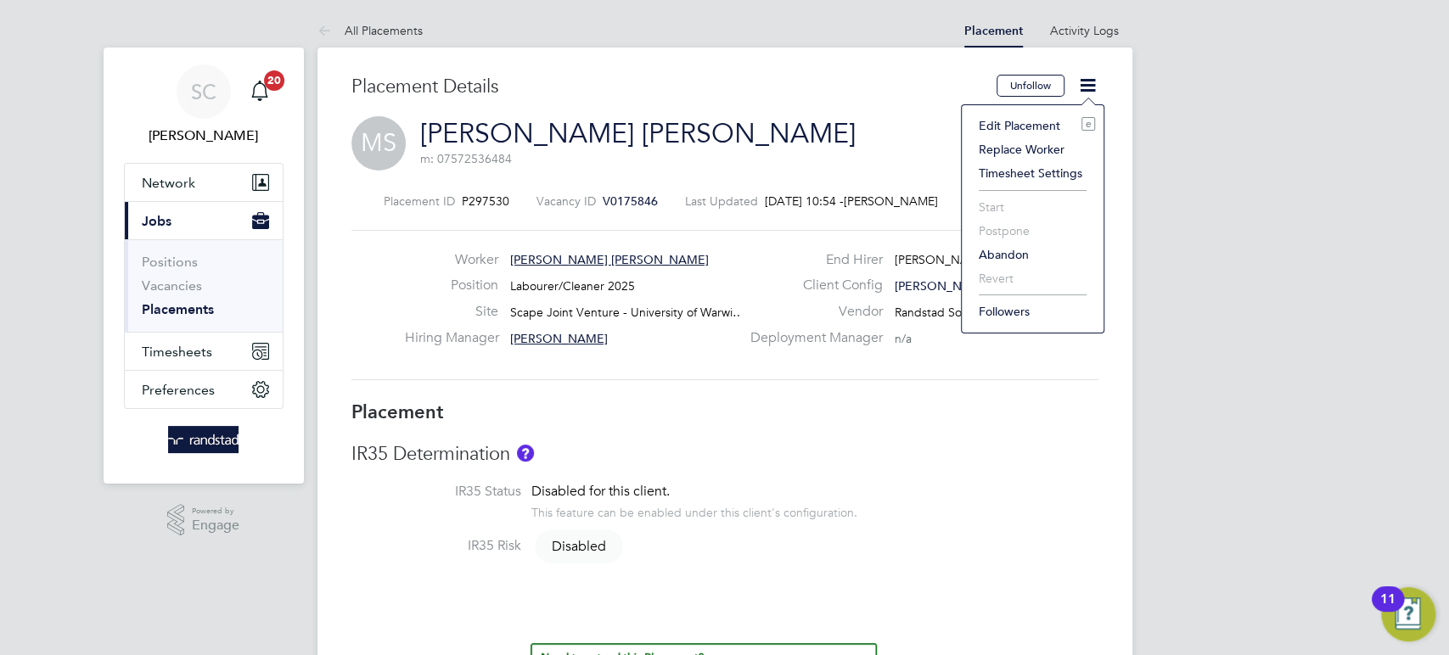
click at [1014, 121] on li "Edit Placement e" at bounding box center [1032, 126] width 125 height 24
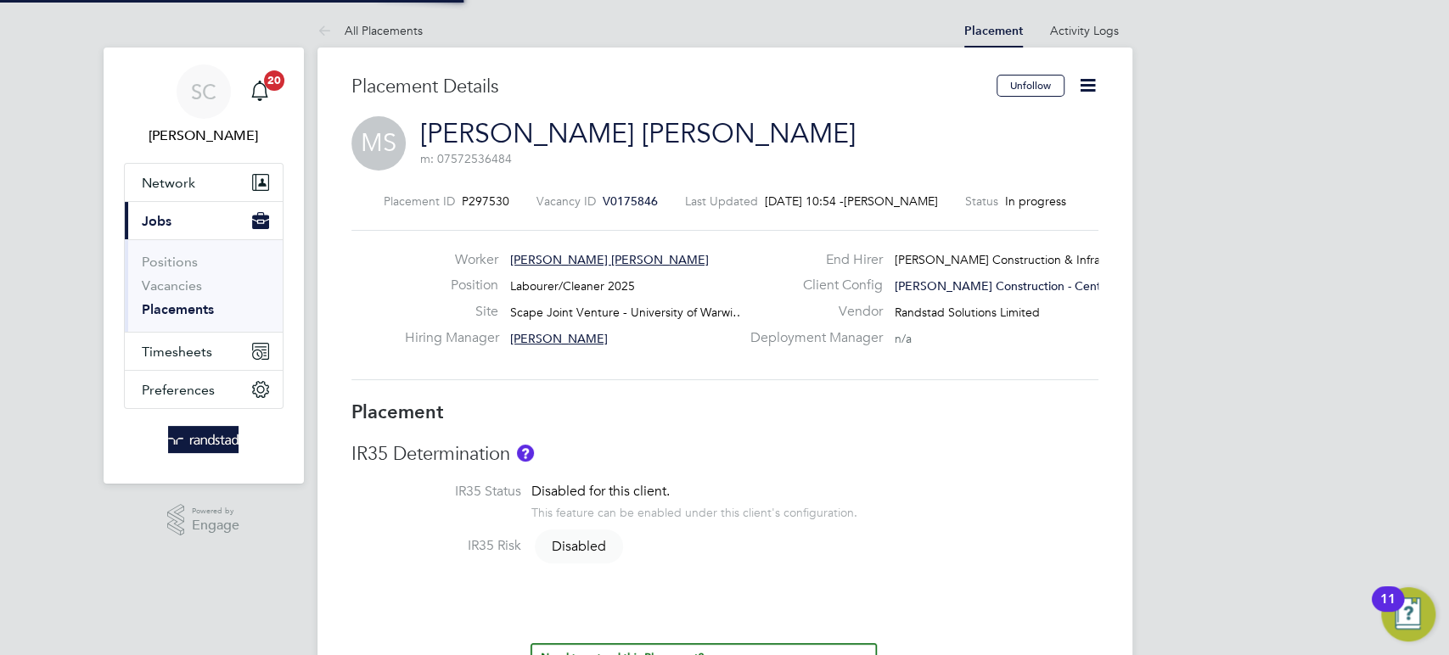
type input "Elliott Cope"
type input "[DATE]"
type input "08:00"
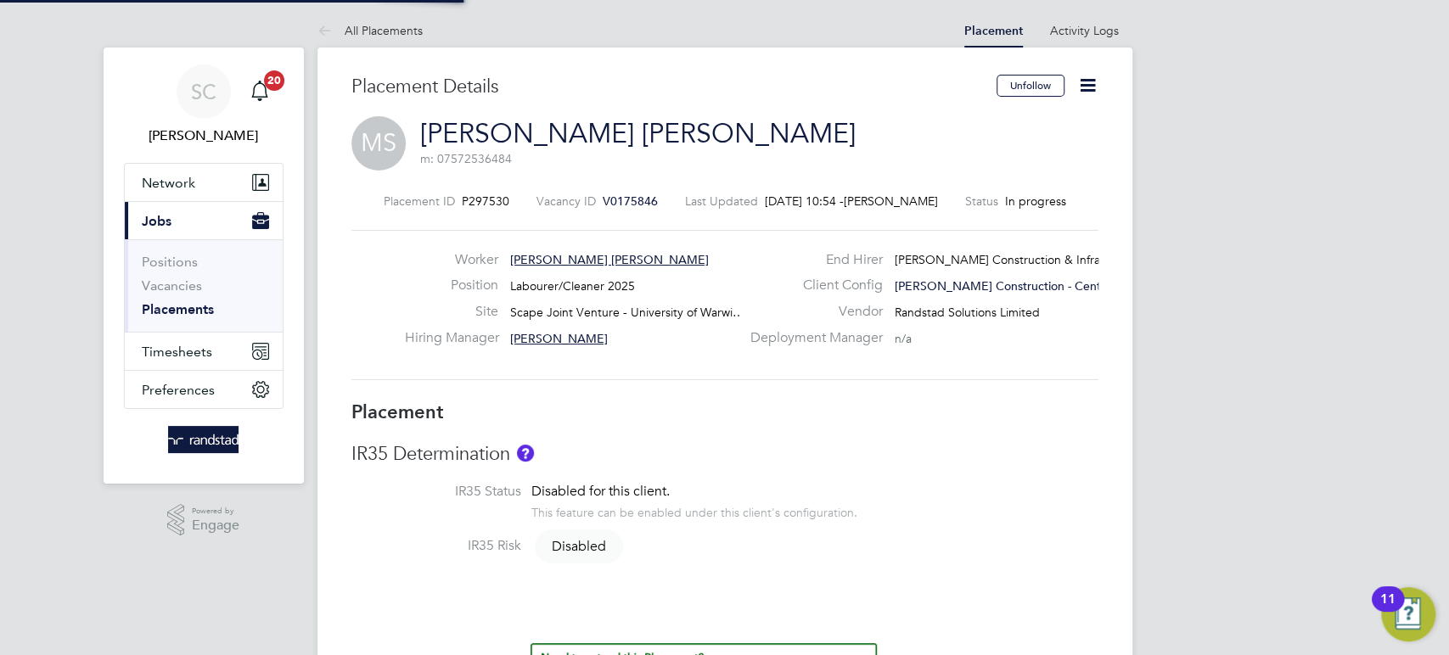
type input "18:00"
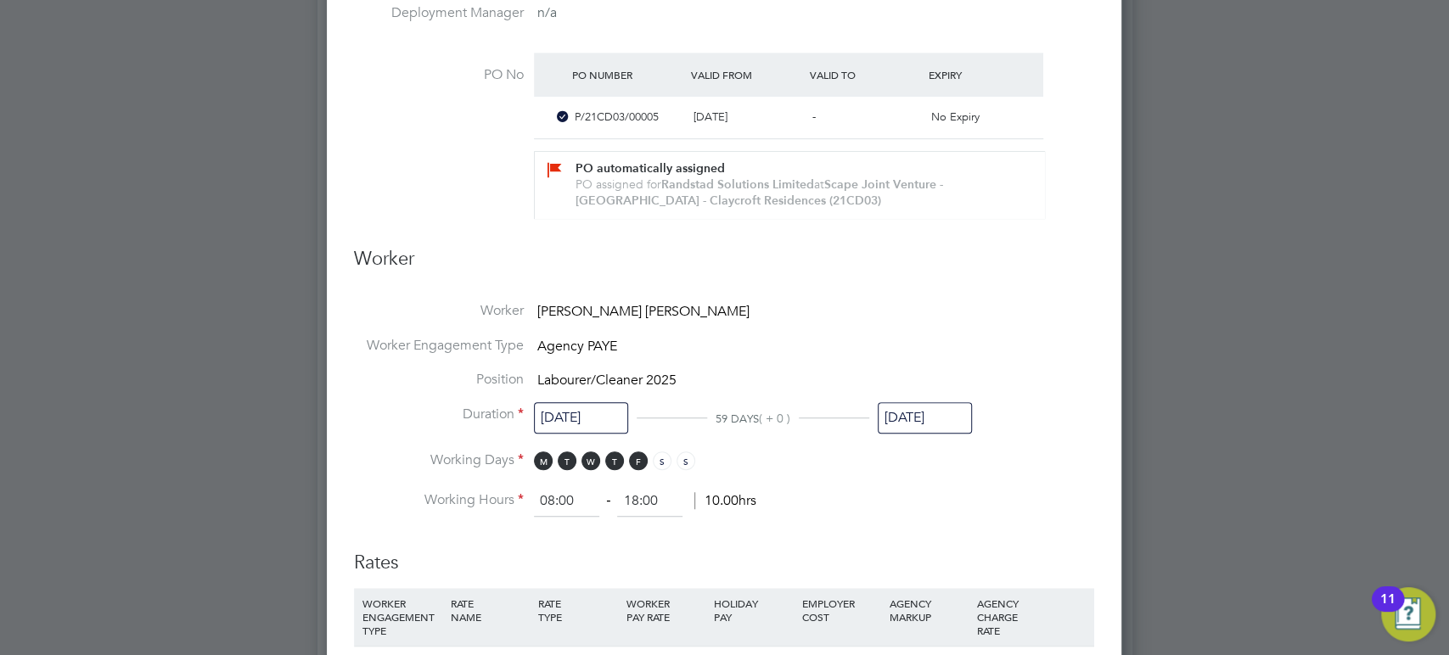
click at [918, 415] on input "[DATE]" at bounding box center [925, 417] width 94 height 31
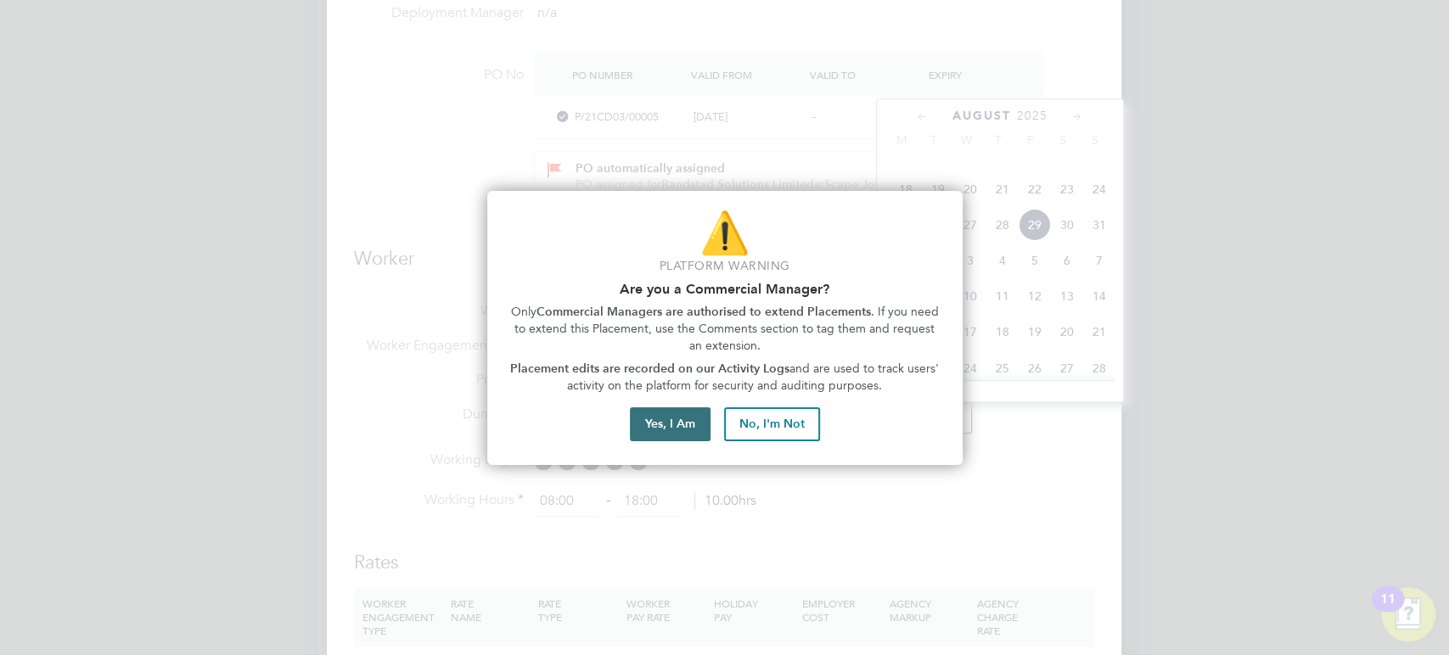
click at [658, 411] on button "Yes, I Am" at bounding box center [670, 424] width 81 height 34
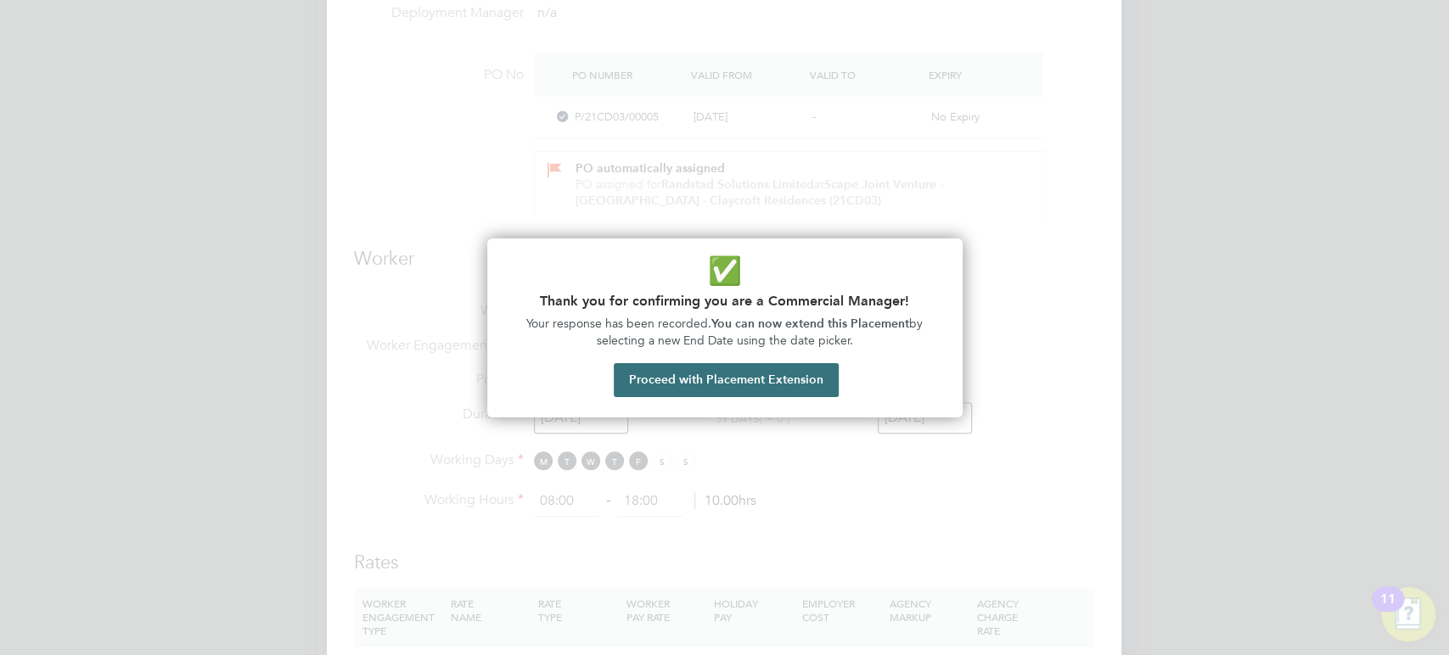
click at [698, 380] on button "Proceed with Placement Extension" at bounding box center [726, 380] width 225 height 34
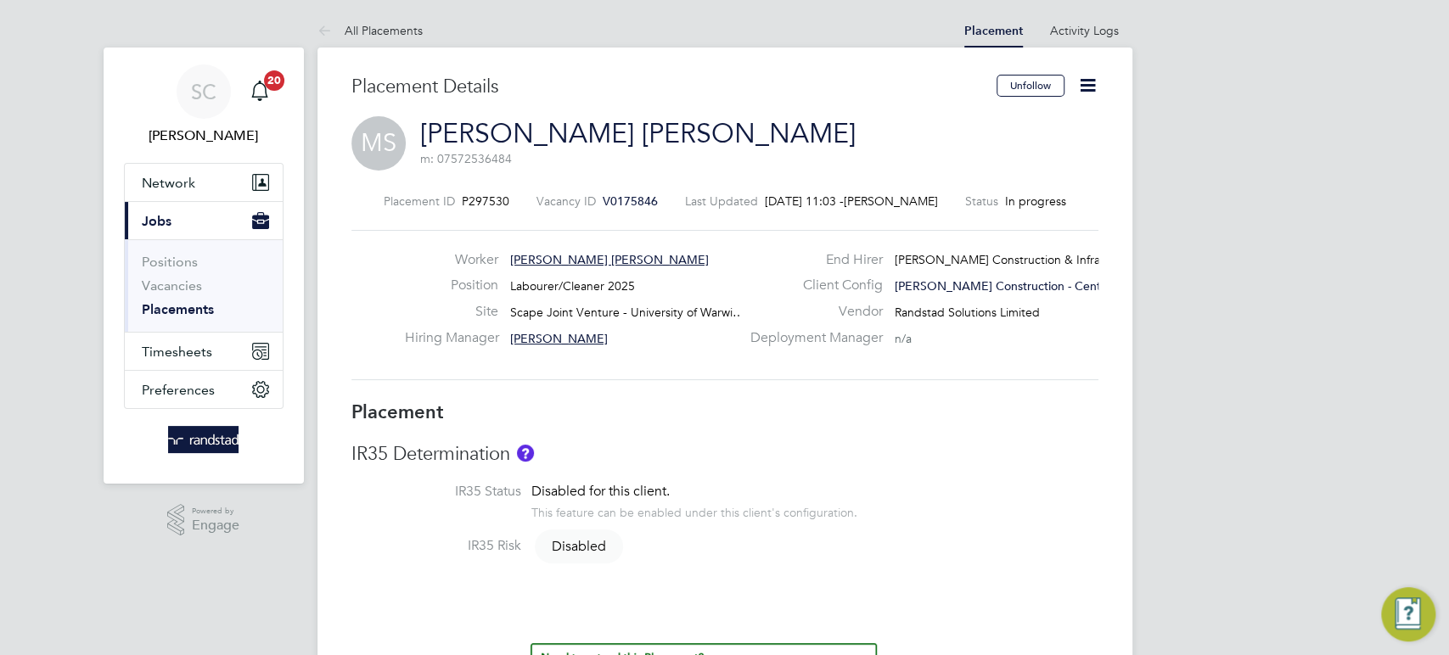
click at [1087, 79] on icon at bounding box center [1087, 85] width 21 height 21
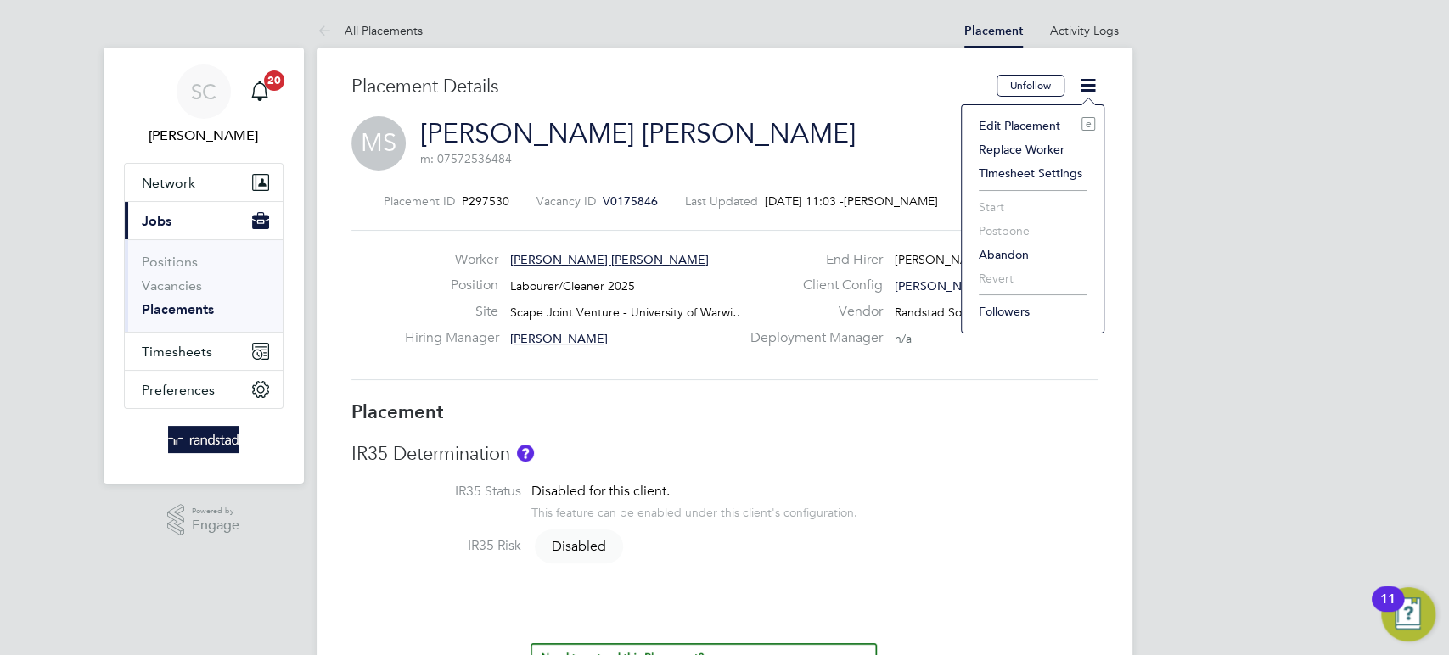
click at [1015, 119] on li "Edit Placement e" at bounding box center [1032, 126] width 125 height 24
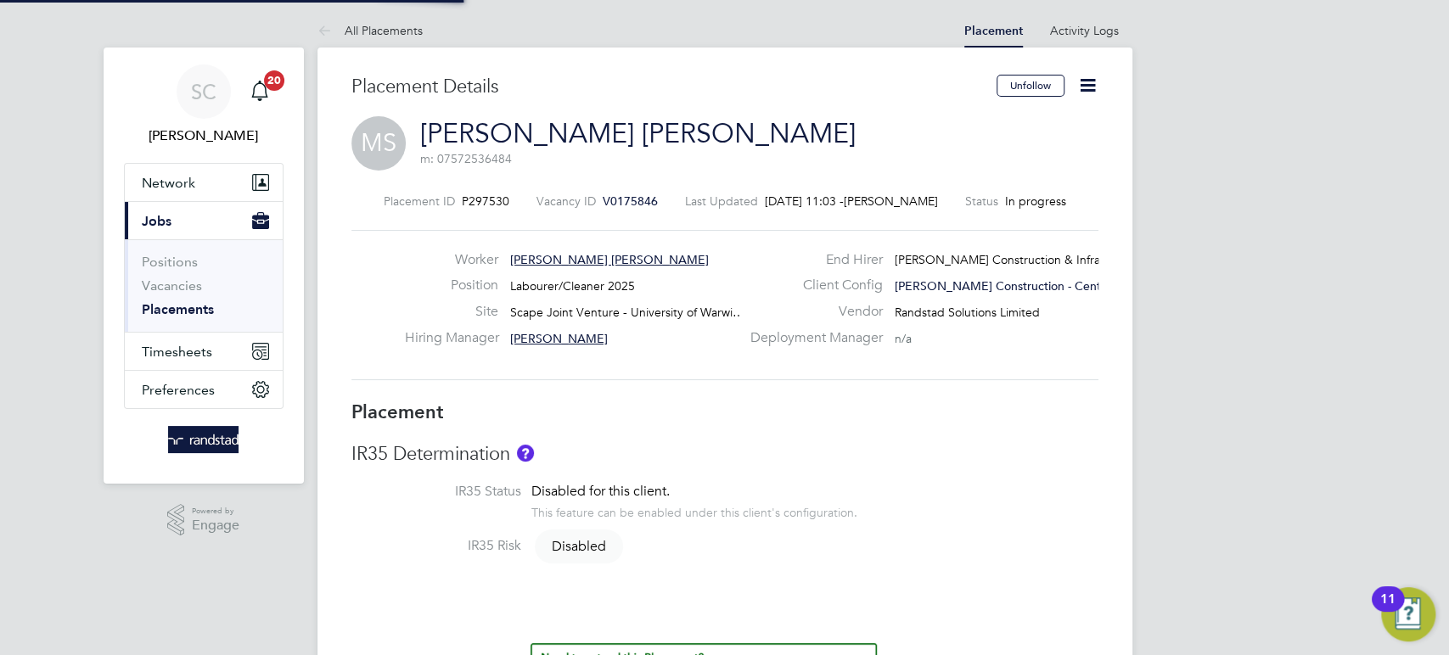
type input "Elliott Cope"
type input "[DATE]"
type input "08:00"
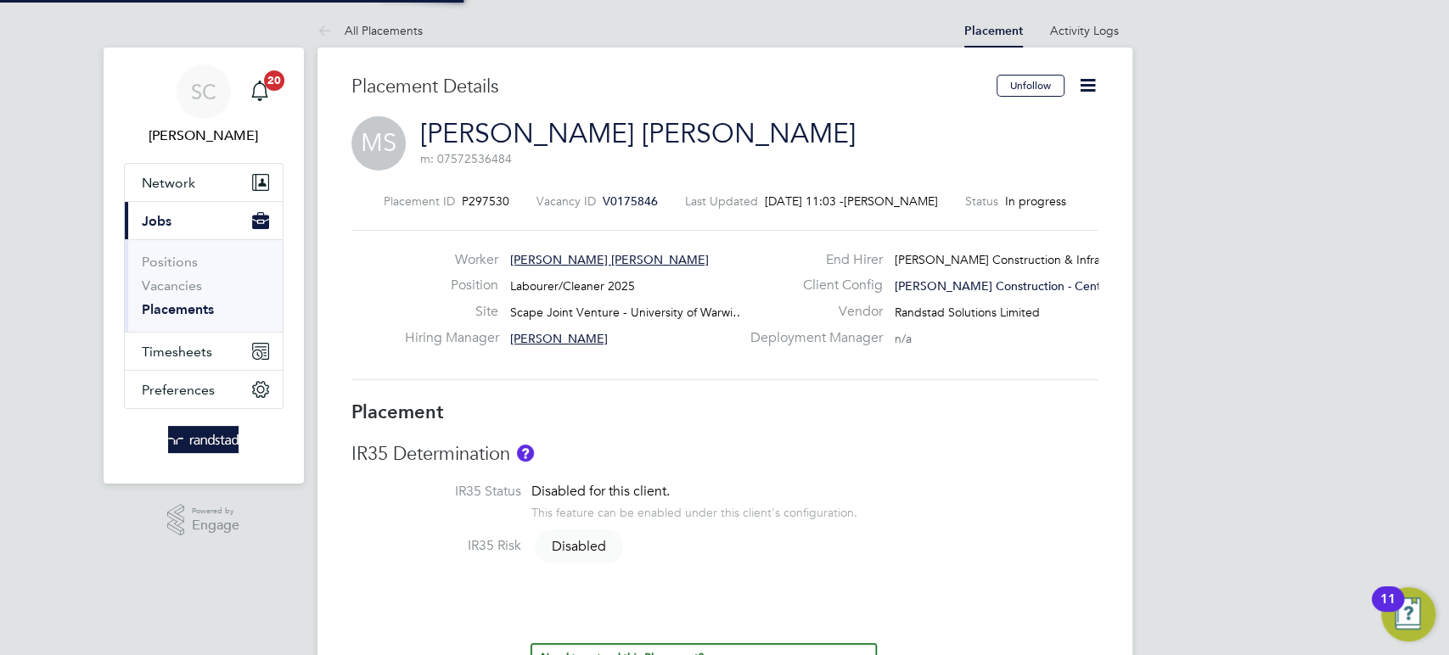
type input "18:00"
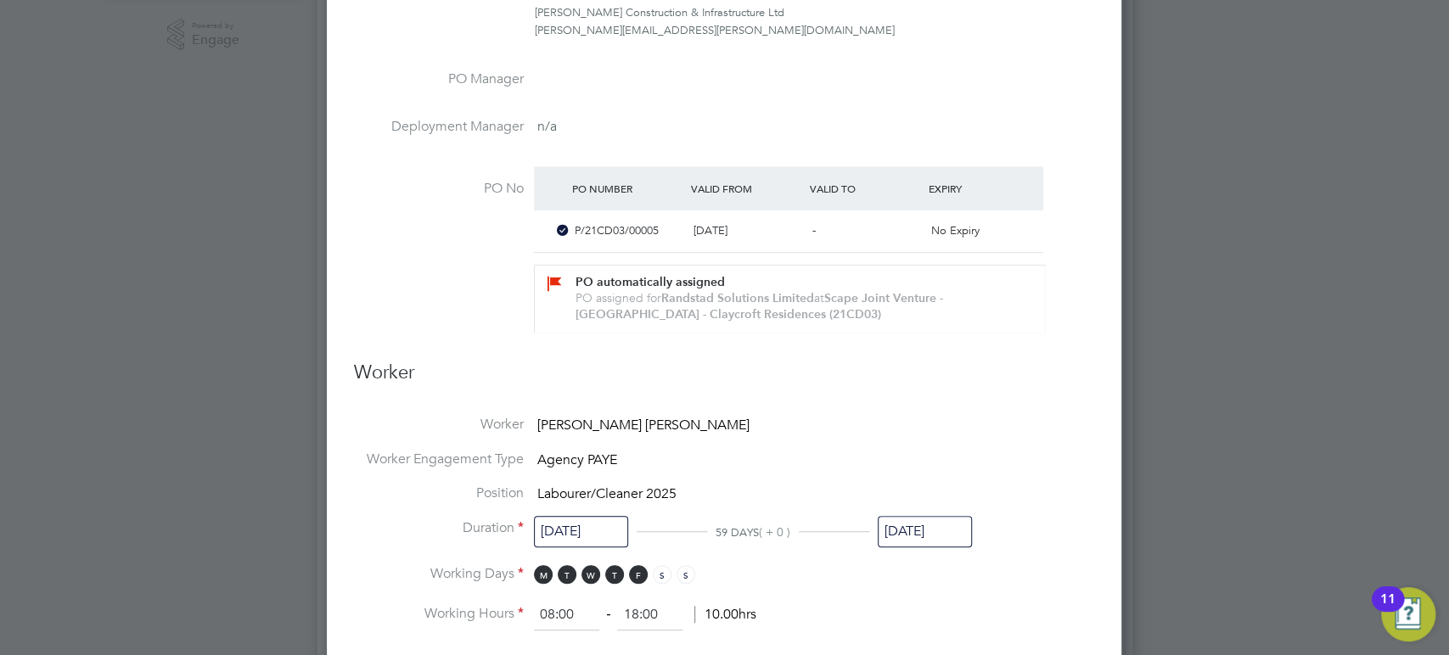
click at [886, 531] on input "[DATE]" at bounding box center [925, 531] width 94 height 31
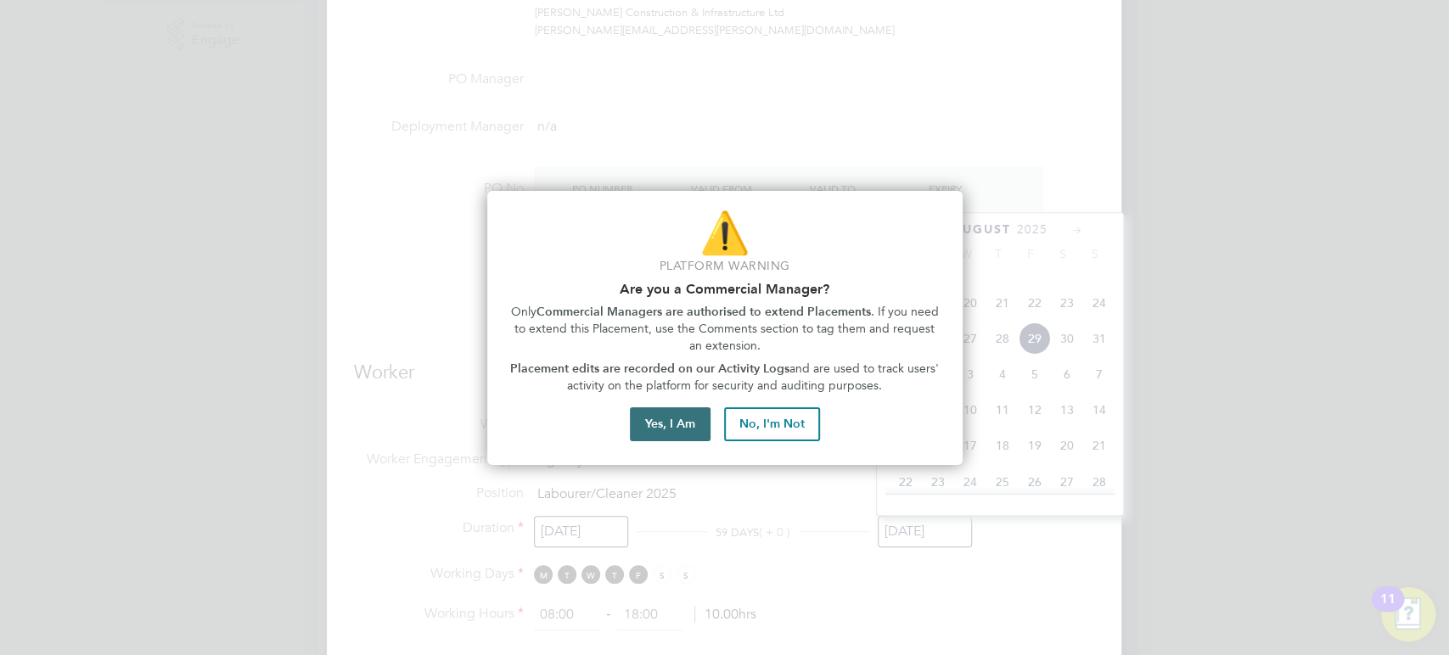
click at [660, 418] on button "Yes, I Am" at bounding box center [670, 424] width 81 height 34
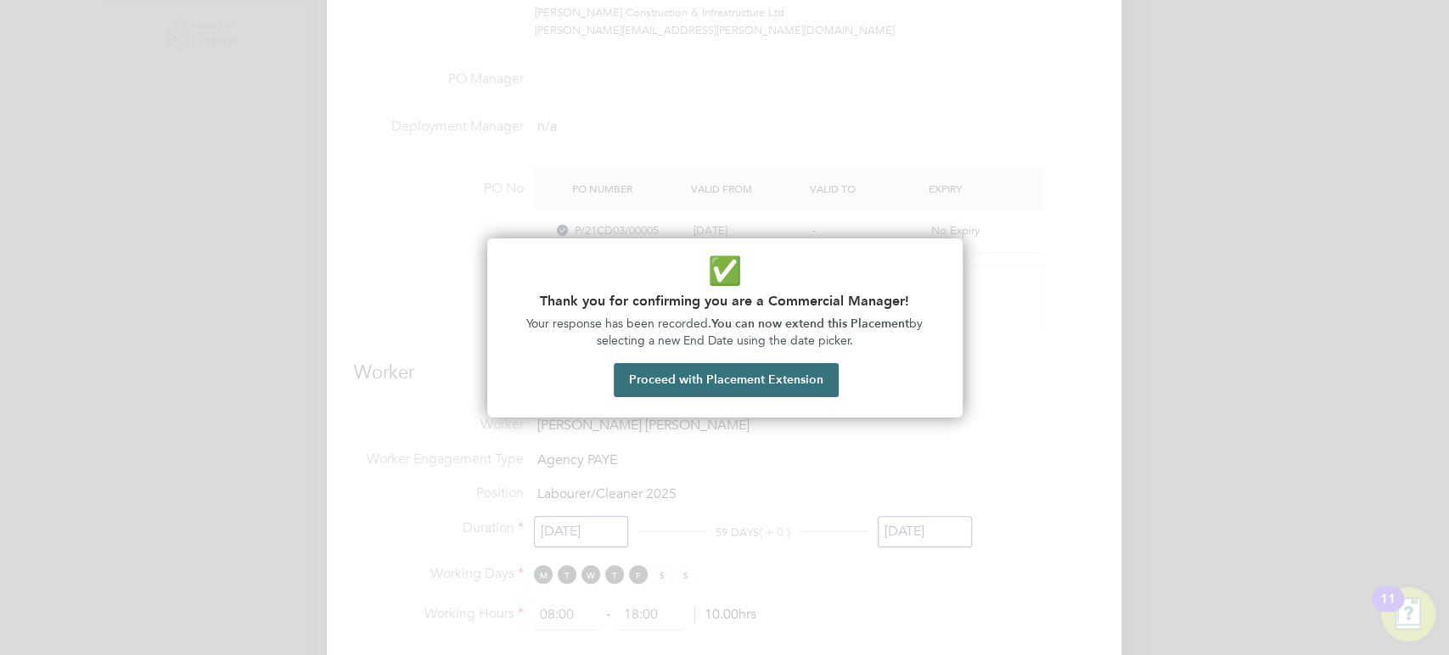
click at [689, 377] on button "Proceed with Placement Extension" at bounding box center [726, 380] width 225 height 34
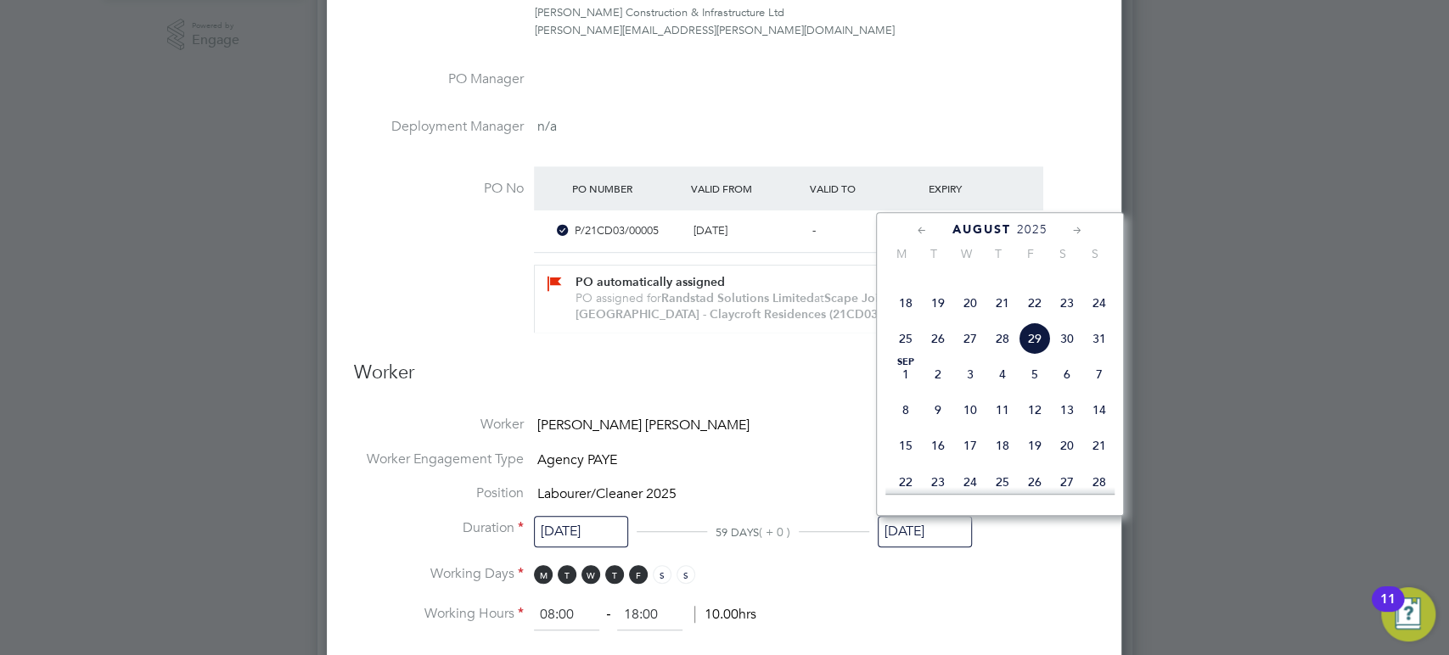
click at [922, 230] on icon at bounding box center [922, 231] width 16 height 19
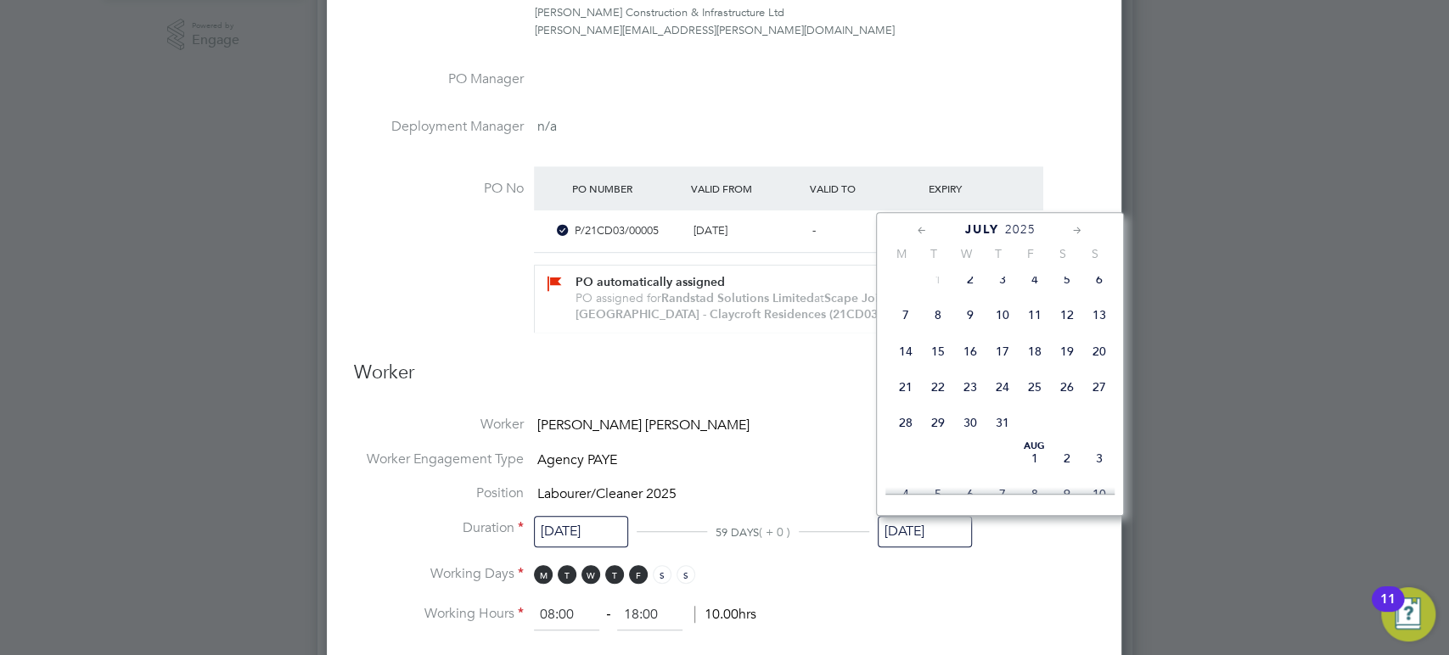
click at [1033, 396] on span "25" at bounding box center [1035, 387] width 32 height 32
type input "[DATE]"
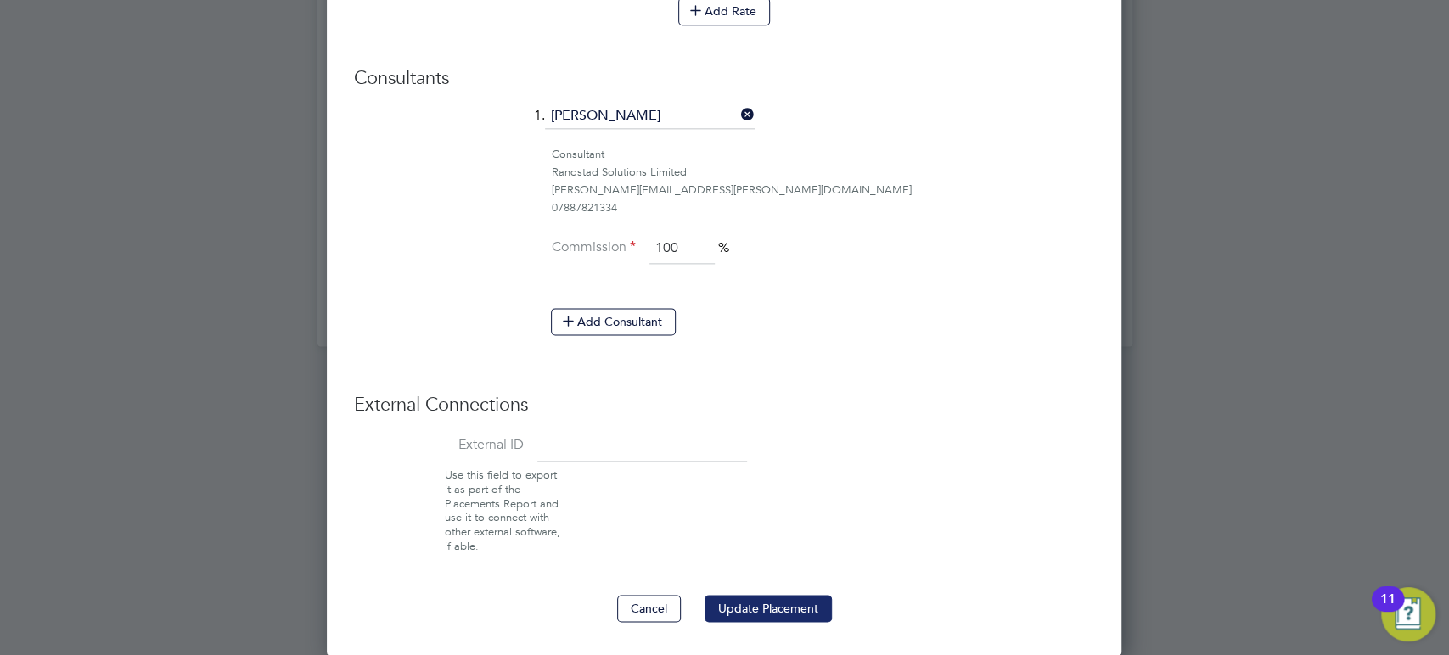
click at [772, 603] on button "Update Placement" at bounding box center [768, 608] width 127 height 27
